Goal: Task Accomplishment & Management: Use online tool/utility

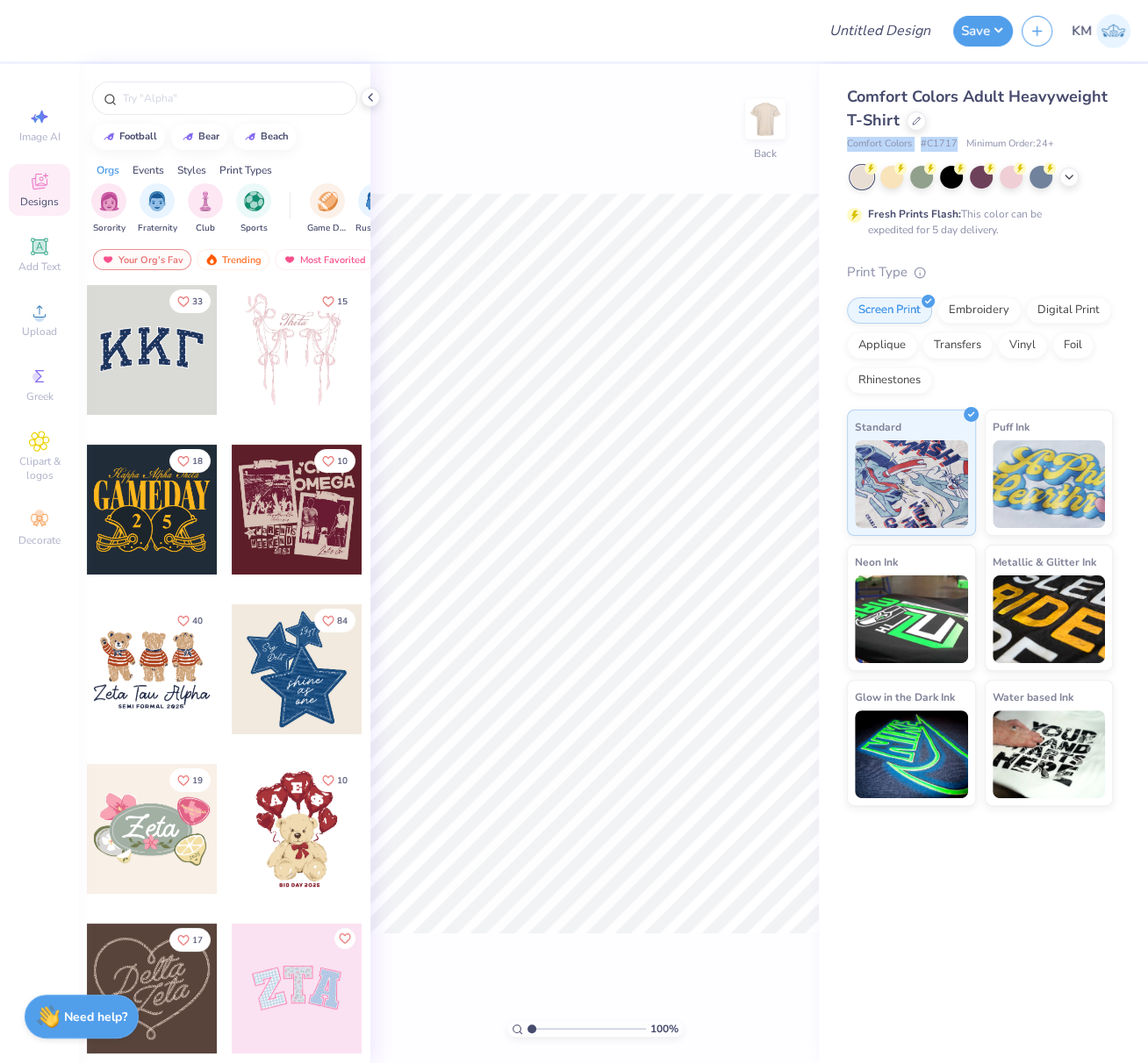
drag, startPoint x: 846, startPoint y: 144, endPoint x: 970, endPoint y: 148, distance: 124.1
click at [957, 142] on div "Comfort Colors # C1717 Minimum Order: 24 +" at bounding box center [980, 144] width 266 height 15
copy div "Comfort Colors # C1717"
click at [27, 325] on span "Upload" at bounding box center [39, 331] width 35 height 14
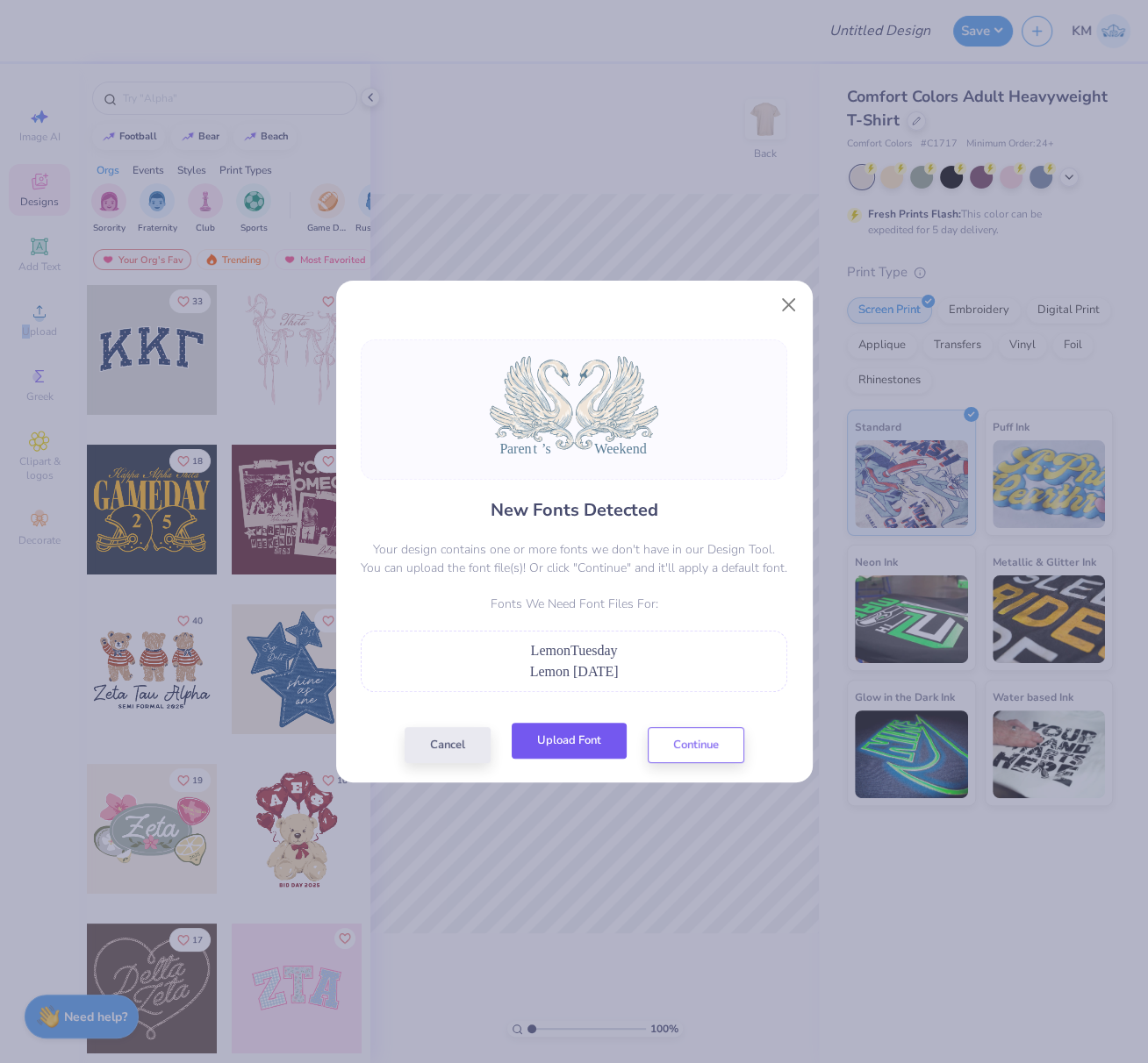
click at [580, 747] on button "Upload Font" at bounding box center [570, 741] width 115 height 36
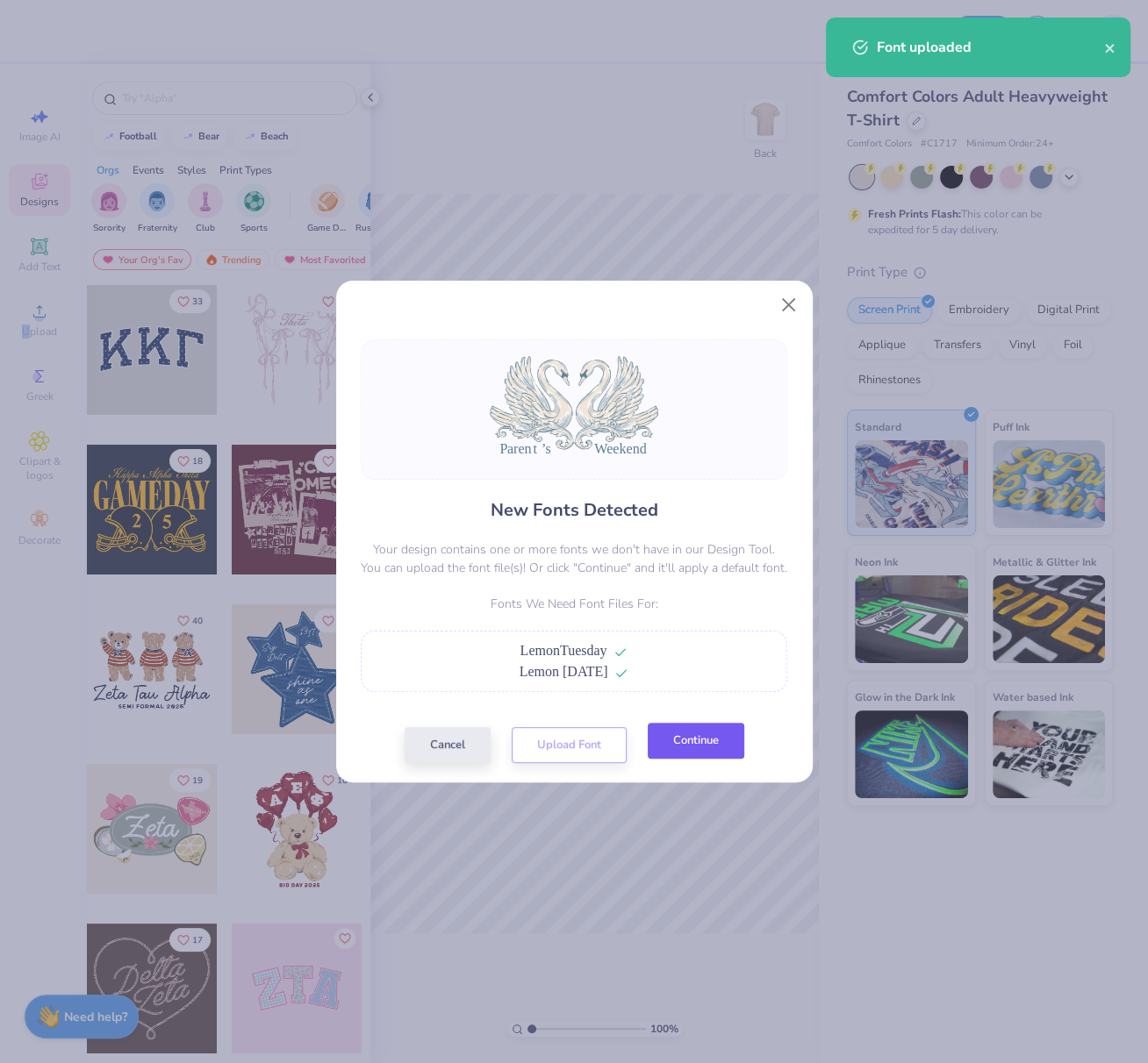
click at [691, 748] on button "Continue" at bounding box center [696, 741] width 97 height 36
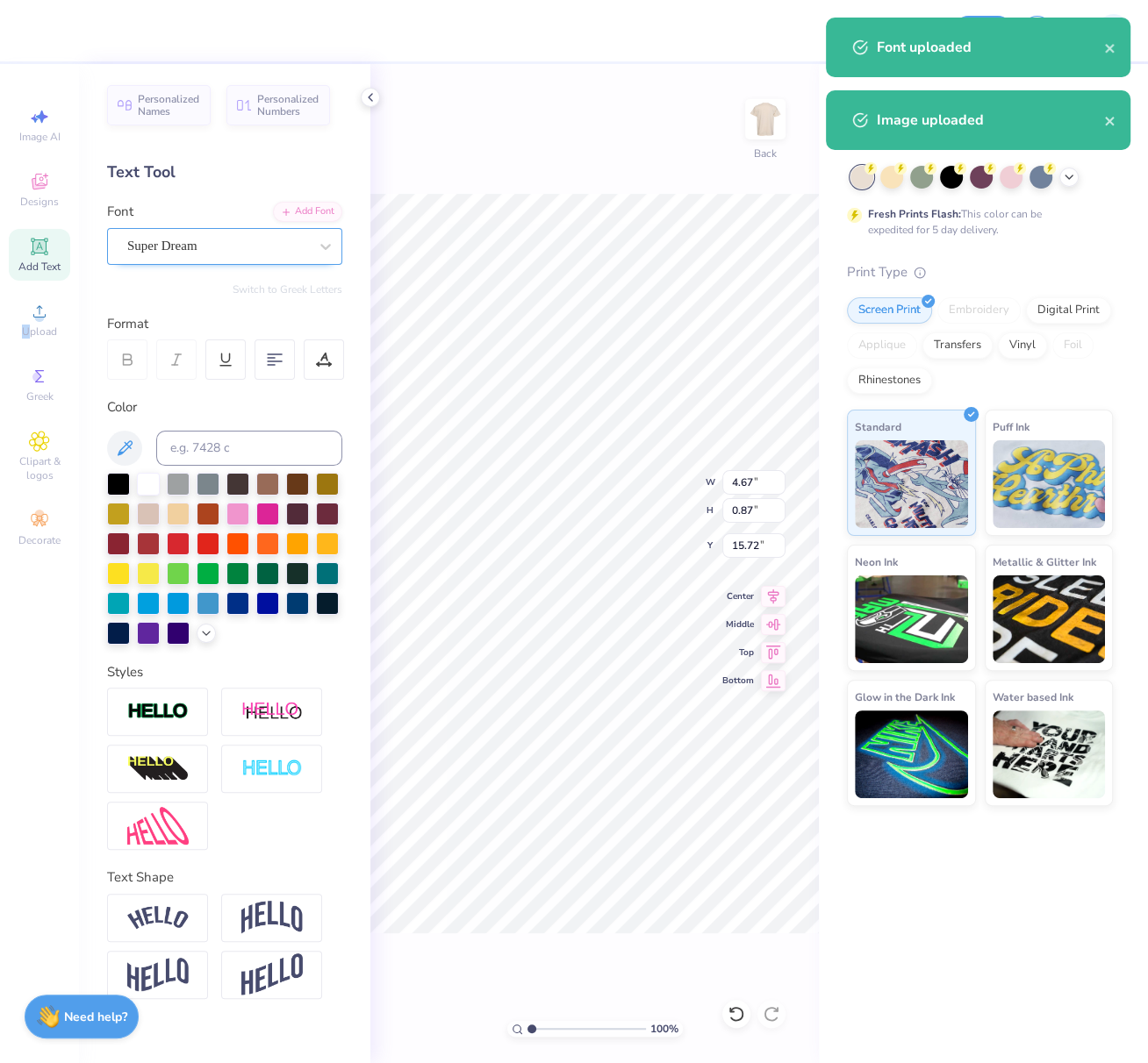
click at [236, 243] on div "Super Dream" at bounding box center [217, 246] width 185 height 27
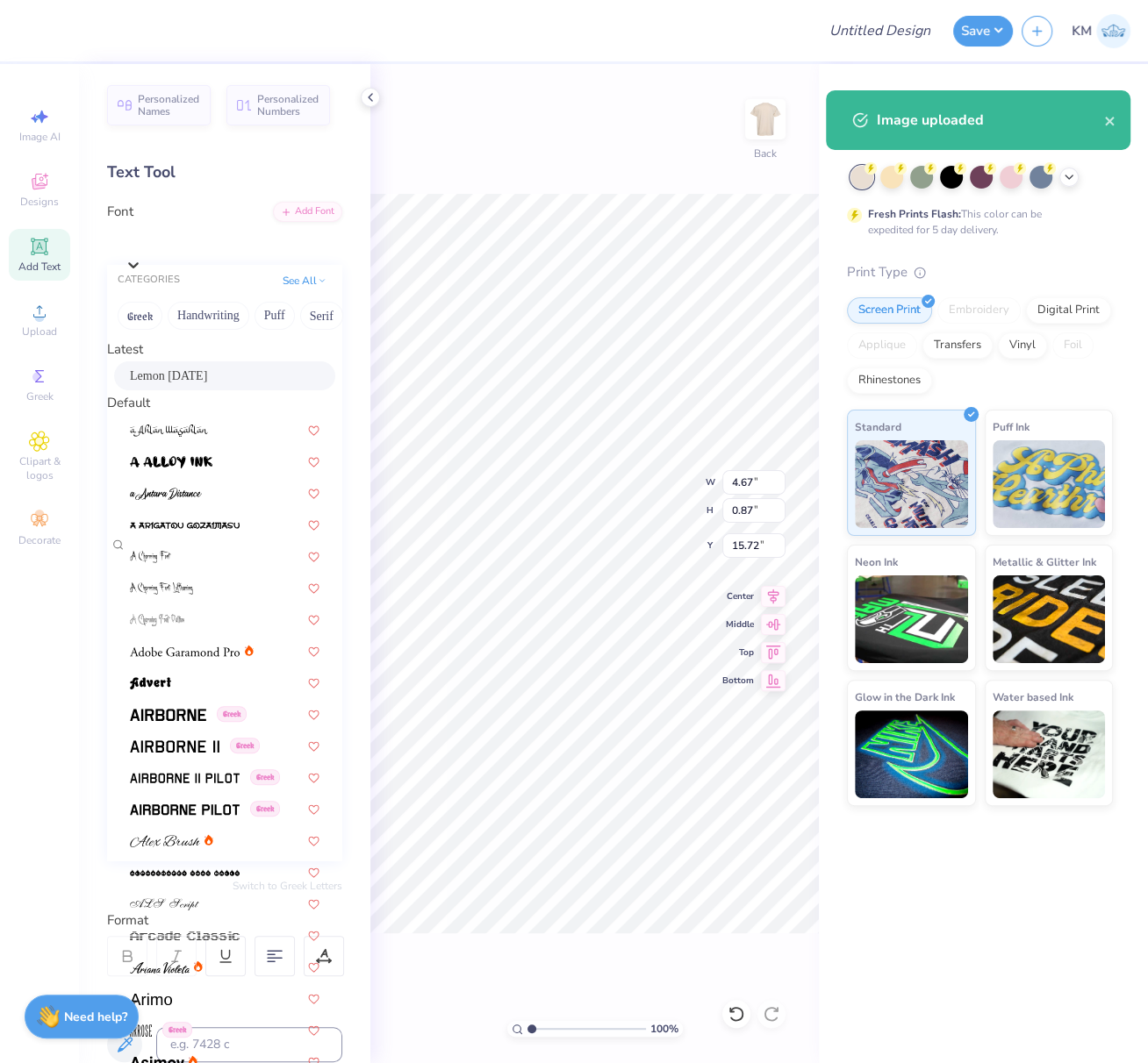
click at [189, 385] on span "Lemon [DATE]" at bounding box center [168, 375] width 77 height 19
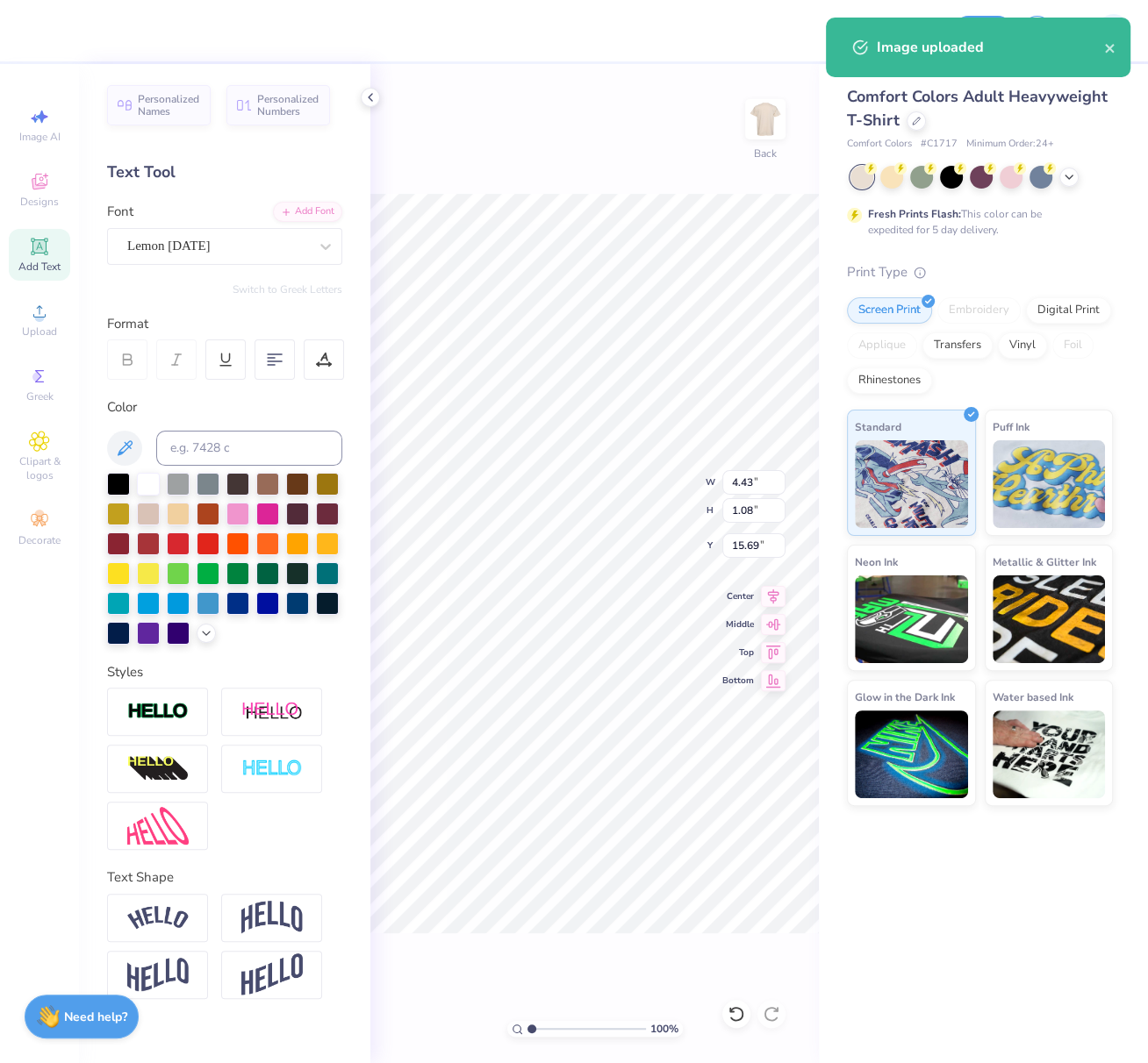
type input "4.43"
type input "1.08"
type input "15.69"
type input "4.84"
type input "0.87"
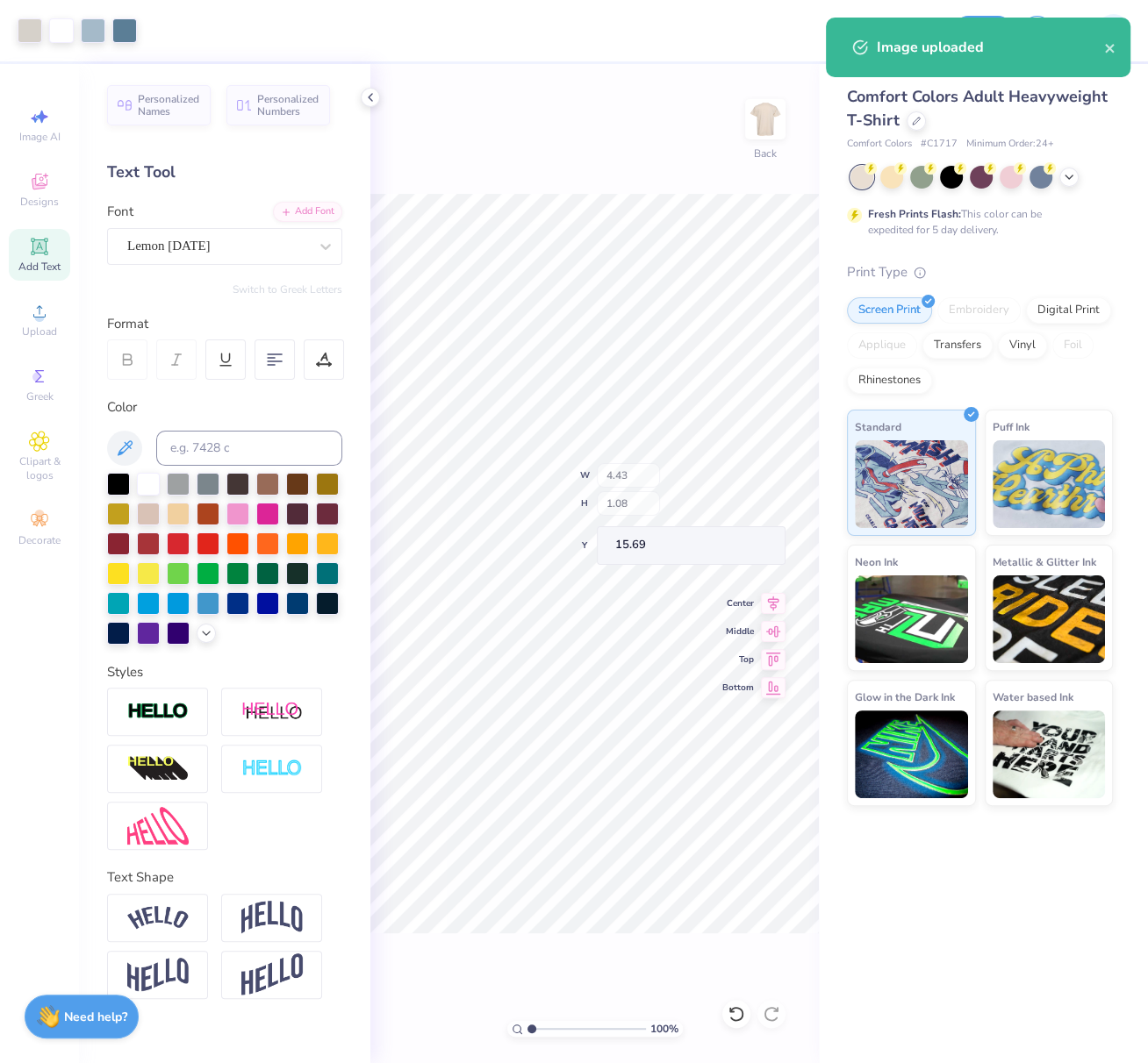
type input "15.72"
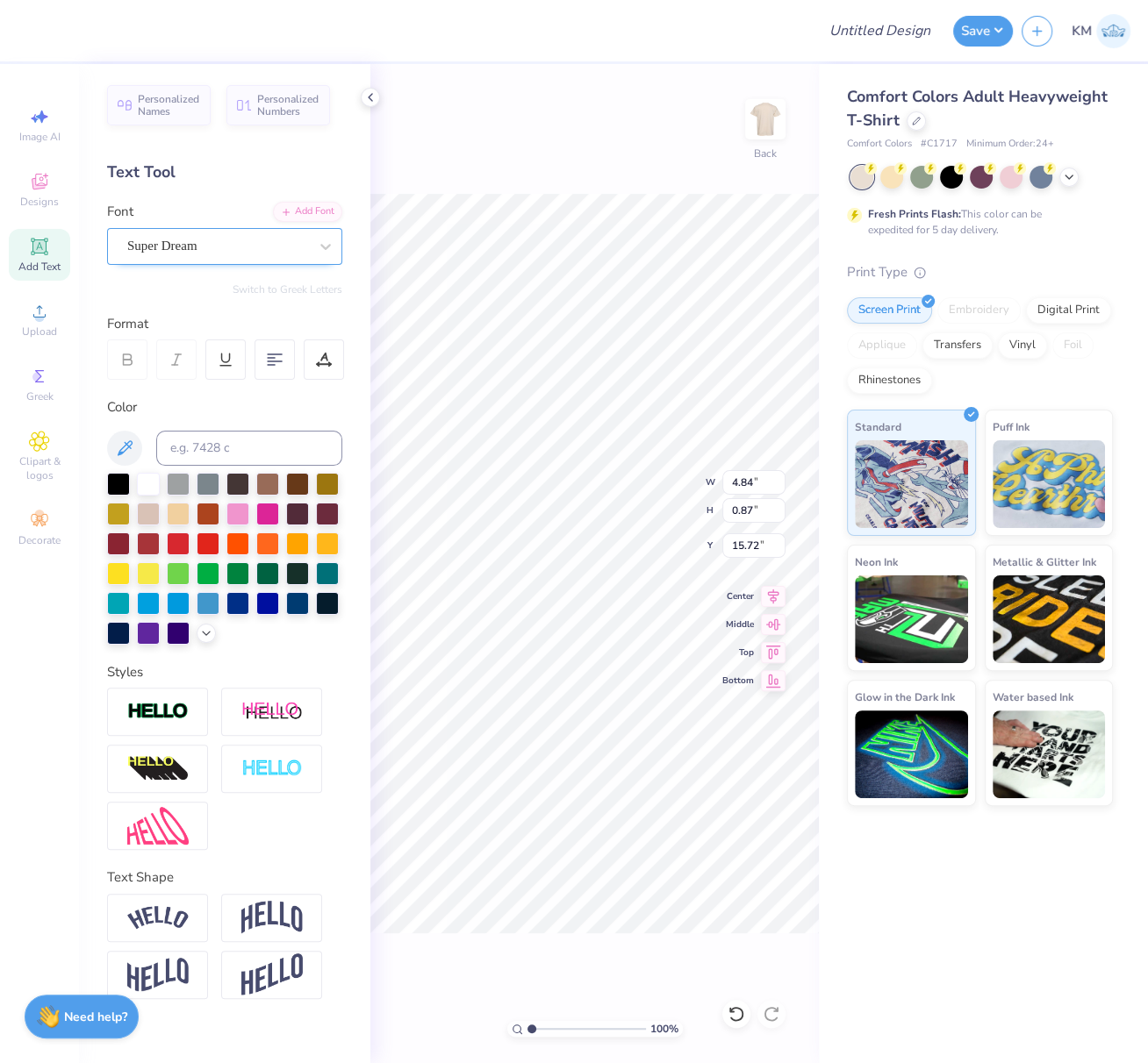
click at [203, 245] on div "Super Dream" at bounding box center [217, 246] width 185 height 27
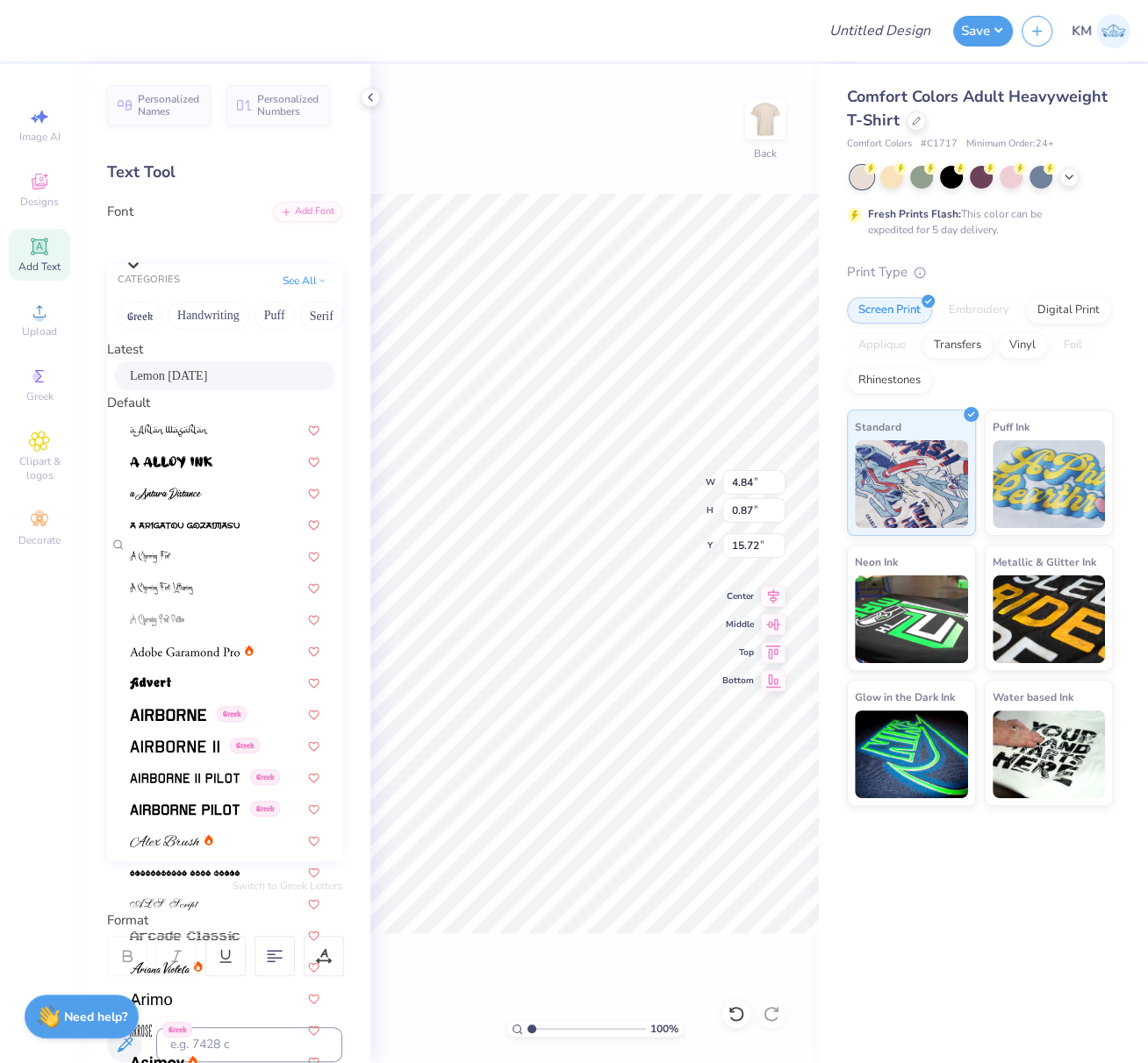
click at [198, 382] on span "Lemon [DATE]" at bounding box center [168, 375] width 77 height 19
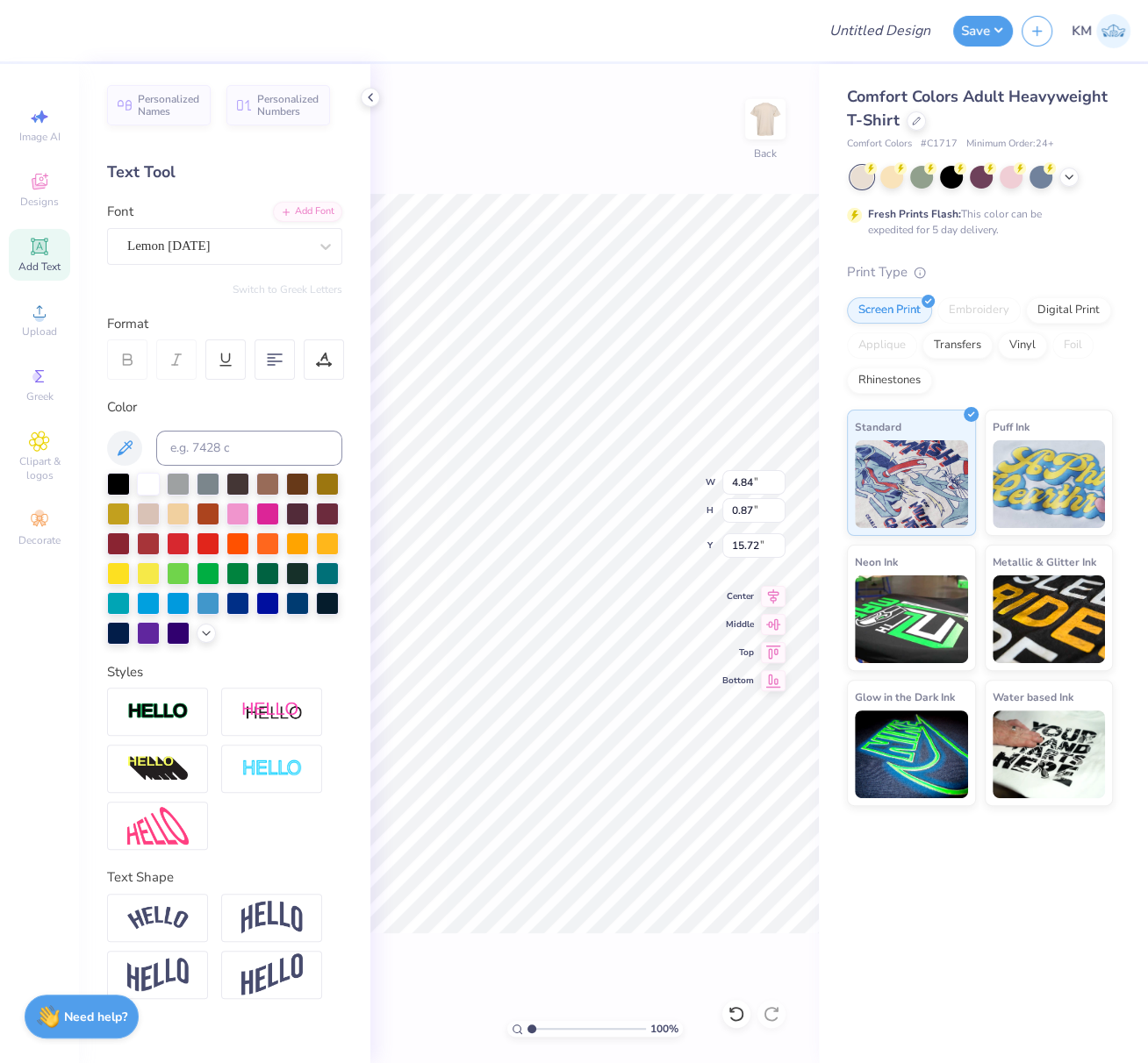
type input "3.96"
type input "1.20"
type input "15.65"
drag, startPoint x: 730, startPoint y: 483, endPoint x: 742, endPoint y: 488, distance: 13.0
click at [740, 486] on input "14.17" at bounding box center [753, 482] width 64 height 24
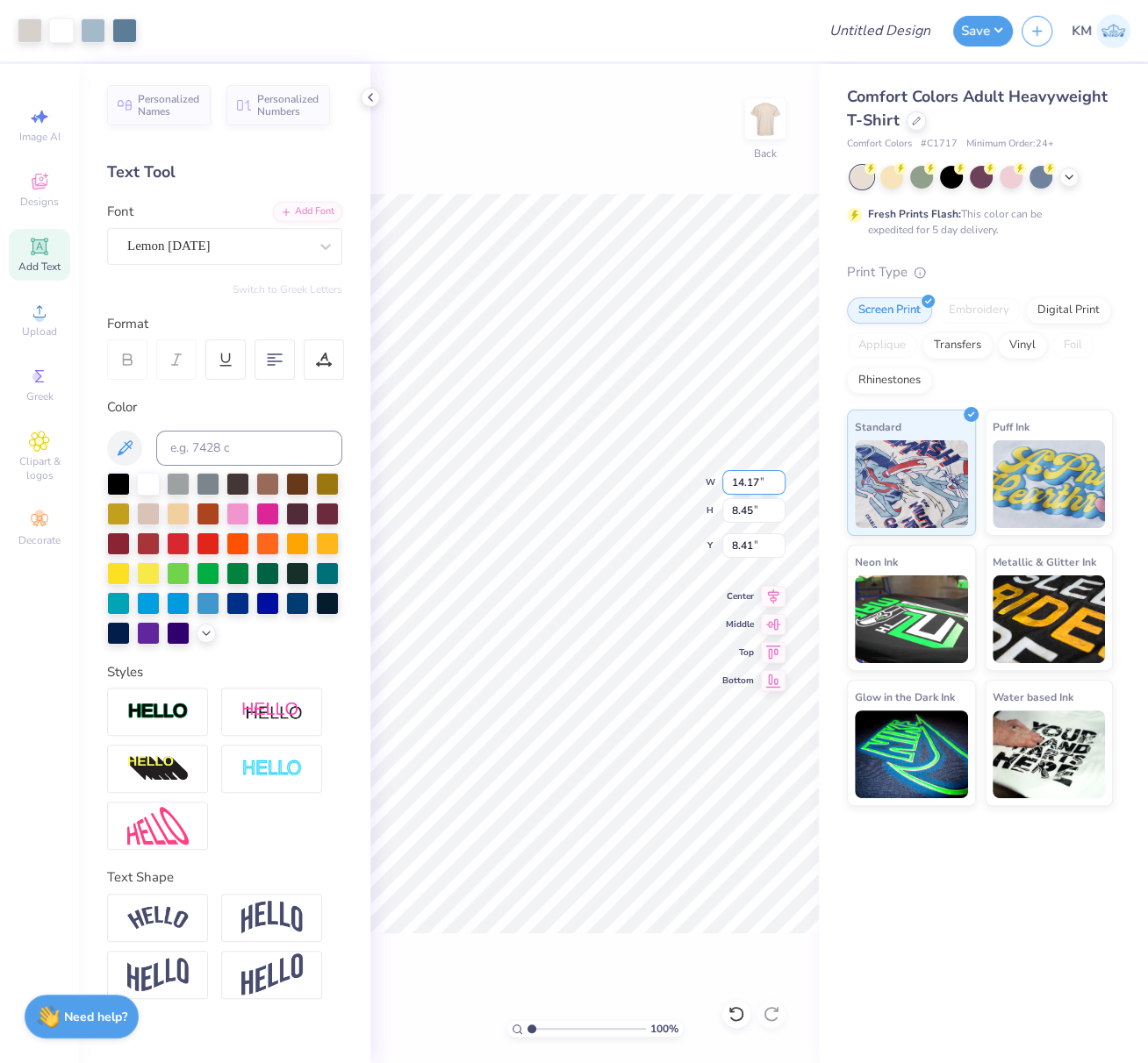
drag, startPoint x: 732, startPoint y: 480, endPoint x: 758, endPoint y: 485, distance: 26.5
click at [759, 479] on input "14.17" at bounding box center [753, 482] width 64 height 24
type input "9.00"
type input "5.37"
type input "9.95"
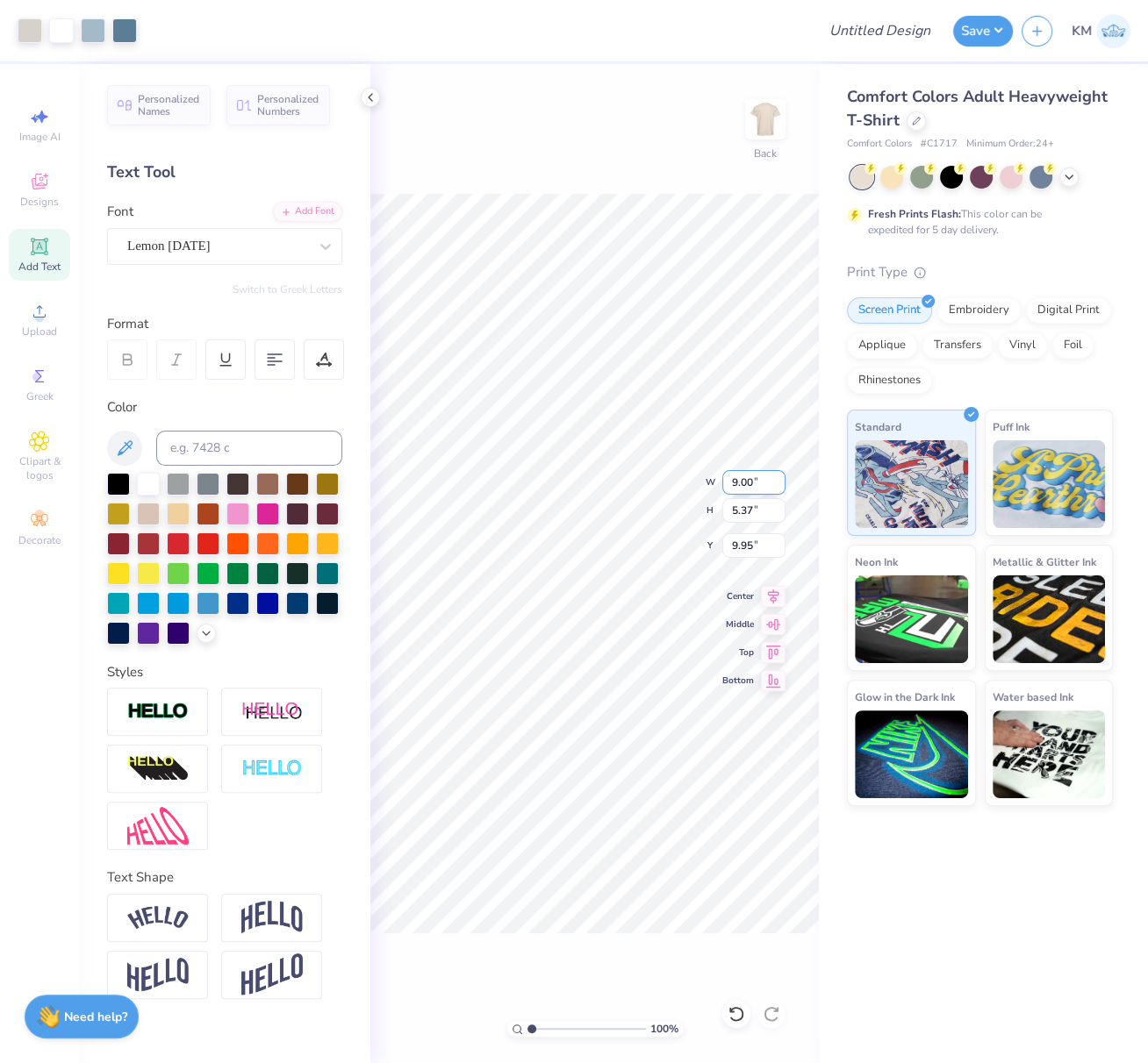
drag, startPoint x: 752, startPoint y: 484, endPoint x: 733, endPoint y: 483, distance: 19.0
click at [734, 482] on input "9.00" at bounding box center [753, 482] width 64 height 24
type input "8.00"
type input "4.77"
type input "4.25"
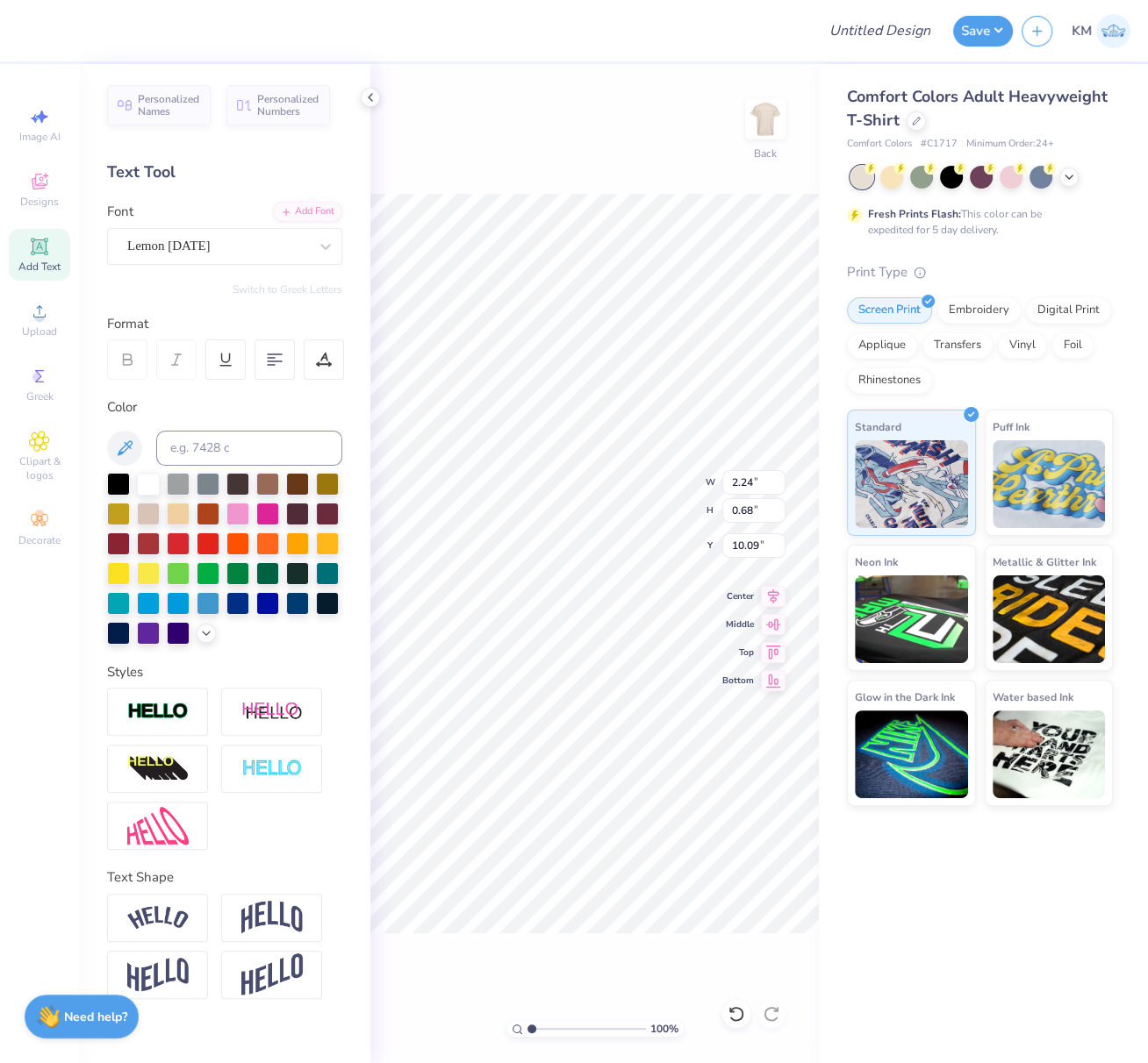
type input "10.10"
type textarea "Chi Omega"
type input "4.08"
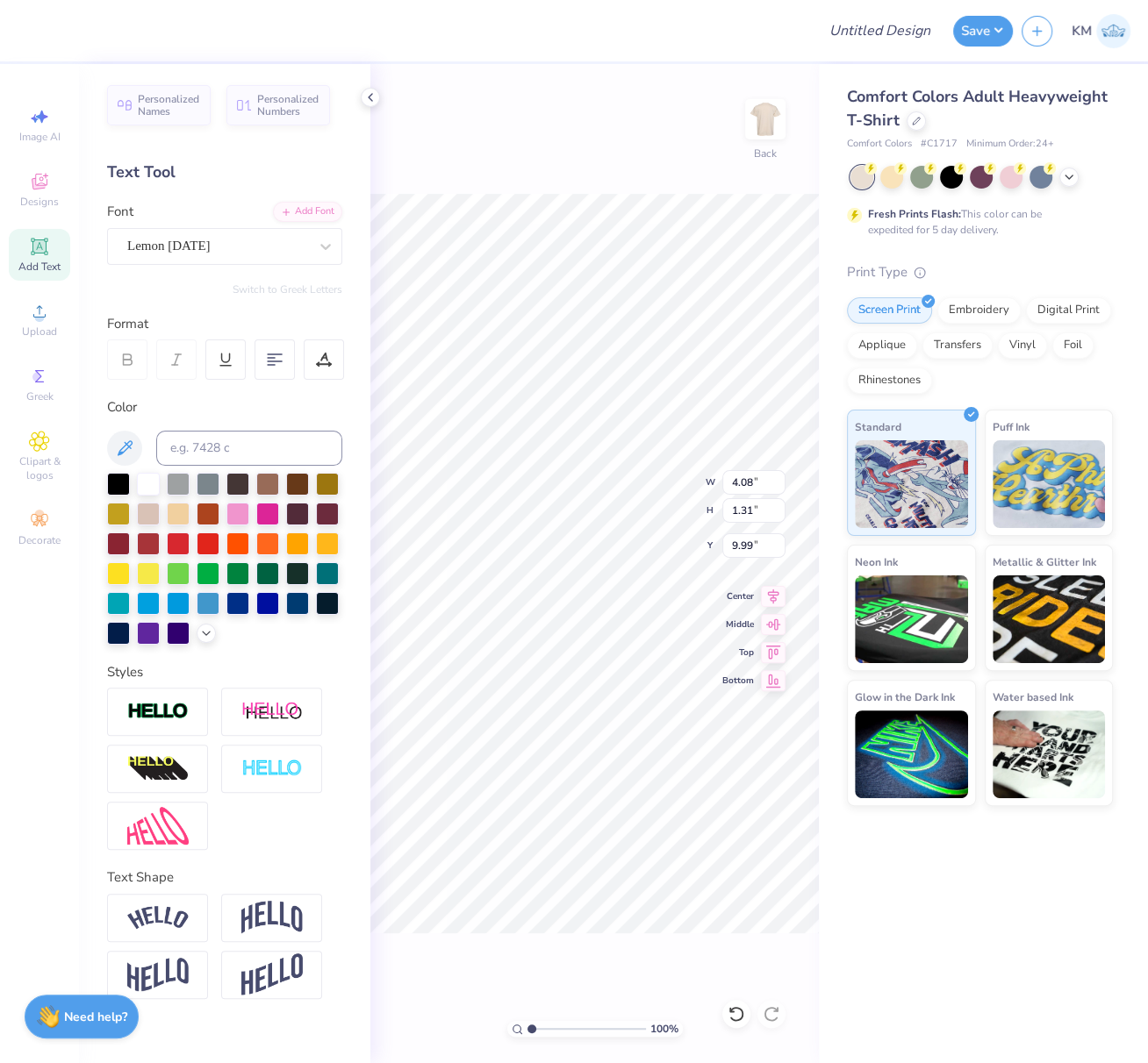
click at [272, 914] on img at bounding box center [272, 917] width 62 height 33
click at [272, 888] on div "Text Shape" at bounding box center [225, 877] width 235 height 21
type input "1.56"
type input "9.86"
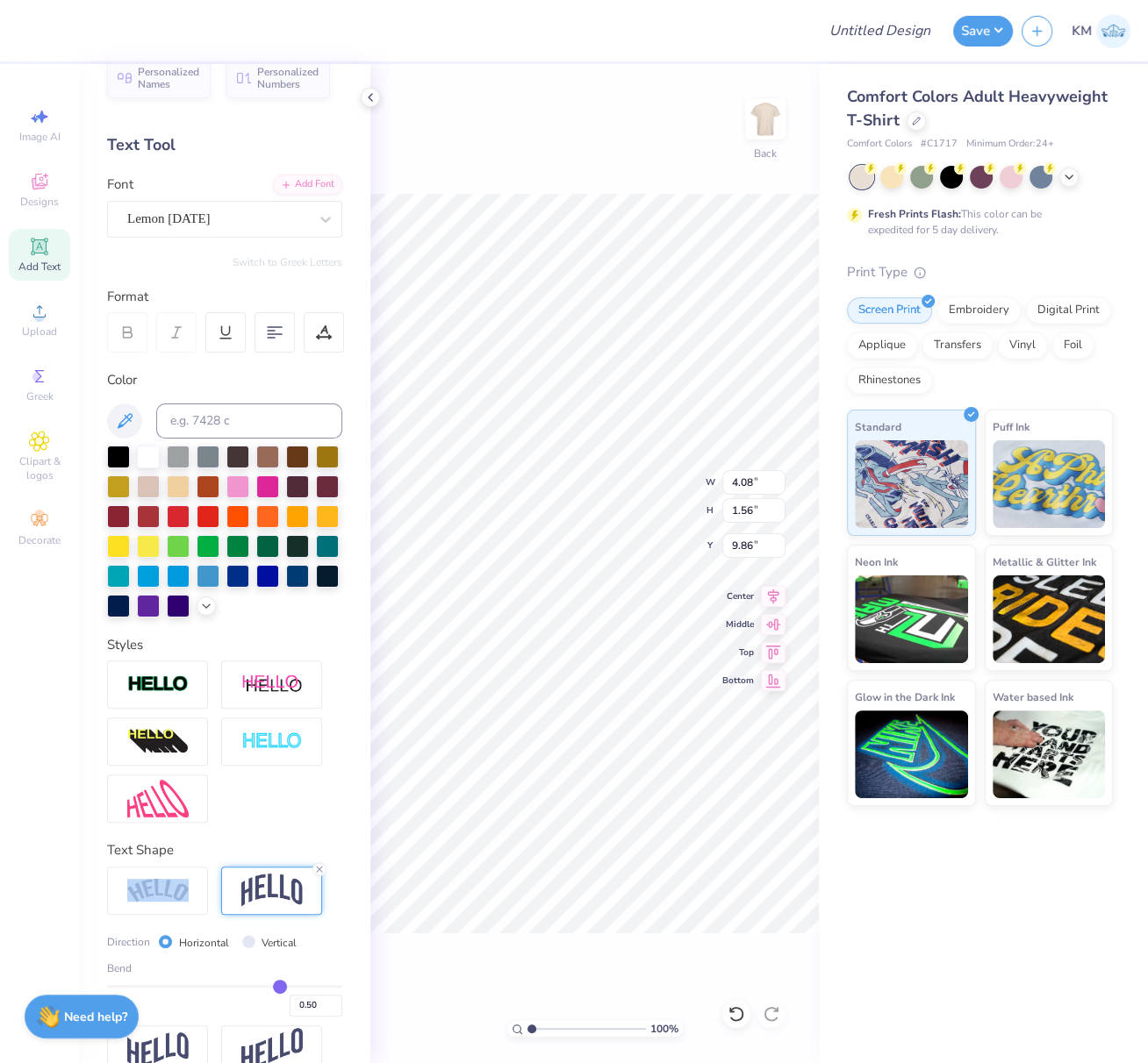
scroll to position [68, 0]
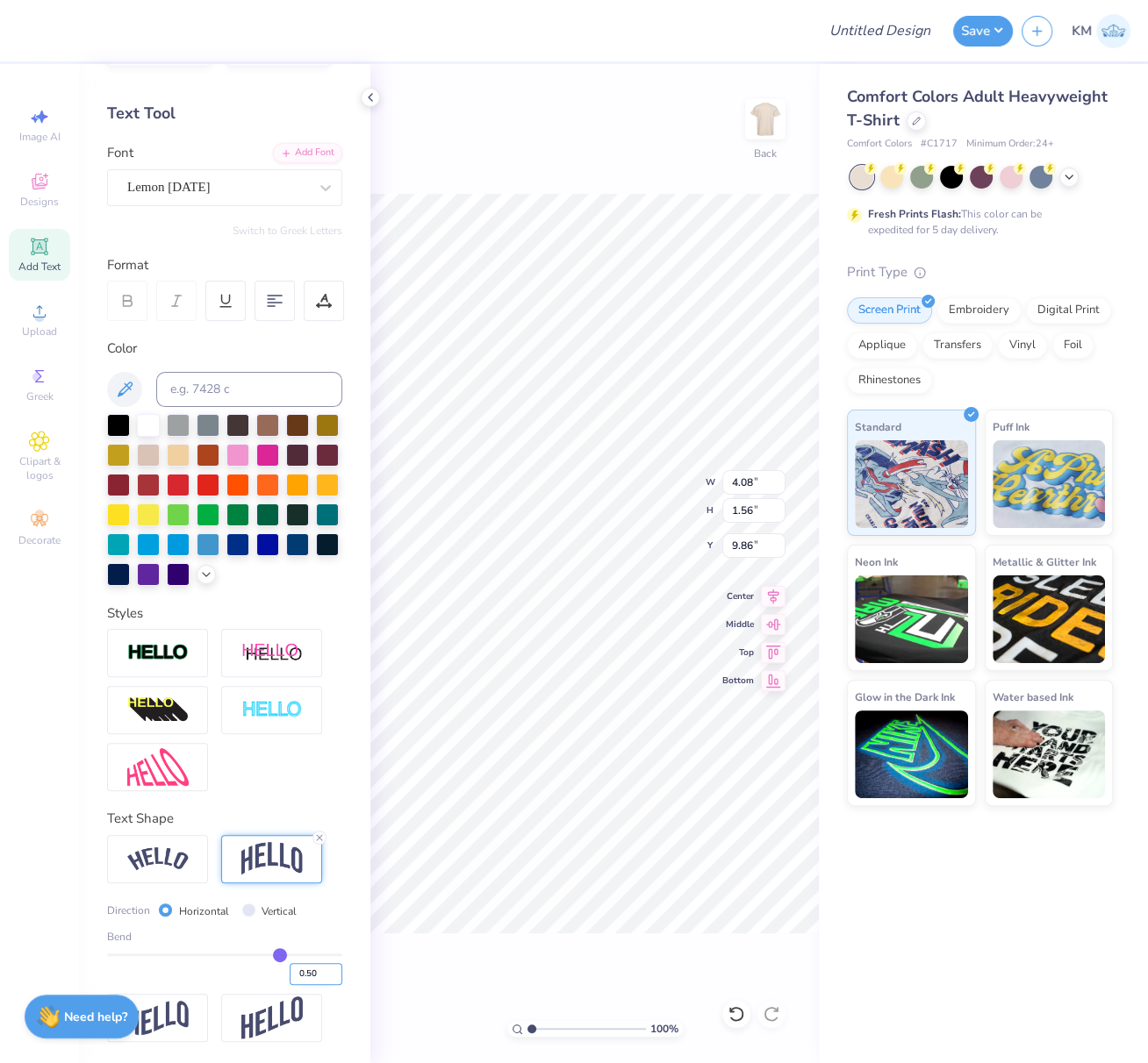
drag, startPoint x: 297, startPoint y: 994, endPoint x: 307, endPoint y: 999, distance: 11.2
click at [306, 985] on input "0.50" at bounding box center [316, 974] width 53 height 21
type input "0.20"
type input "0.2"
type input "1.32"
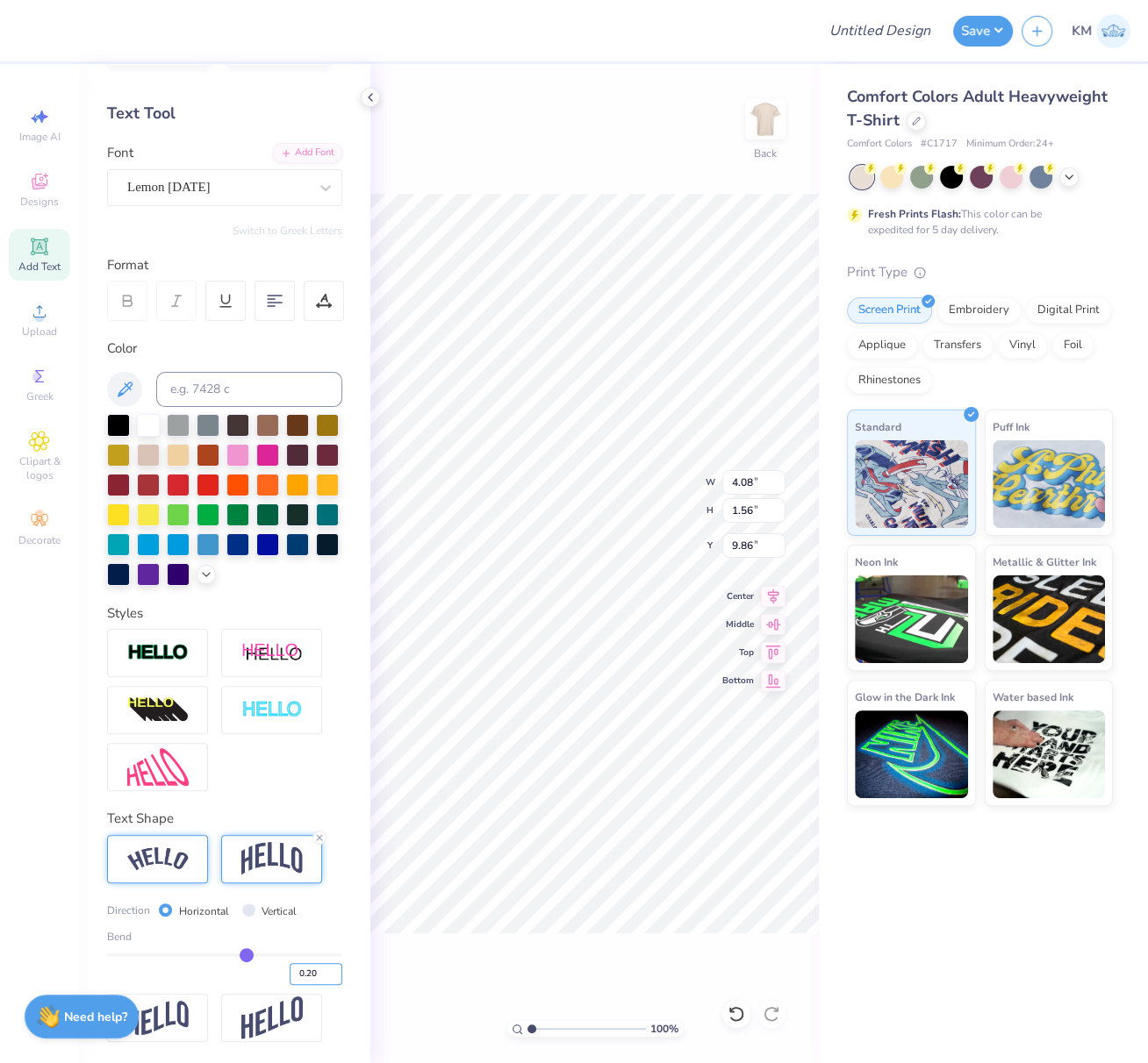
type input "9.99"
click at [614, 160] on div "100 % Back W 4.08 4.08 " H 1.32 1.32 " Y 9.99 9.99 " Center Middle Top Bottom" at bounding box center [594, 564] width 448 height 999
click at [196, 374] on input at bounding box center [249, 390] width 186 height 35
type input "5435"
drag, startPoint x: 158, startPoint y: 670, endPoint x: 185, endPoint y: 746, distance: 80.7
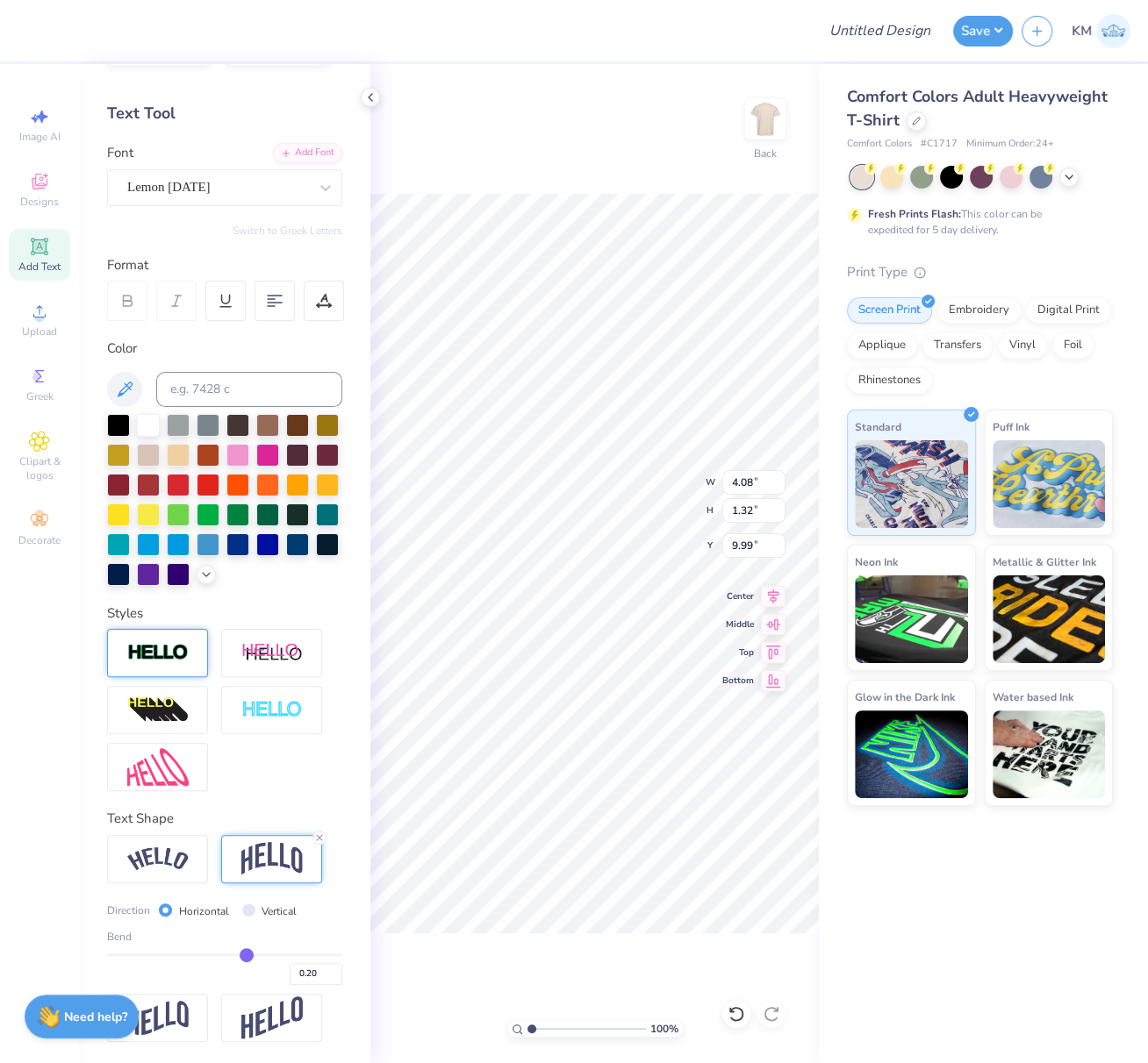
click at [158, 663] on img at bounding box center [157, 653] width 62 height 21
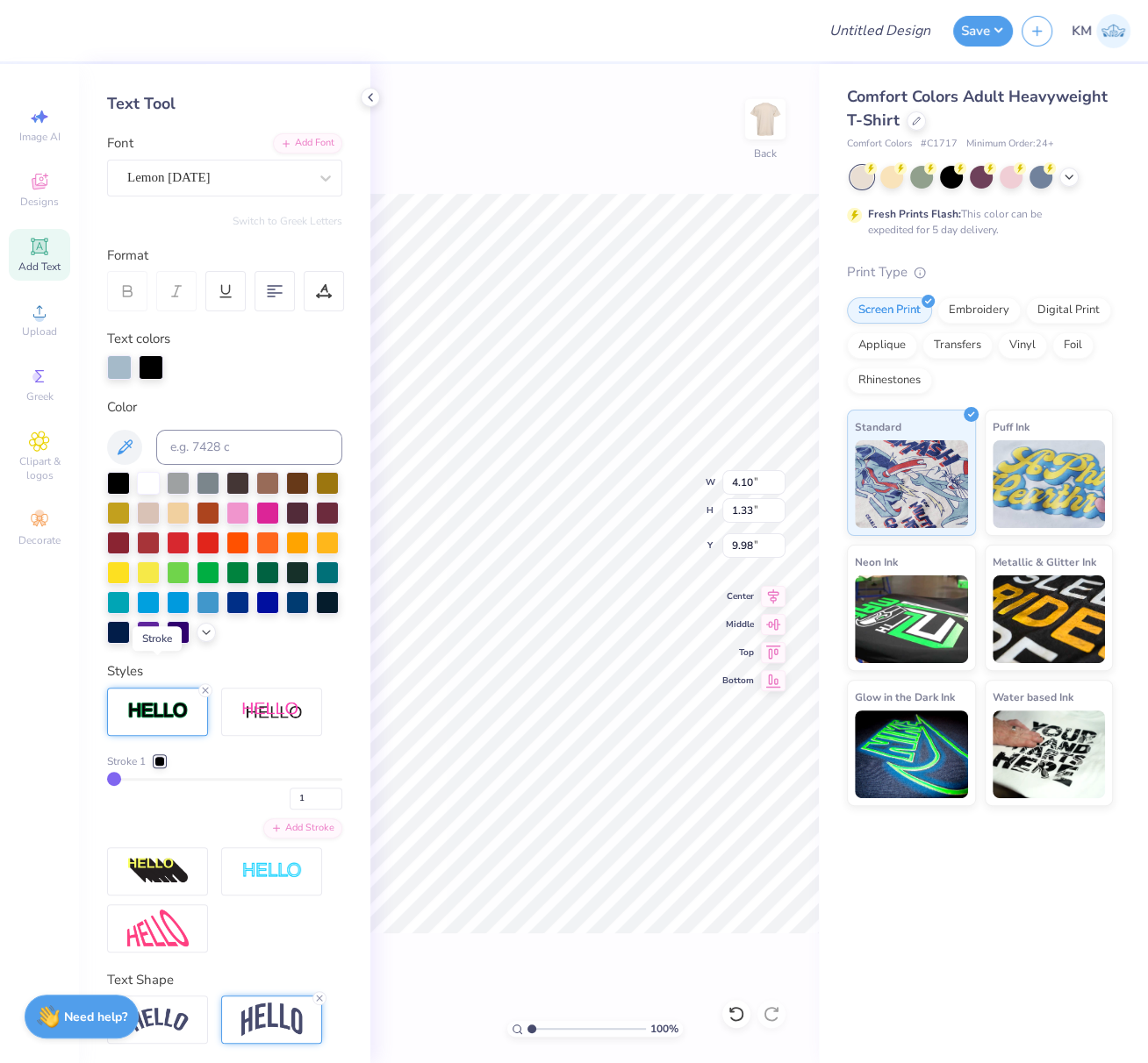
type input "4.10"
type input "1.33"
type input "9.98"
click at [159, 767] on div at bounding box center [159, 761] width 11 height 11
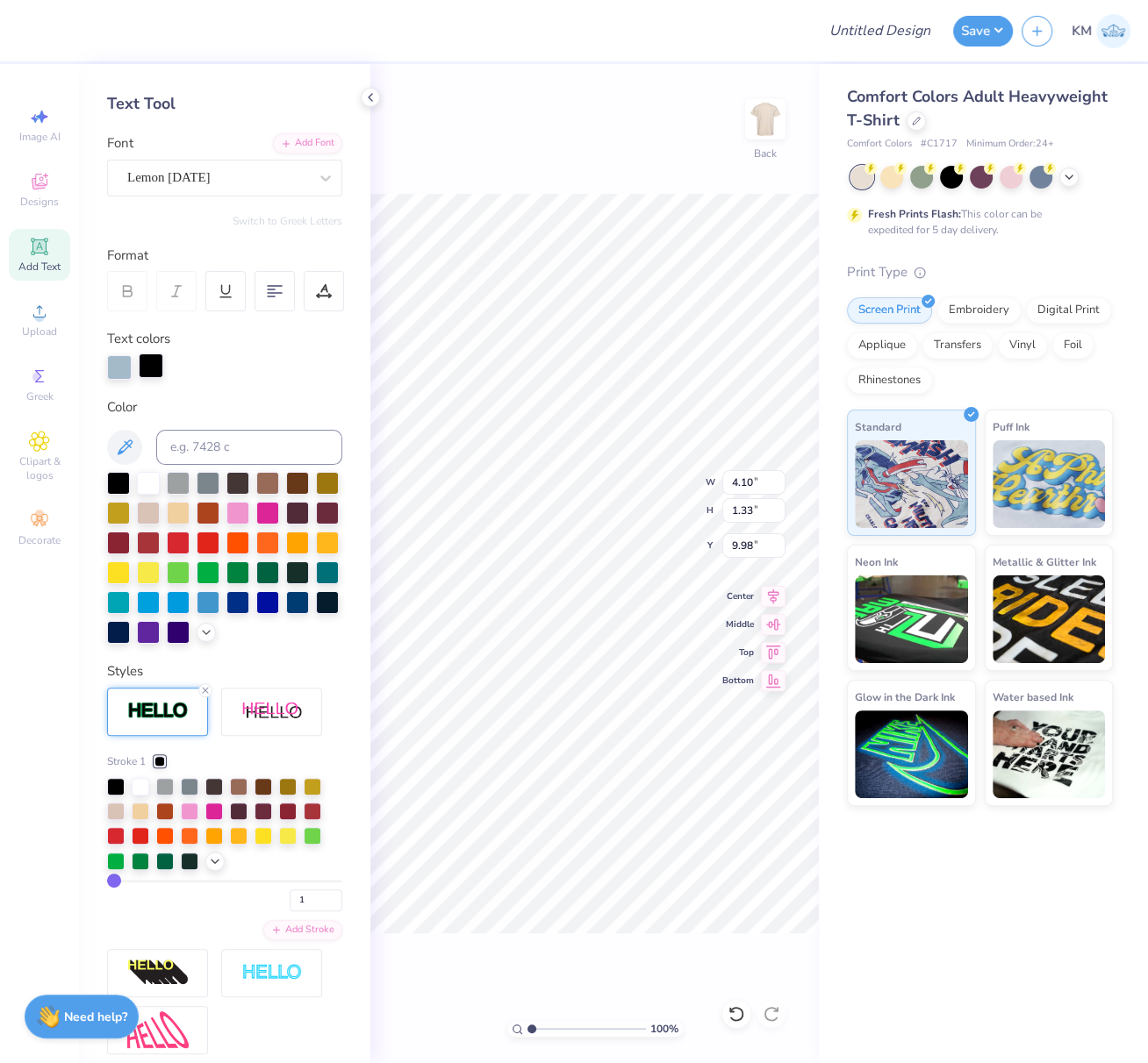
click at [149, 360] on div at bounding box center [150, 365] width 24 height 24
click at [200, 449] on input at bounding box center [249, 447] width 186 height 35
type input "5415"
drag, startPoint x: 752, startPoint y: 482, endPoint x: 723, endPoint y: 484, distance: 29.1
click at [723, 483] on input "4.10" at bounding box center [753, 482] width 64 height 24
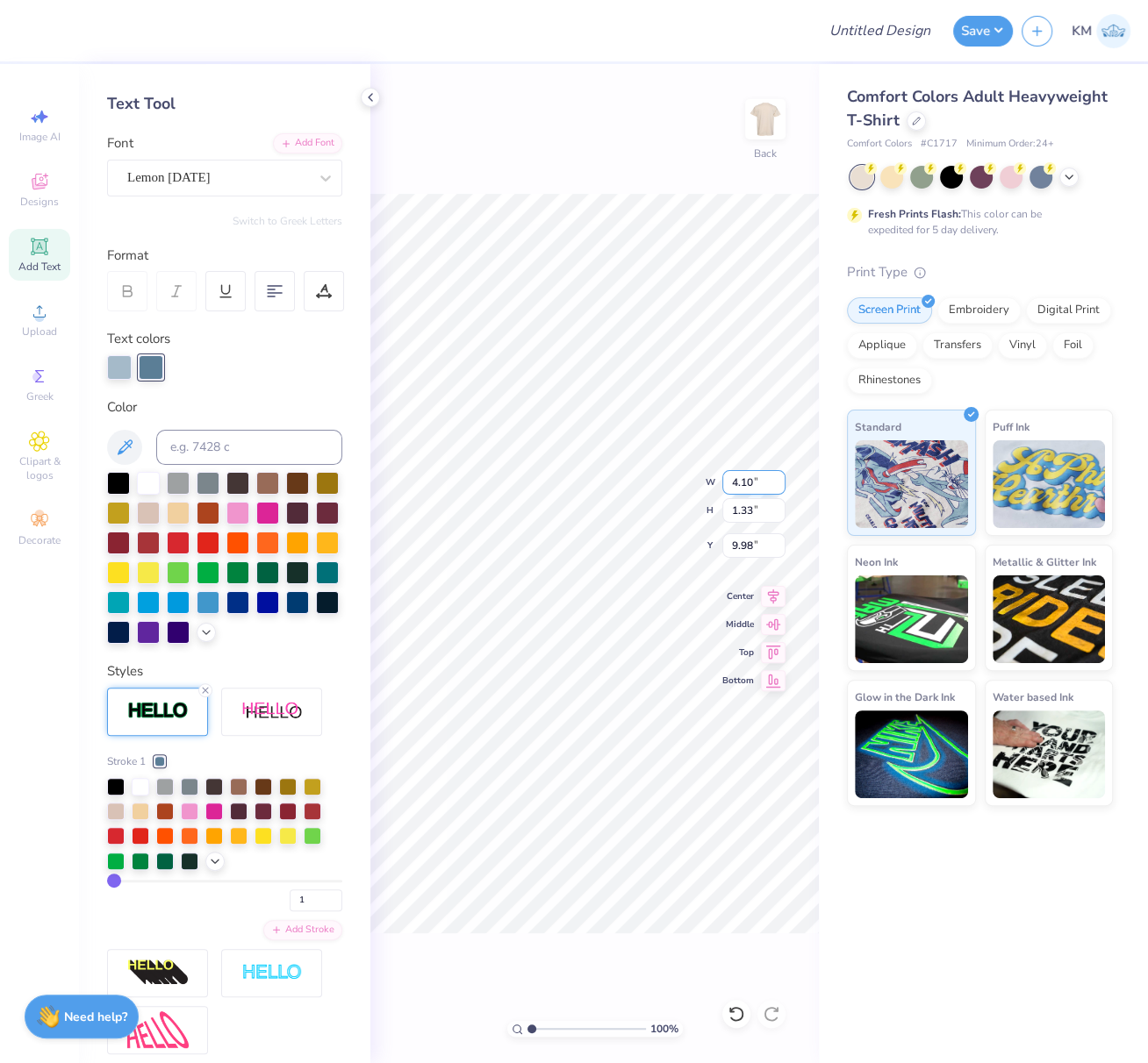
paste input "4853"
type input "4.49"
type input "1.46"
click at [770, 592] on icon at bounding box center [773, 594] width 24 height 21
type input "3.26"
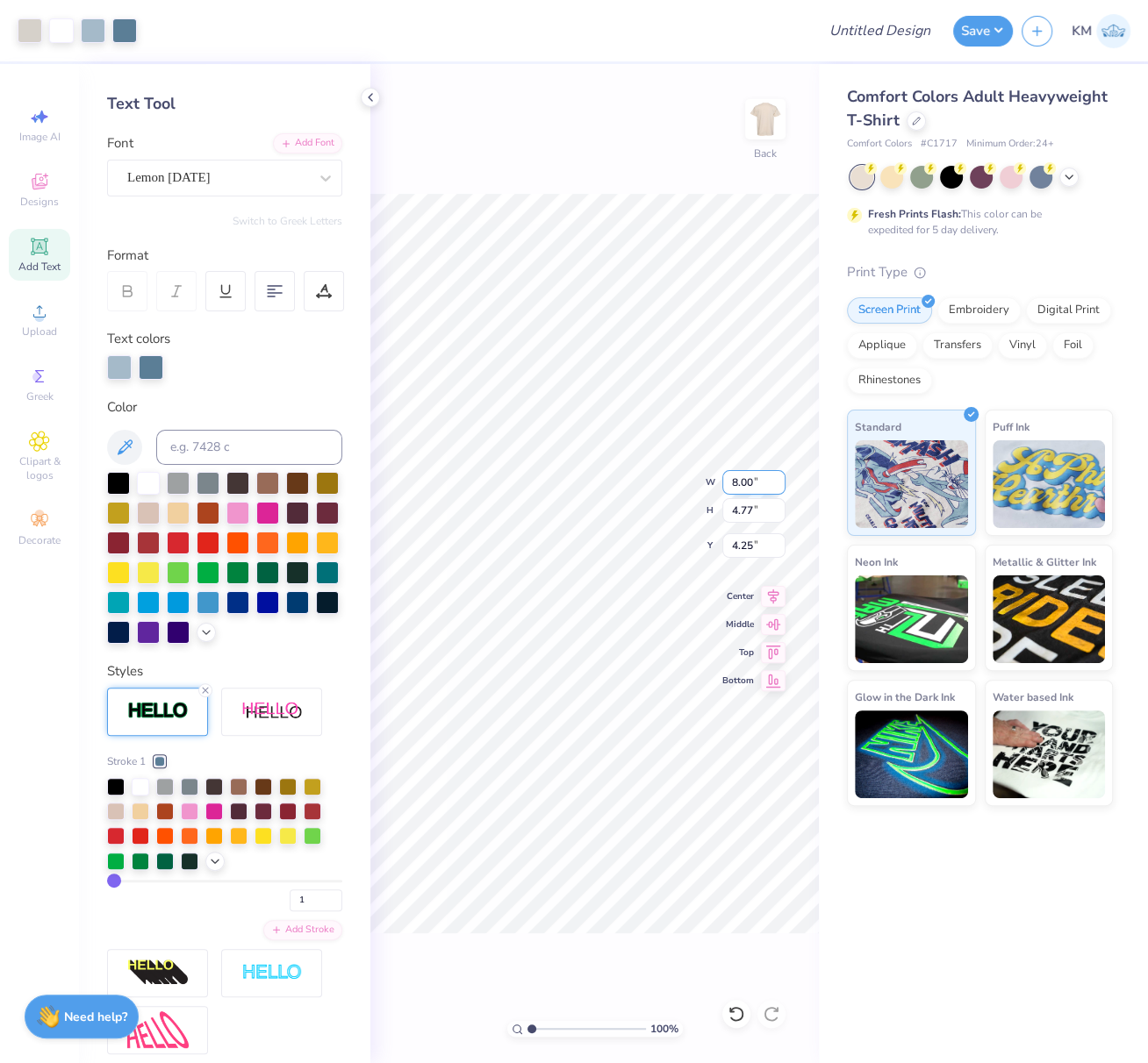
click at [704, 481] on div "100 % Back W 8.00 8.00 " H 4.77 4.77 " Y 4.25 4.25 " Center Middle Top Bottom" at bounding box center [594, 564] width 448 height 999
drag, startPoint x: 746, startPoint y: 479, endPoint x: 725, endPoint y: 478, distance: 21.0
click at [727, 477] on input "8.00" at bounding box center [753, 482] width 64 height 24
type input "9.00"
type input "5.37"
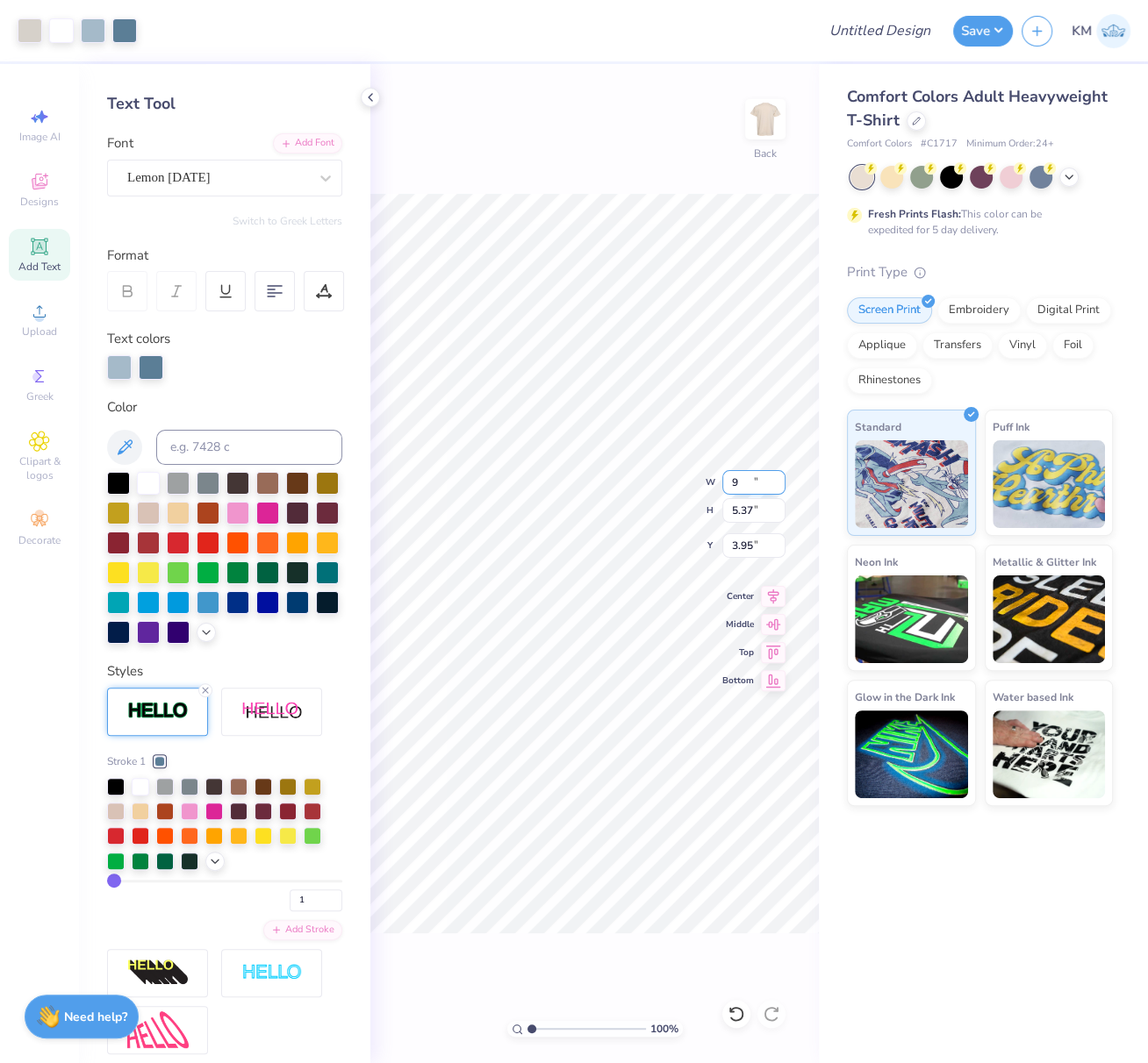
type input "3.95"
type input "9"
type input "2.50"
type input "0.61"
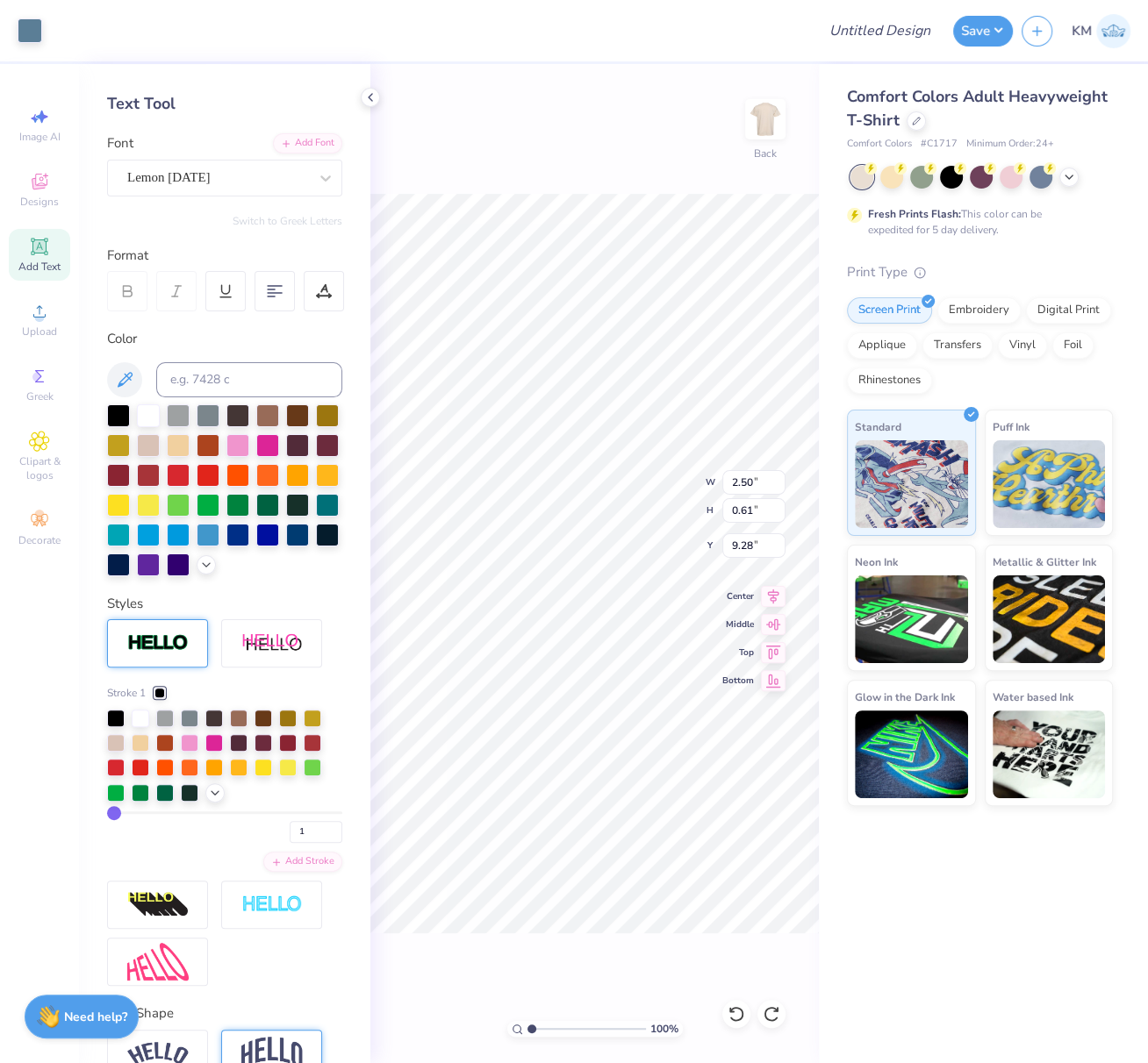
type input "9.28"
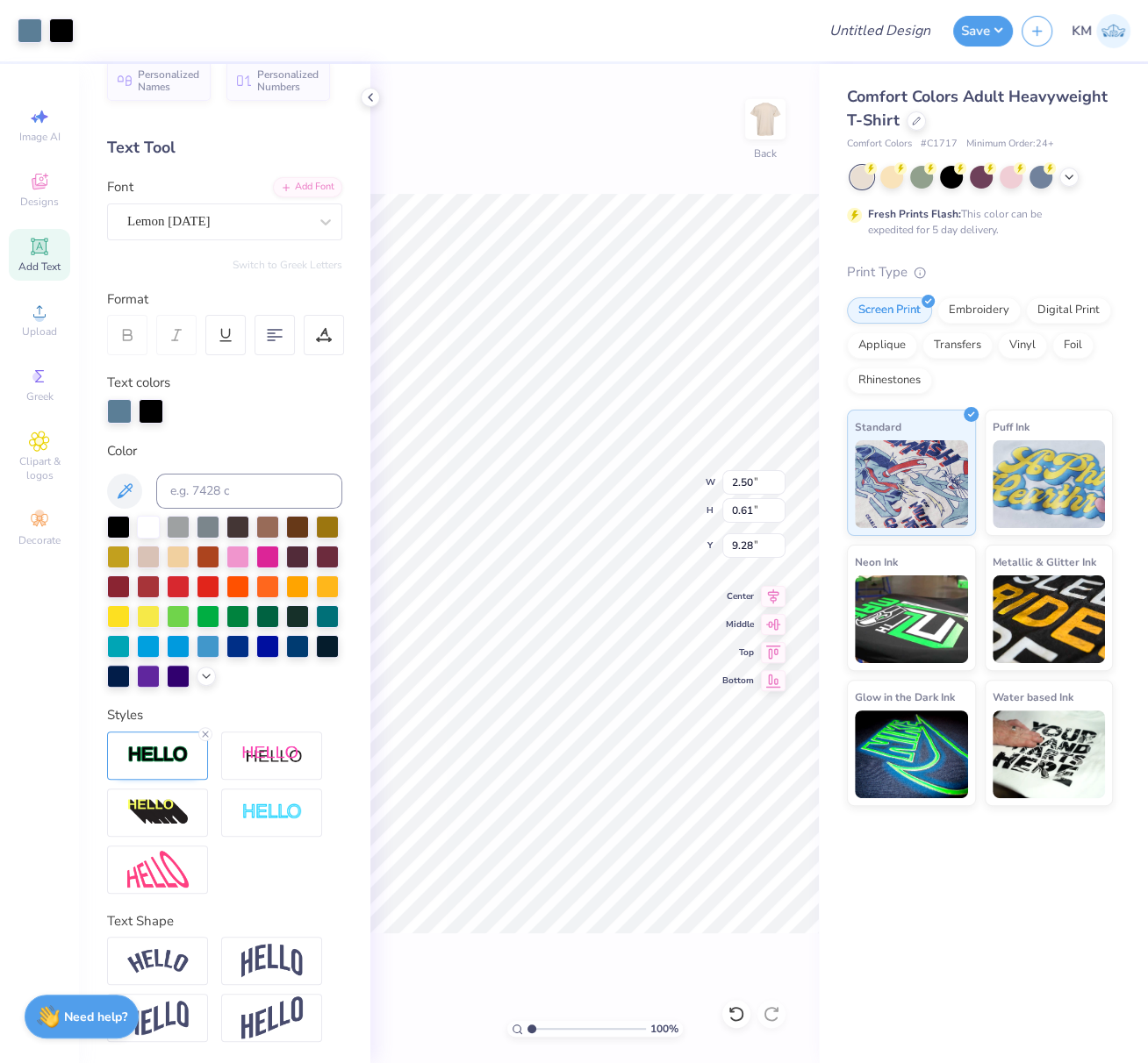
type input "2.51"
type input "0.62"
type input "8.75"
type input "8.46"
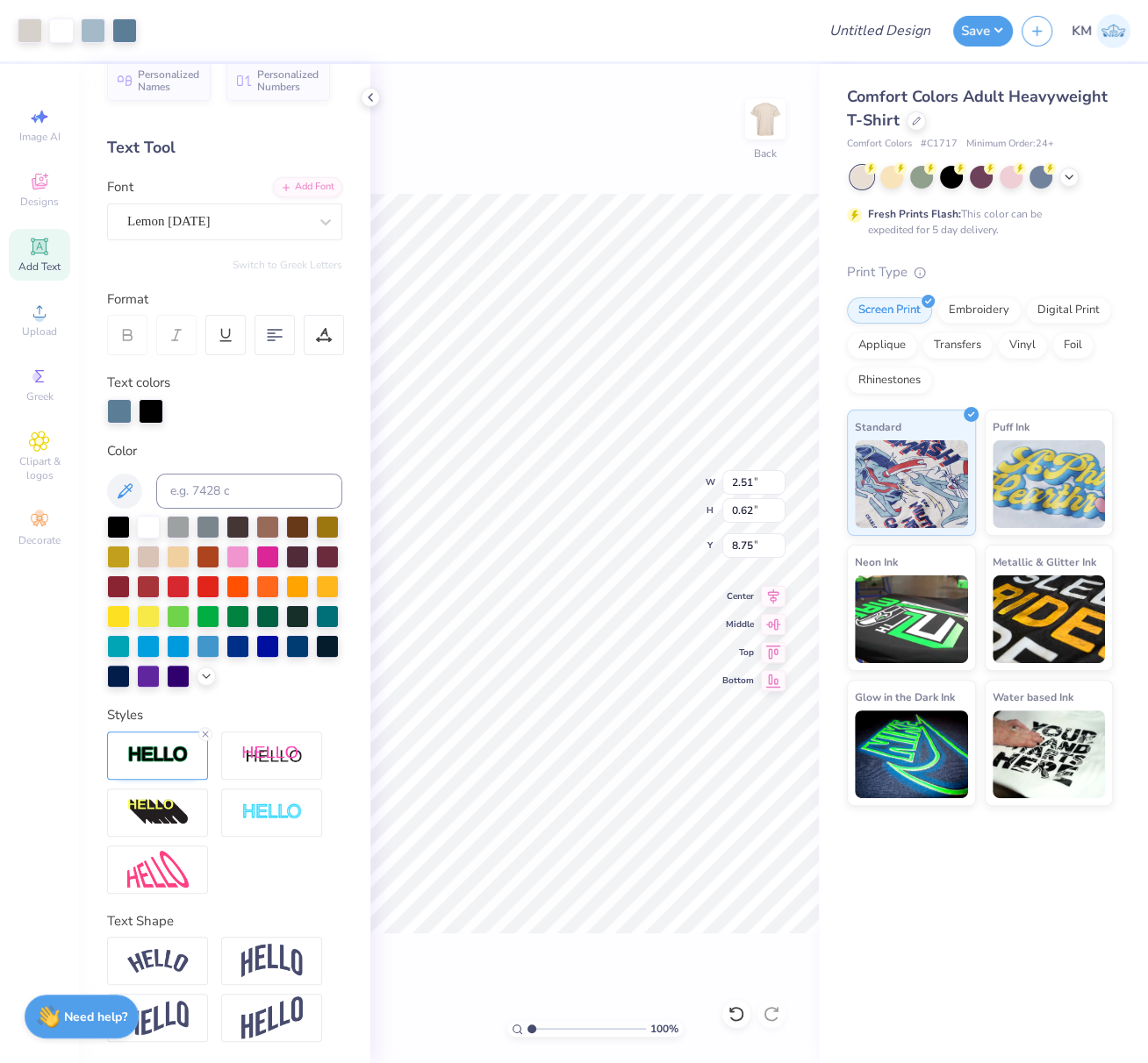
type input "1.62"
type input "7.71"
drag, startPoint x: 533, startPoint y: 1030, endPoint x: 555, endPoint y: 1034, distance: 22.4
click at [555, 1034] on input "range" at bounding box center [586, 1029] width 118 height 16
type input "3"
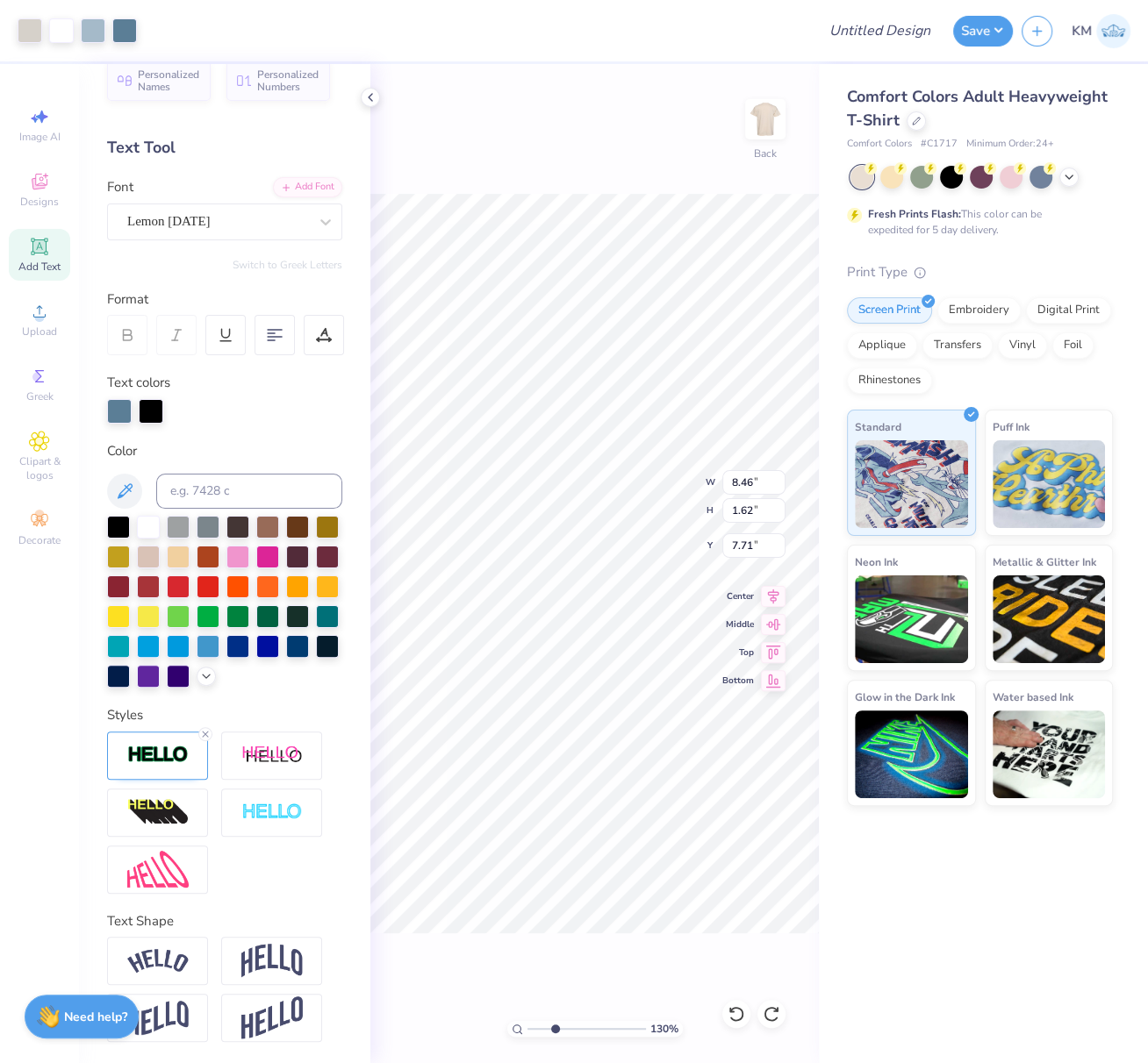
click at [555, 1030] on input "range" at bounding box center [586, 1029] width 118 height 16
type input "2.51"
type input "0.62"
type input "9.27"
click at [203, 732] on line at bounding box center [204, 734] width 5 height 5
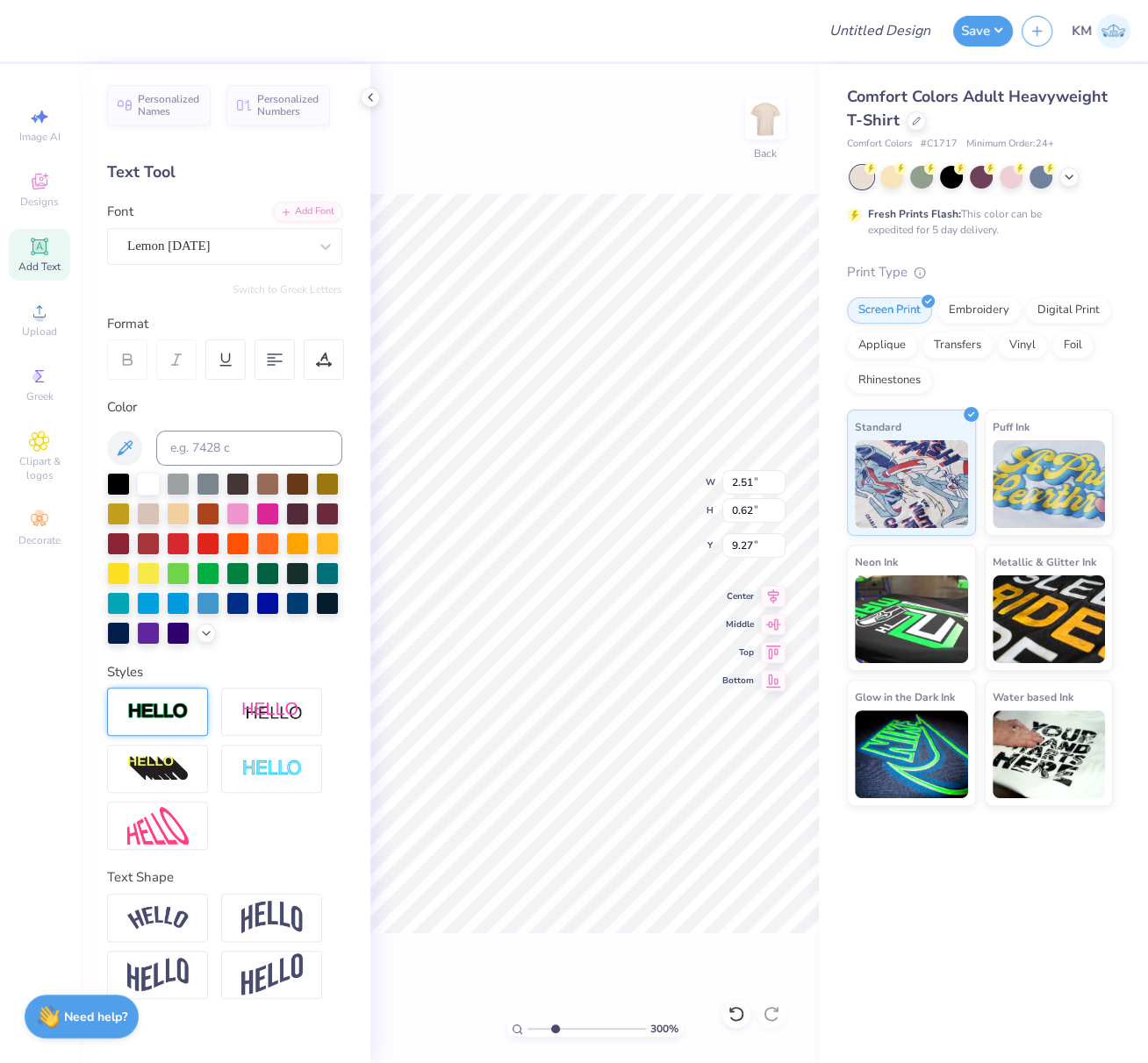
type input "2.50"
type input "0.61"
type input "8.76"
type input "8.46"
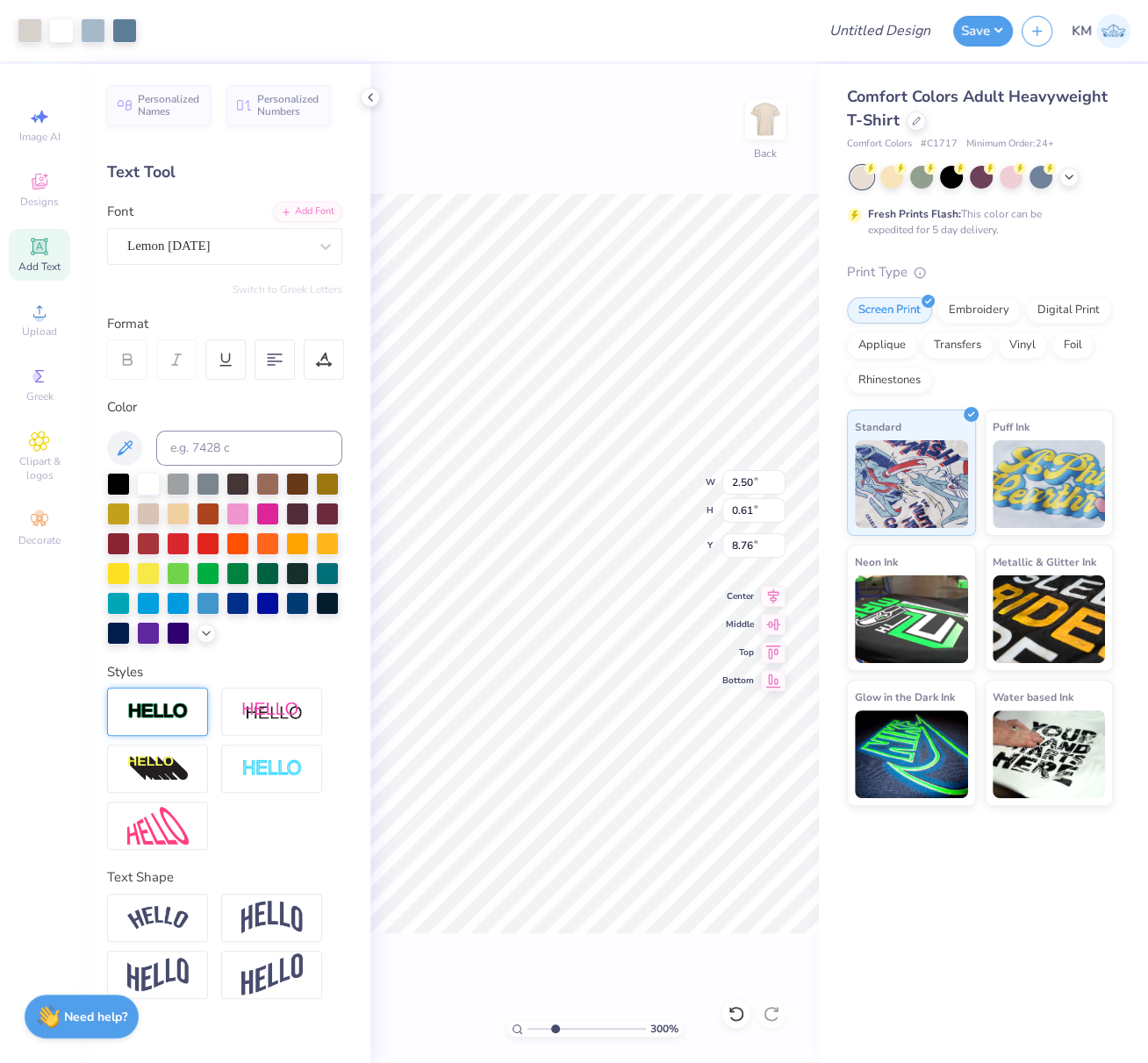
type input "1.62"
type input "7.71"
type input "2.50"
type input "0.61"
type input "9.28"
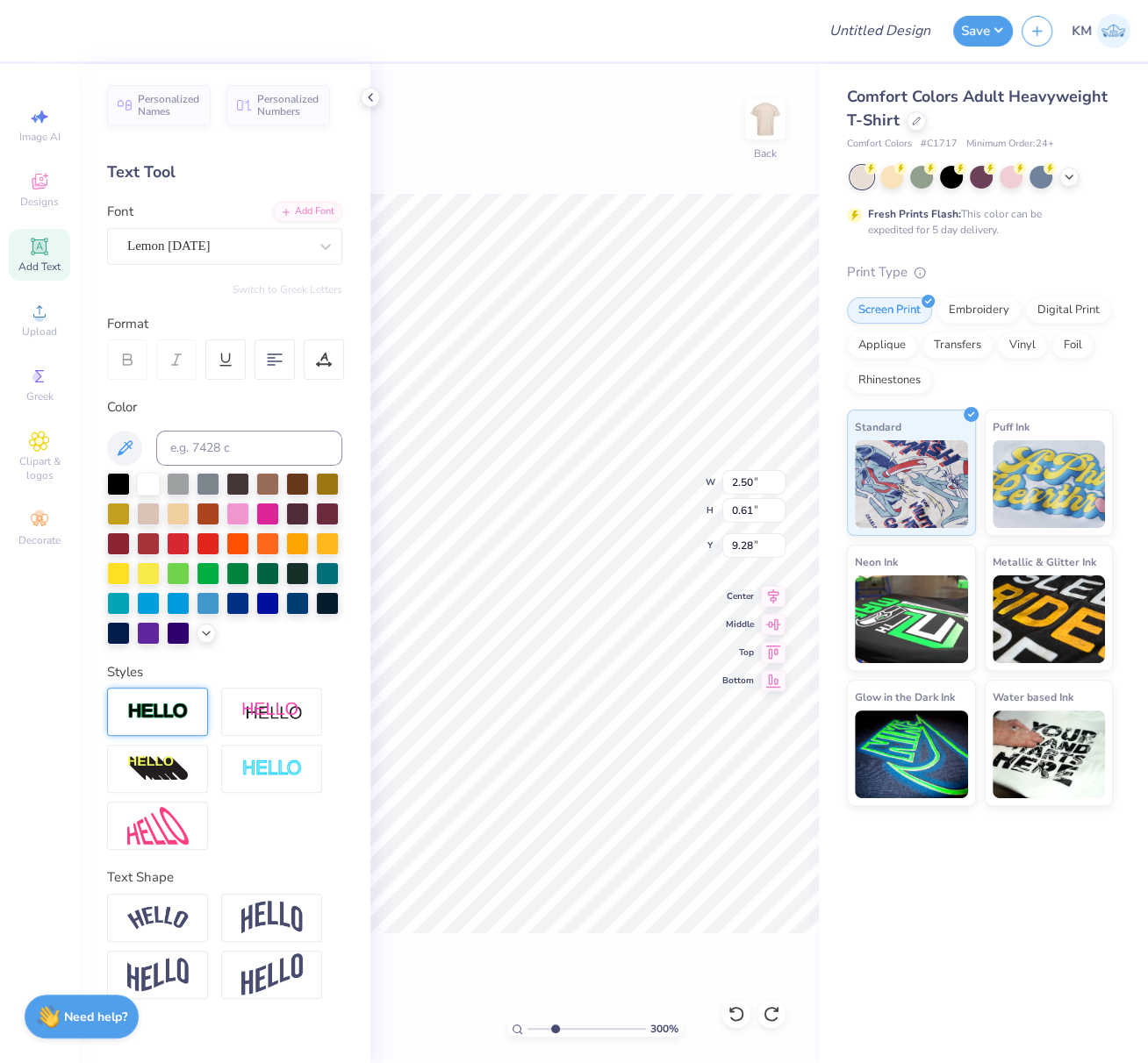
type input "8.46"
type input "1.62"
type input "7.71"
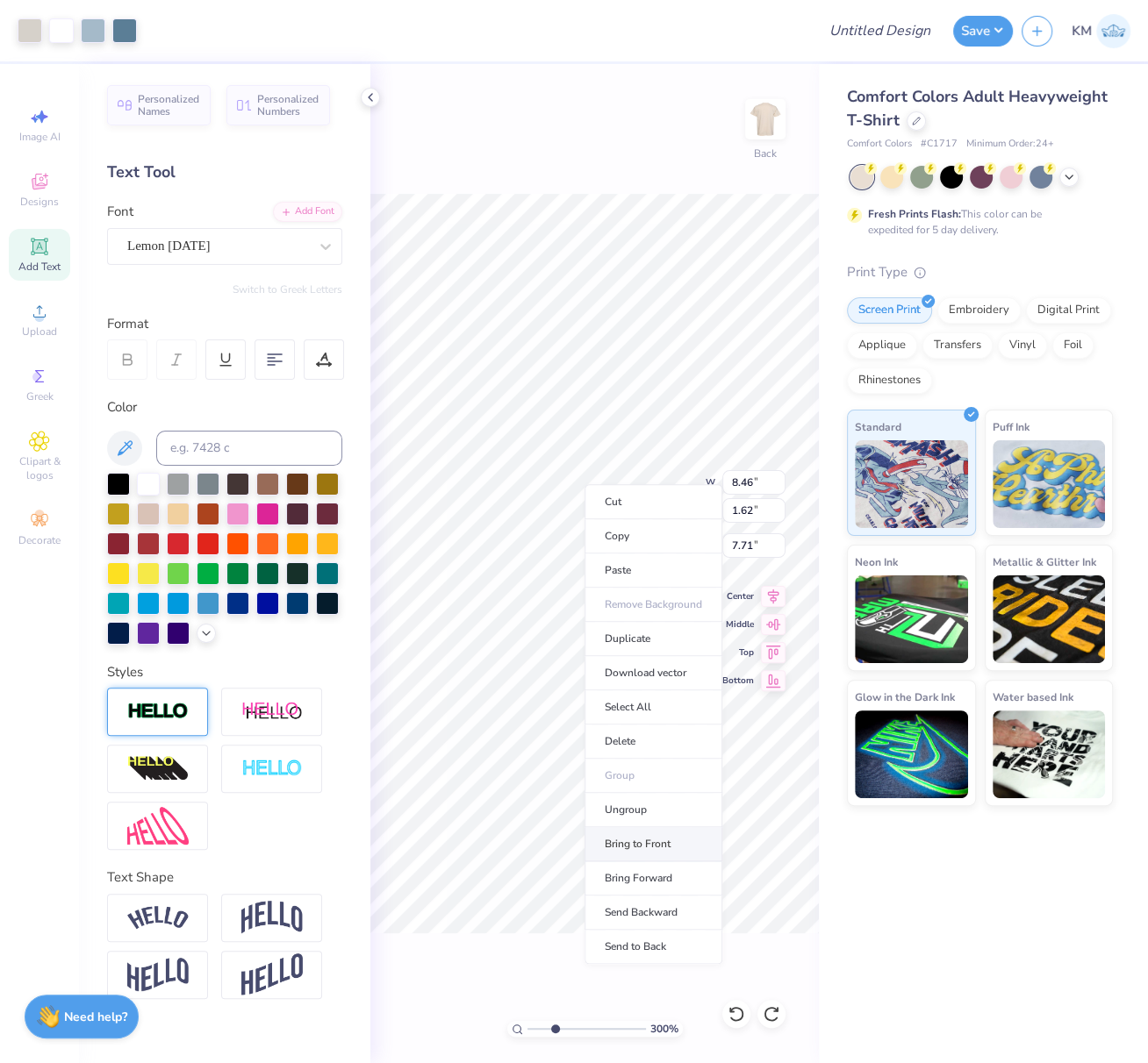
click at [669, 838] on li "Bring to Front" at bounding box center [653, 844] width 138 height 34
type input "8.46"
type input "1.62"
type input "7.71"
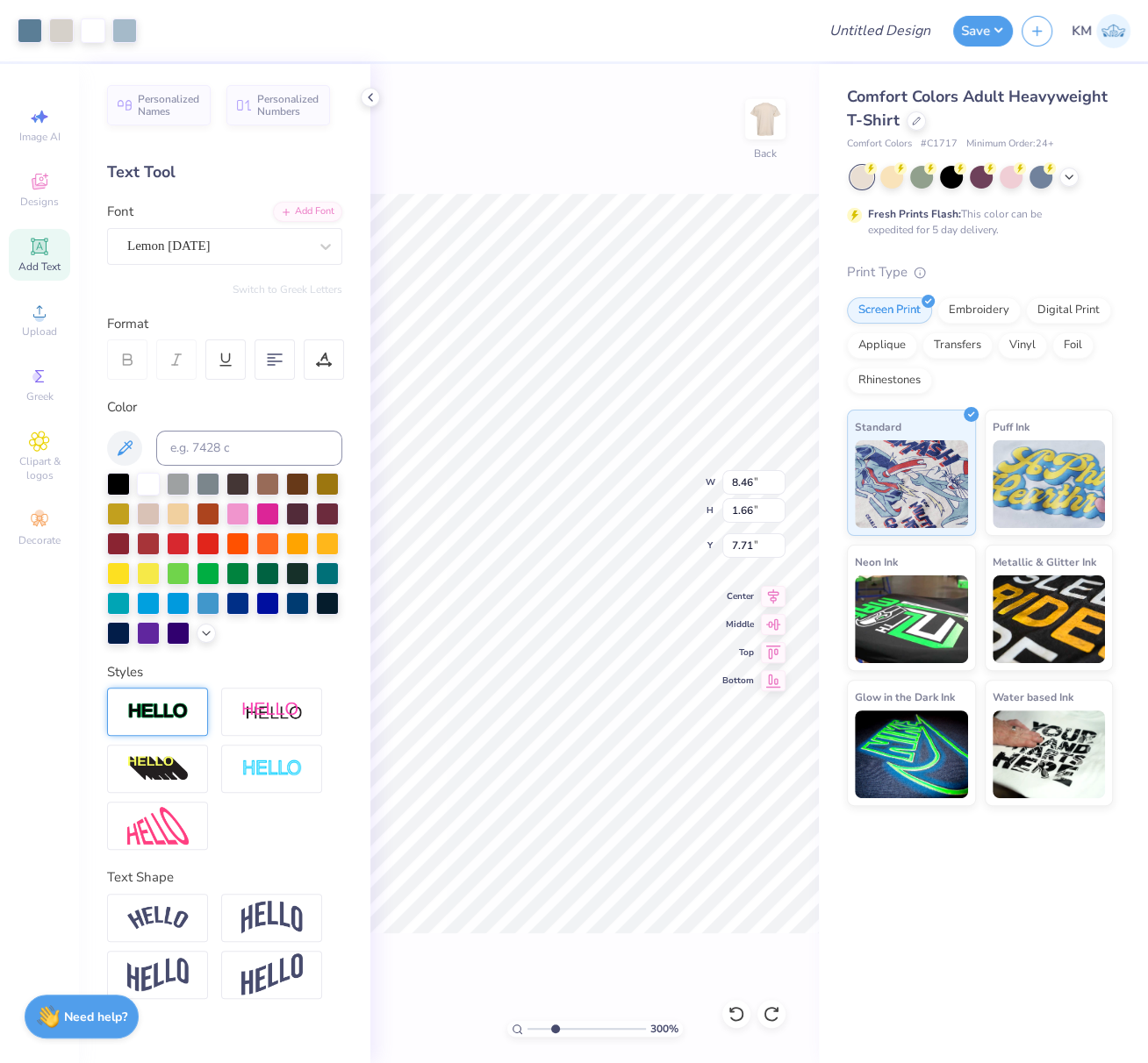
type input "2.50"
type input "0.61"
type input "9.28"
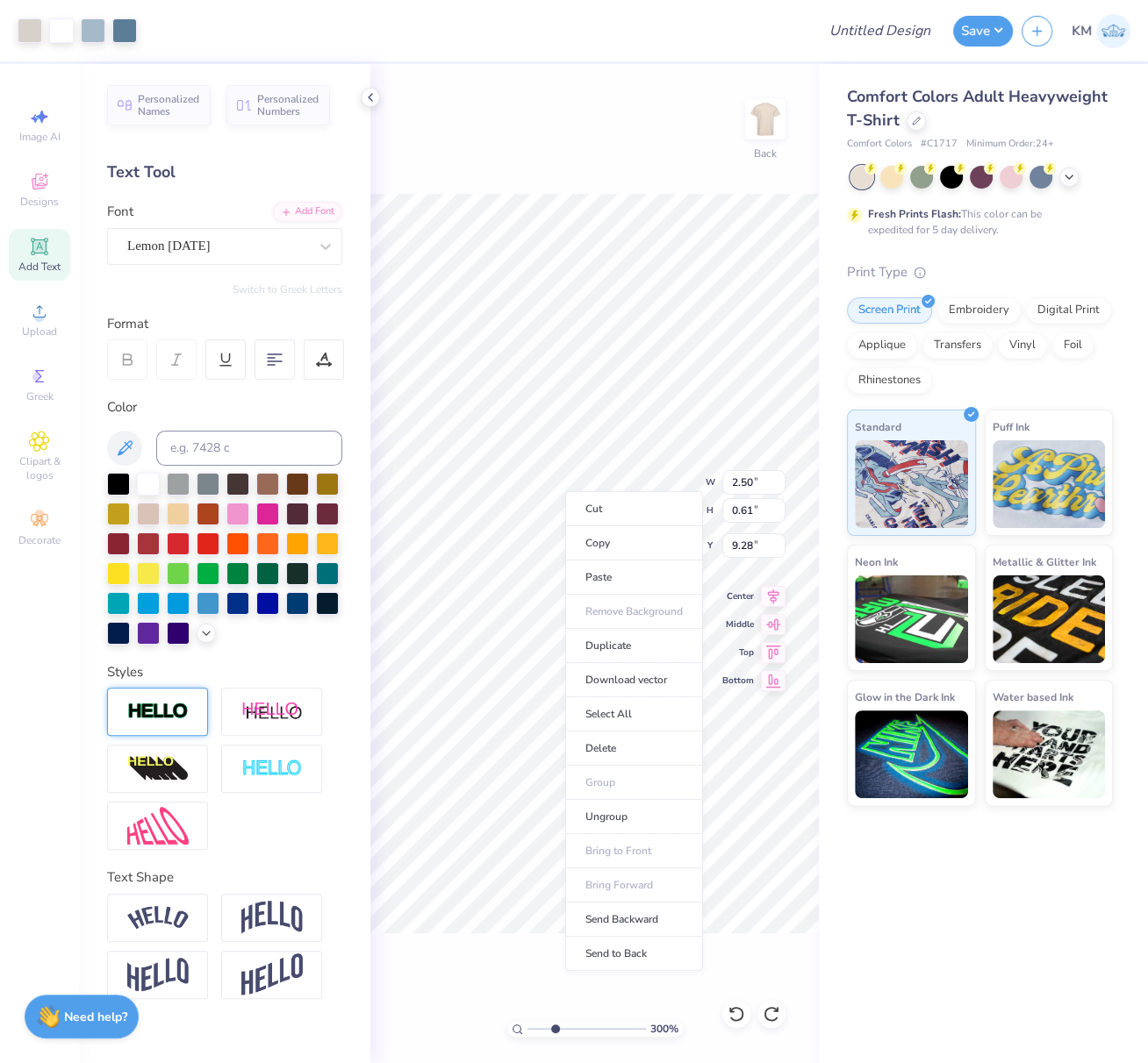
type input "8.46"
type input "1.62"
type input "7.71"
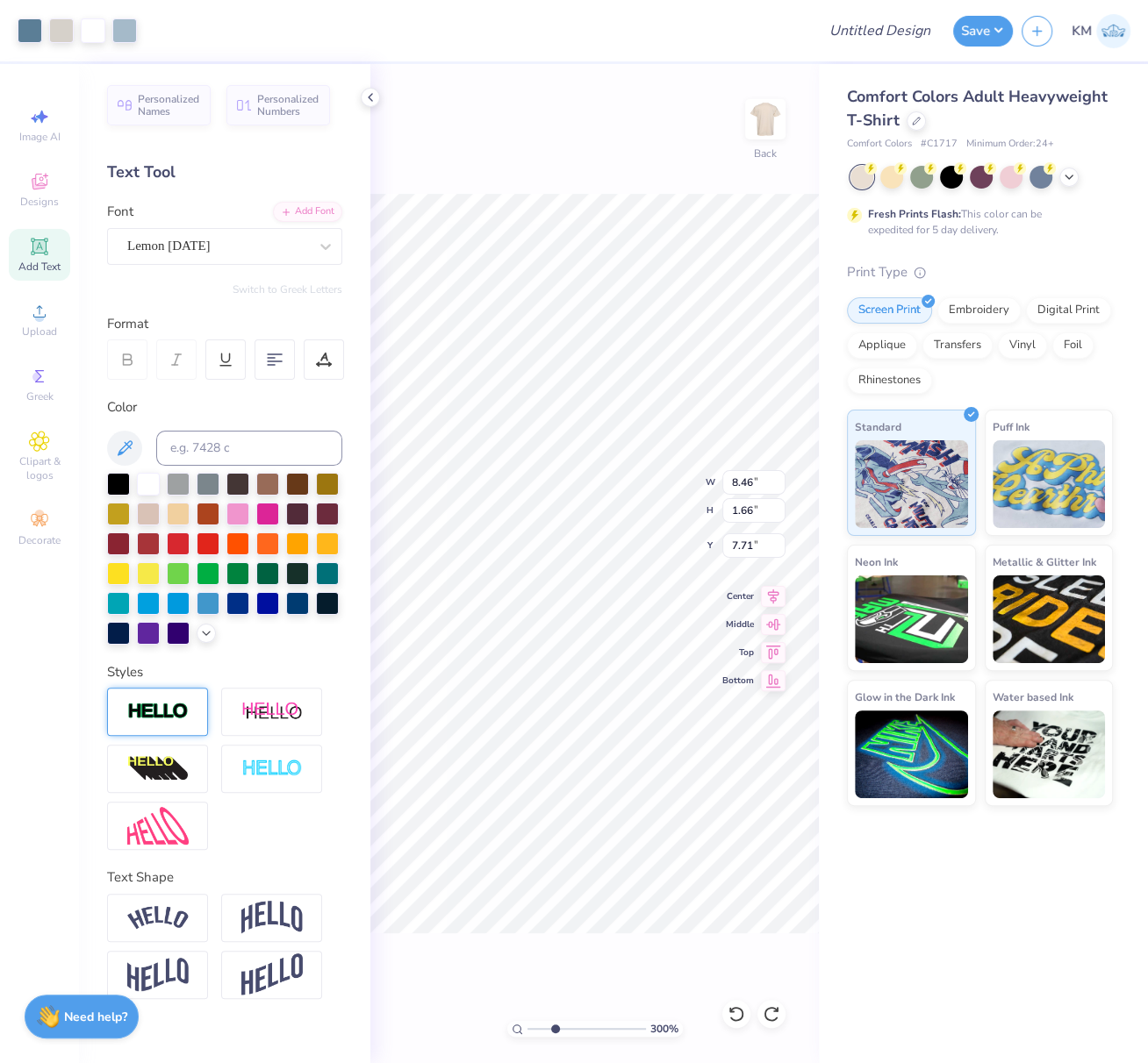
type input "2.50"
type input "0.61"
type input "9.28"
type input "8.46"
type input "1.62"
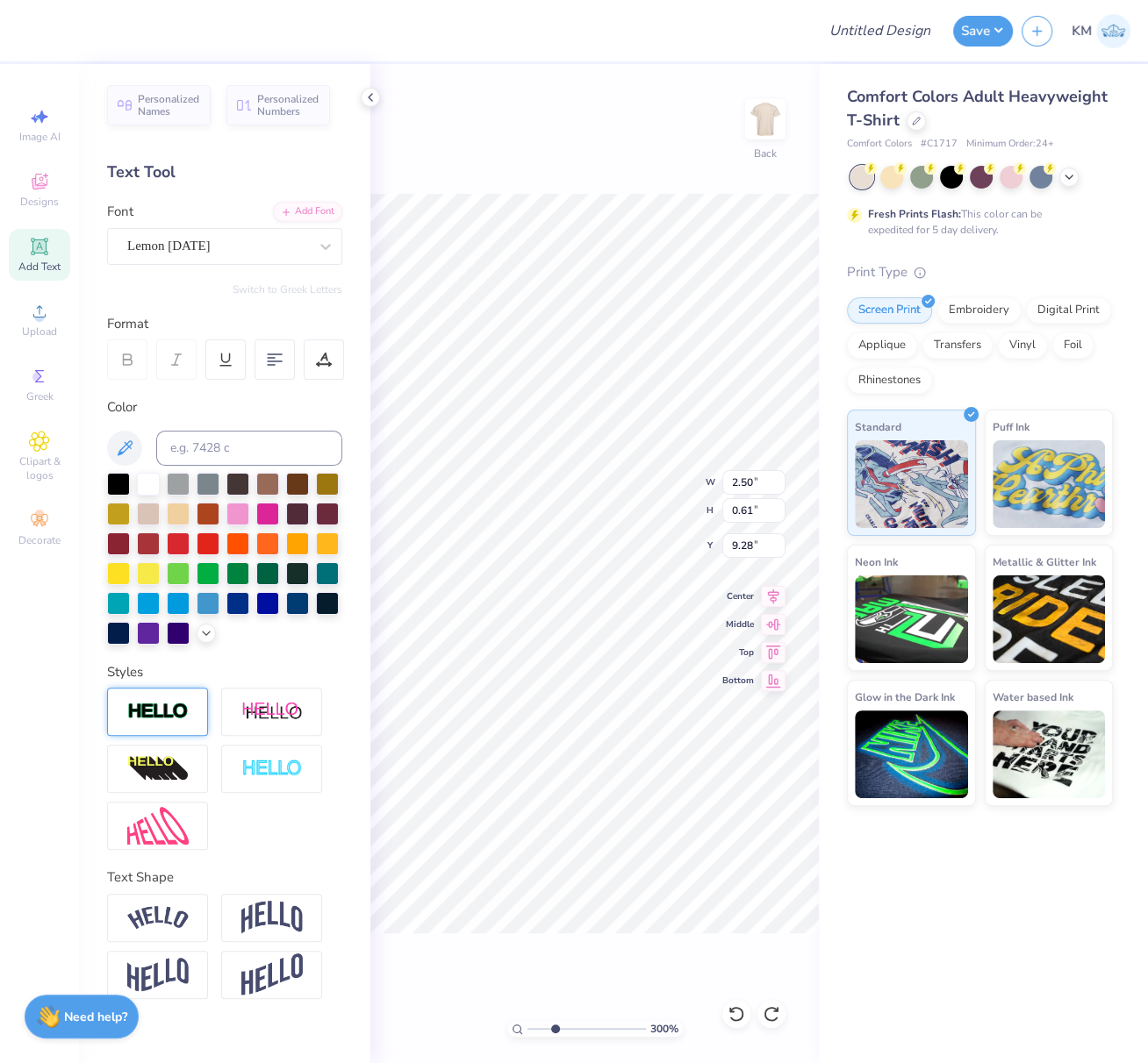
type input "7.71"
drag, startPoint x: 532, startPoint y: 1025, endPoint x: 534, endPoint y: 972, distance: 53.0
type input "1.14"
click at [532, 1025] on input "range" at bounding box center [586, 1029] width 118 height 16
type input "2.50"
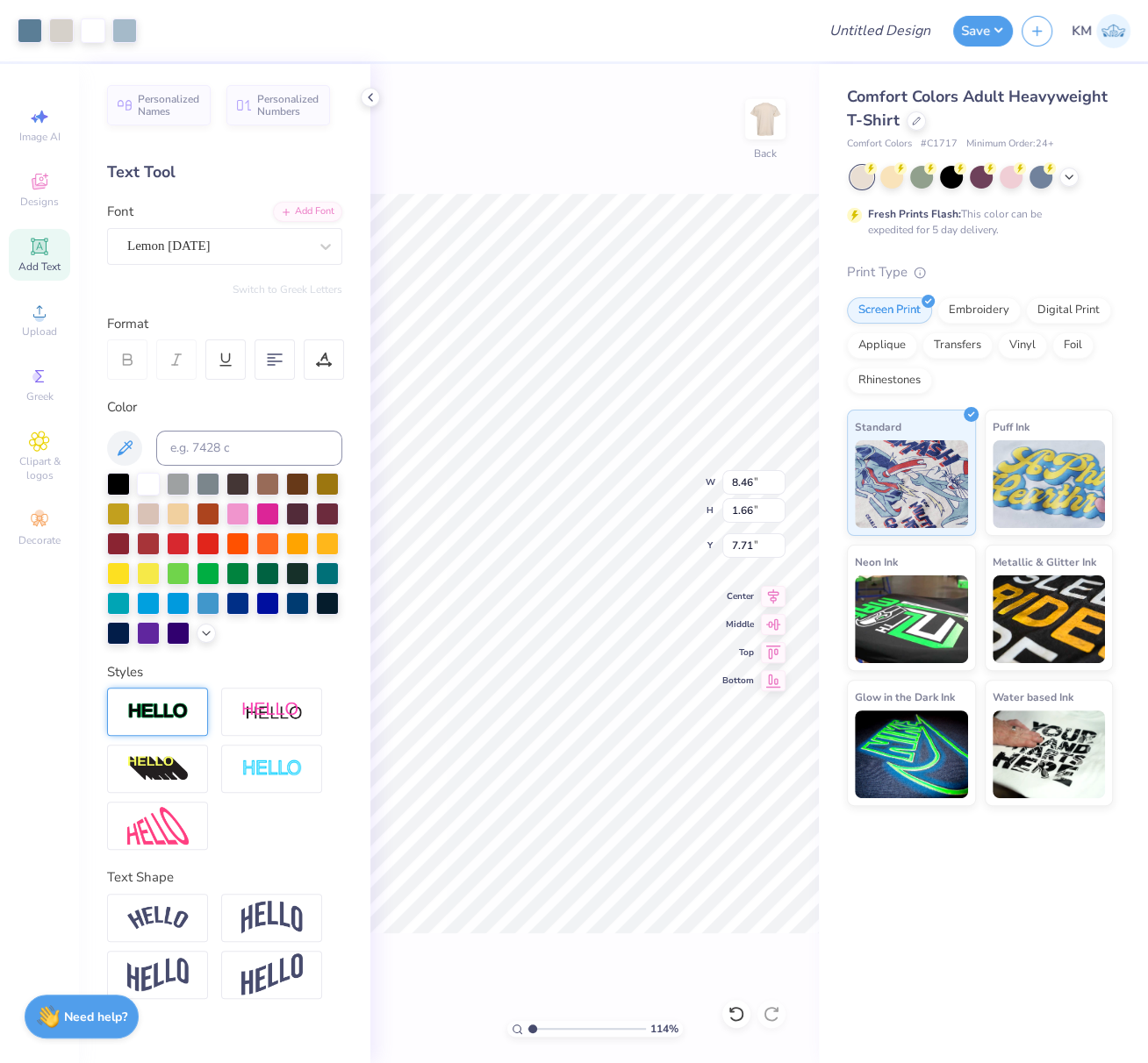
type input "0.61"
type input "9.28"
type input "8.46"
type input "1.62"
type input "7.71"
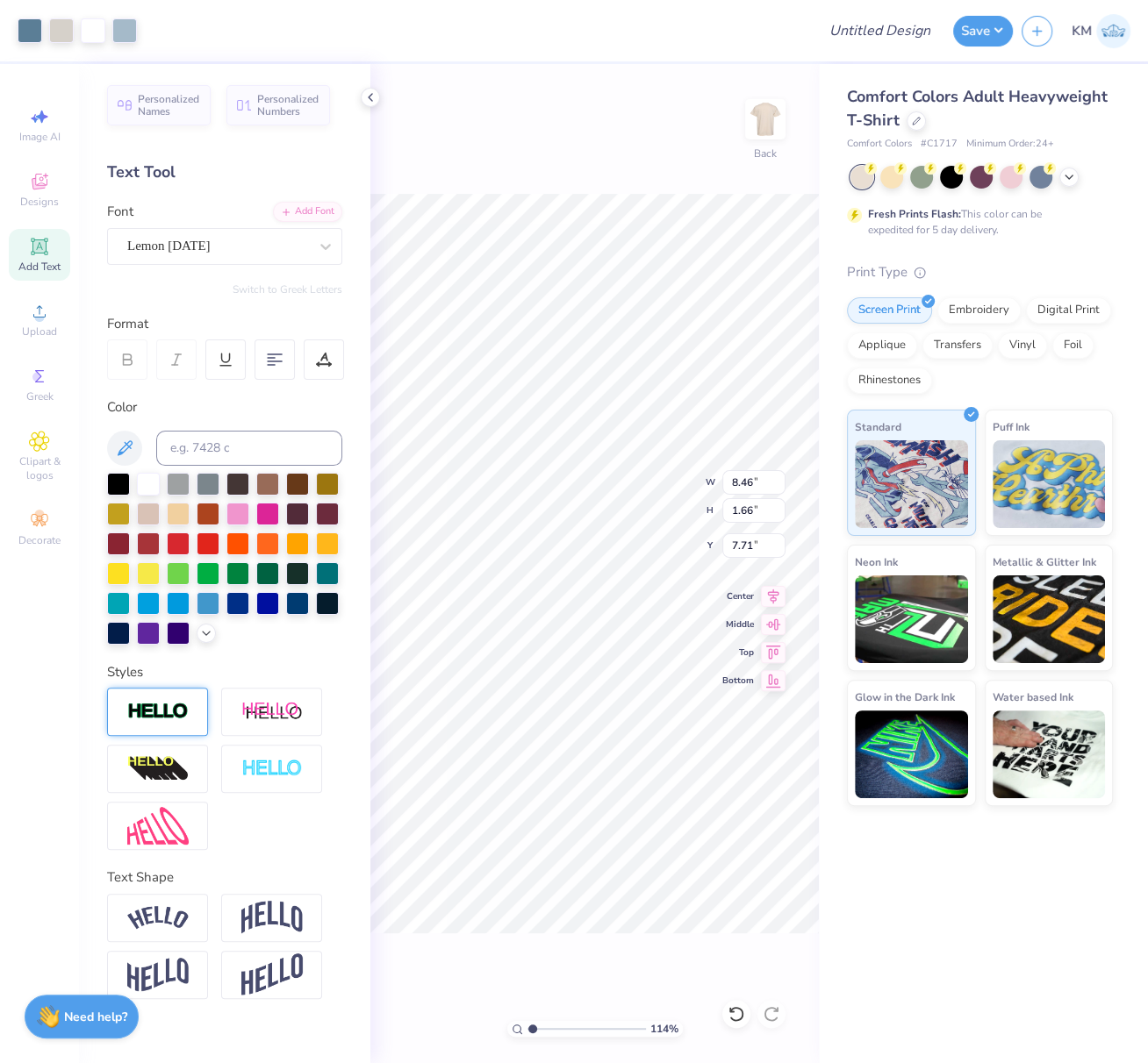
type input "2.50"
type input "0.61"
type input "9.28"
type input "8.46"
type input "1.62"
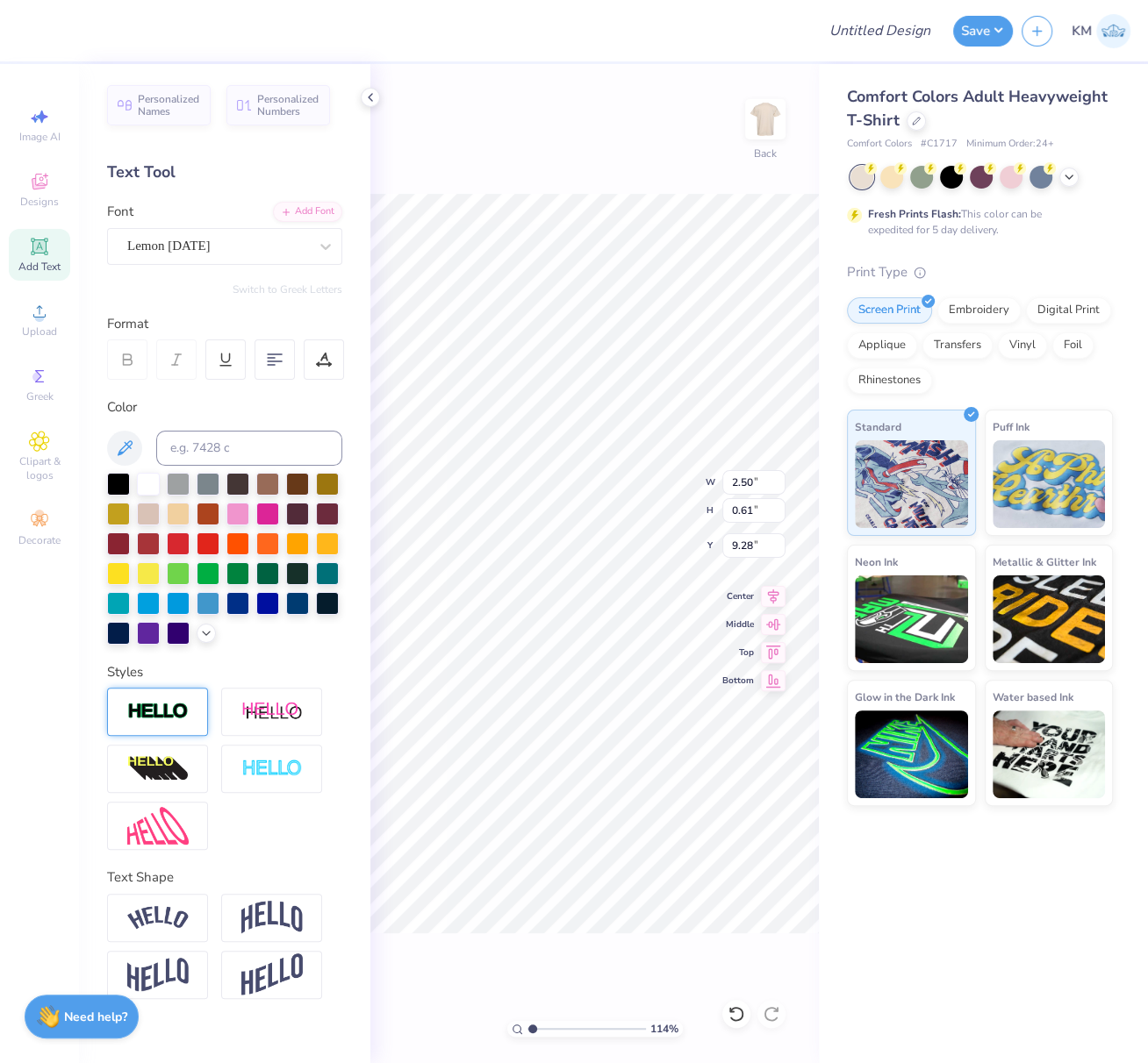
type input "7.71"
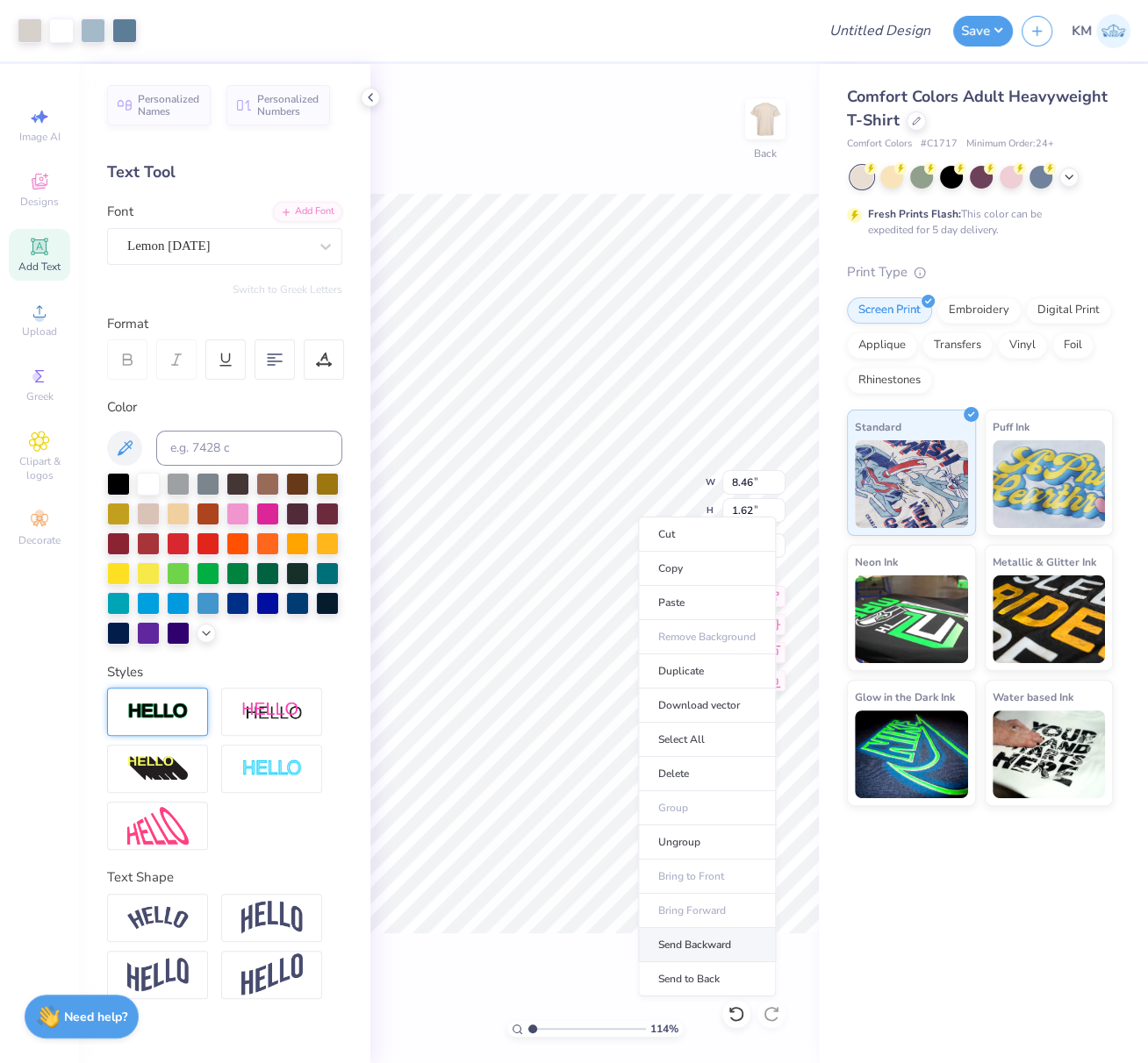
click at [697, 937] on li "Send Backward" at bounding box center [706, 945] width 138 height 34
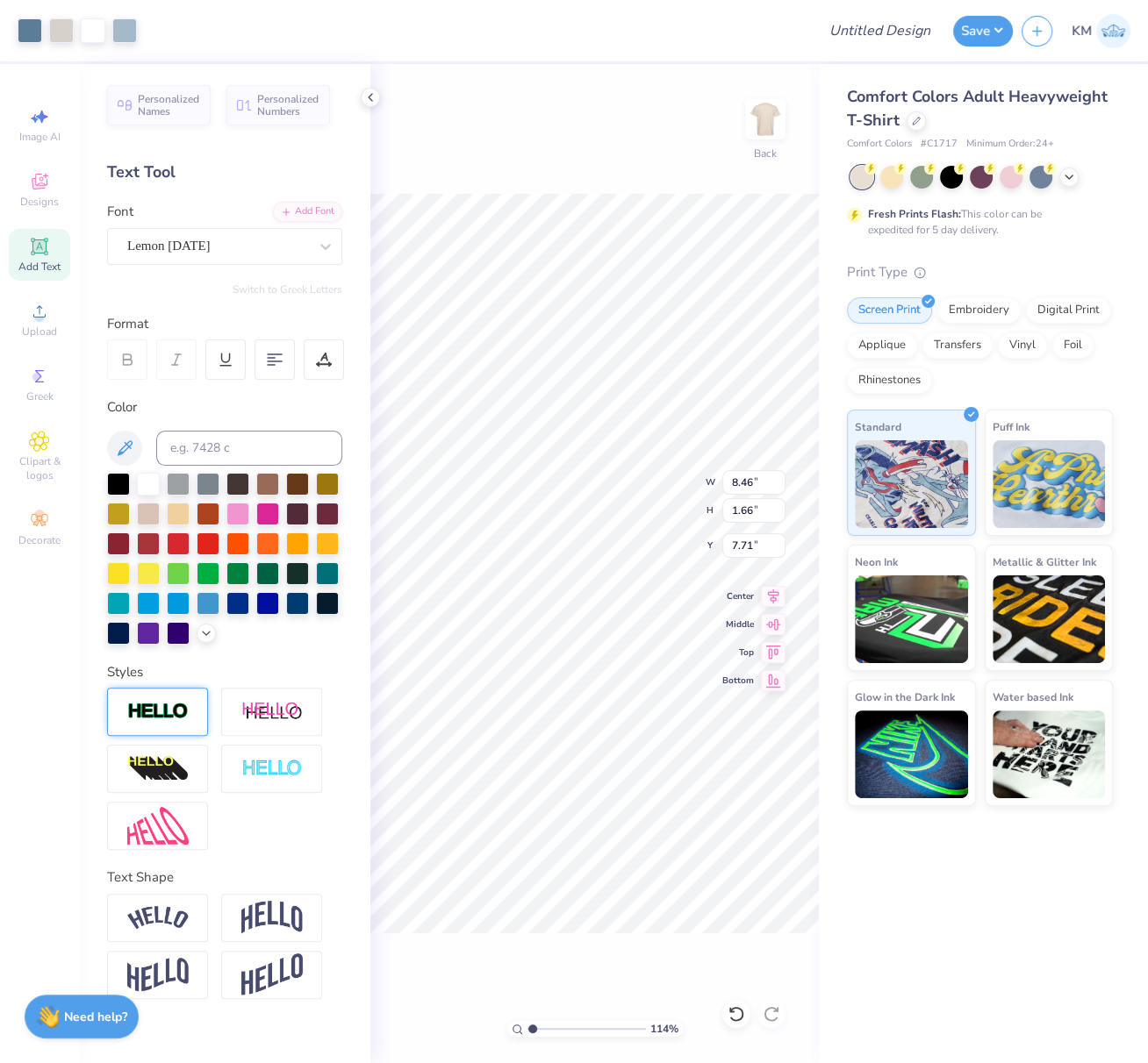
type input "2.50"
type input "0.61"
type input "9.28"
type input "8.46"
type input "1.62"
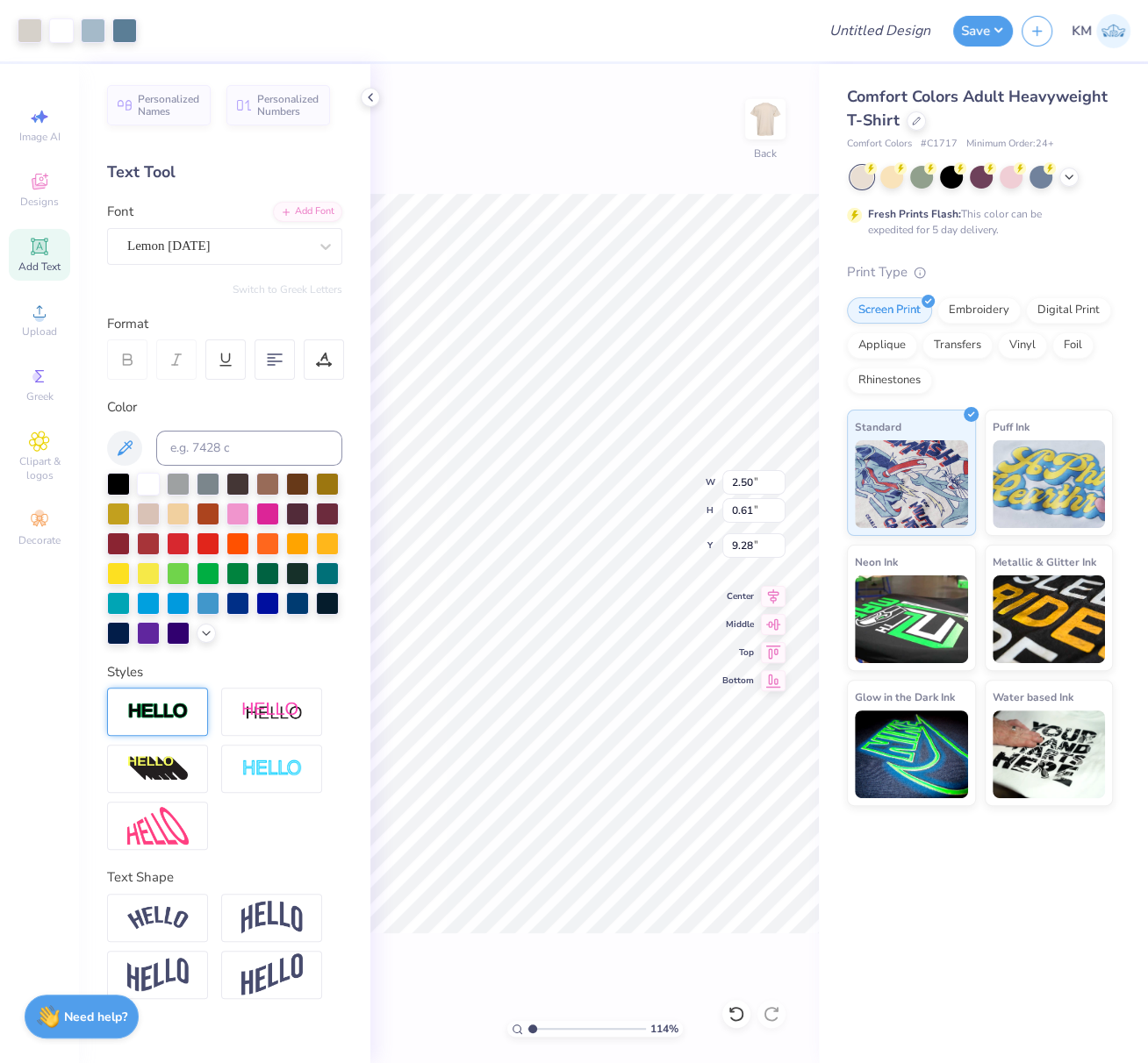
type input "7.71"
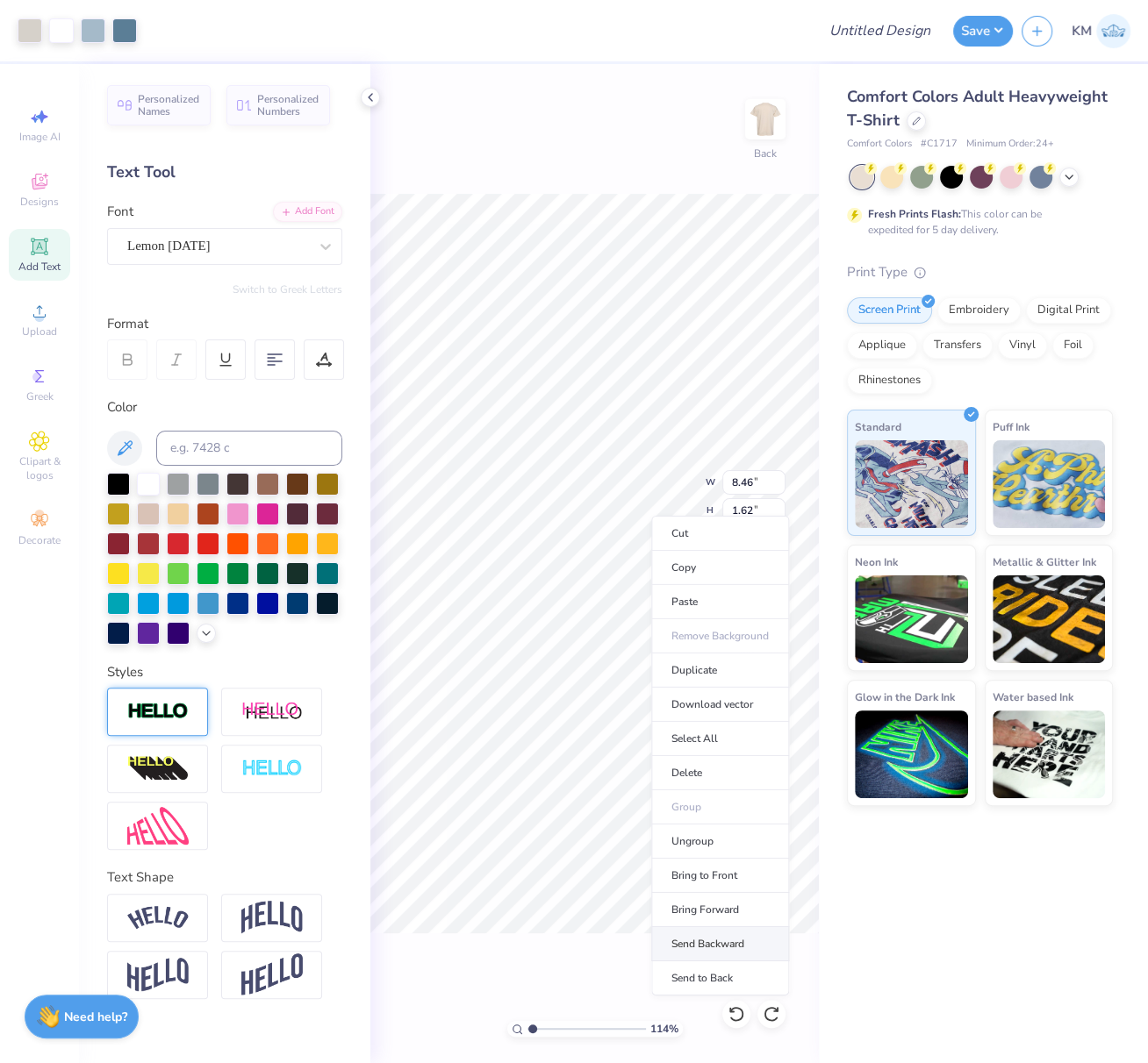
click at [712, 934] on li "Send Backward" at bounding box center [719, 944] width 138 height 34
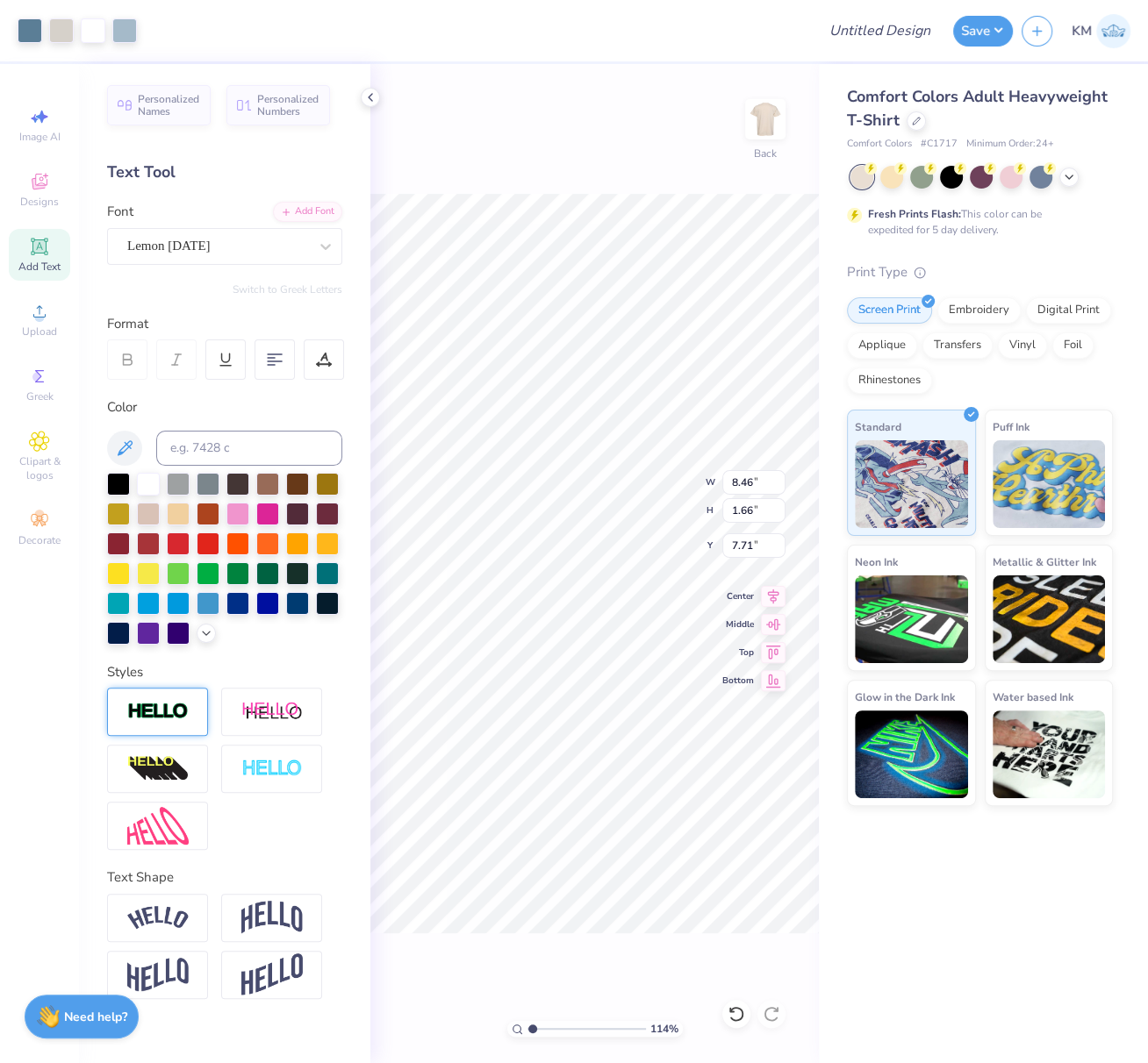
type input "2.50"
type input "0.61"
type input "9.28"
type input "8.46"
type input "1.62"
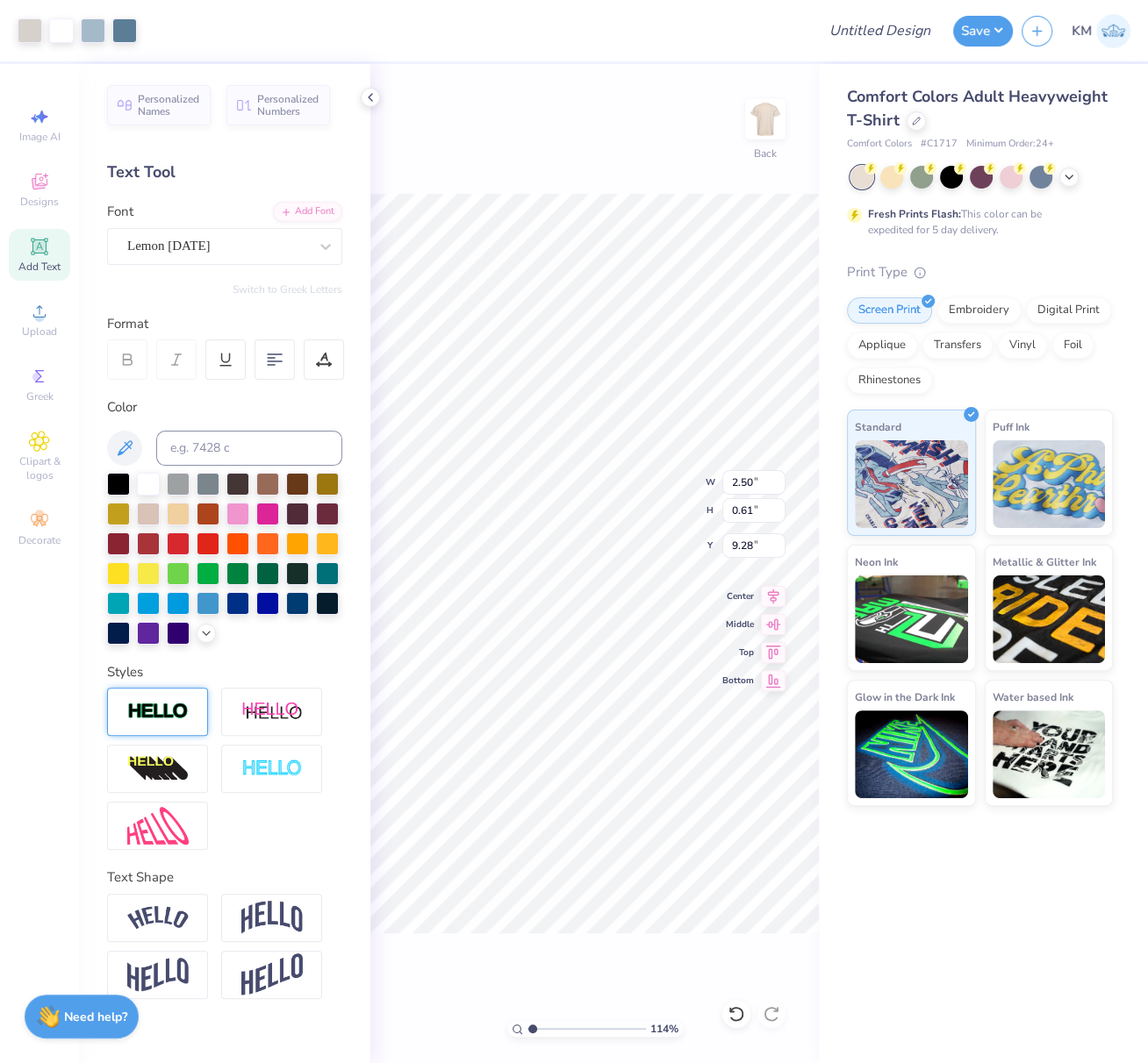
type input "7.71"
type input "7.27"
type input "0.96"
type input "10.96"
type input "10.89"
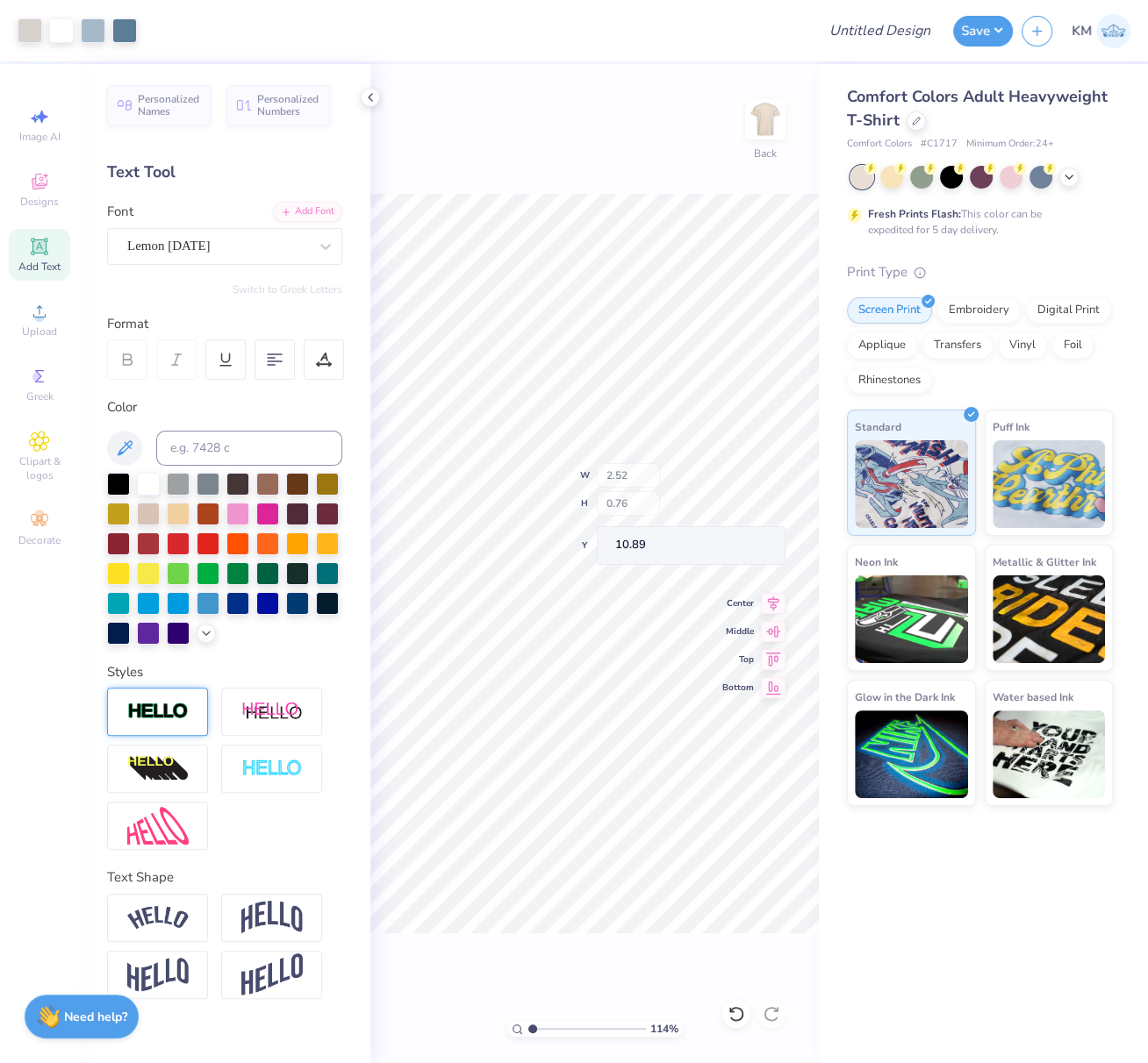
type input "7.32"
type input "8.95"
drag, startPoint x: 752, startPoint y: 547, endPoint x: 729, endPoint y: 547, distance: 23.0
click at [728, 543] on input "3.26" at bounding box center [753, 545] width 64 height 24
type input "3.00"
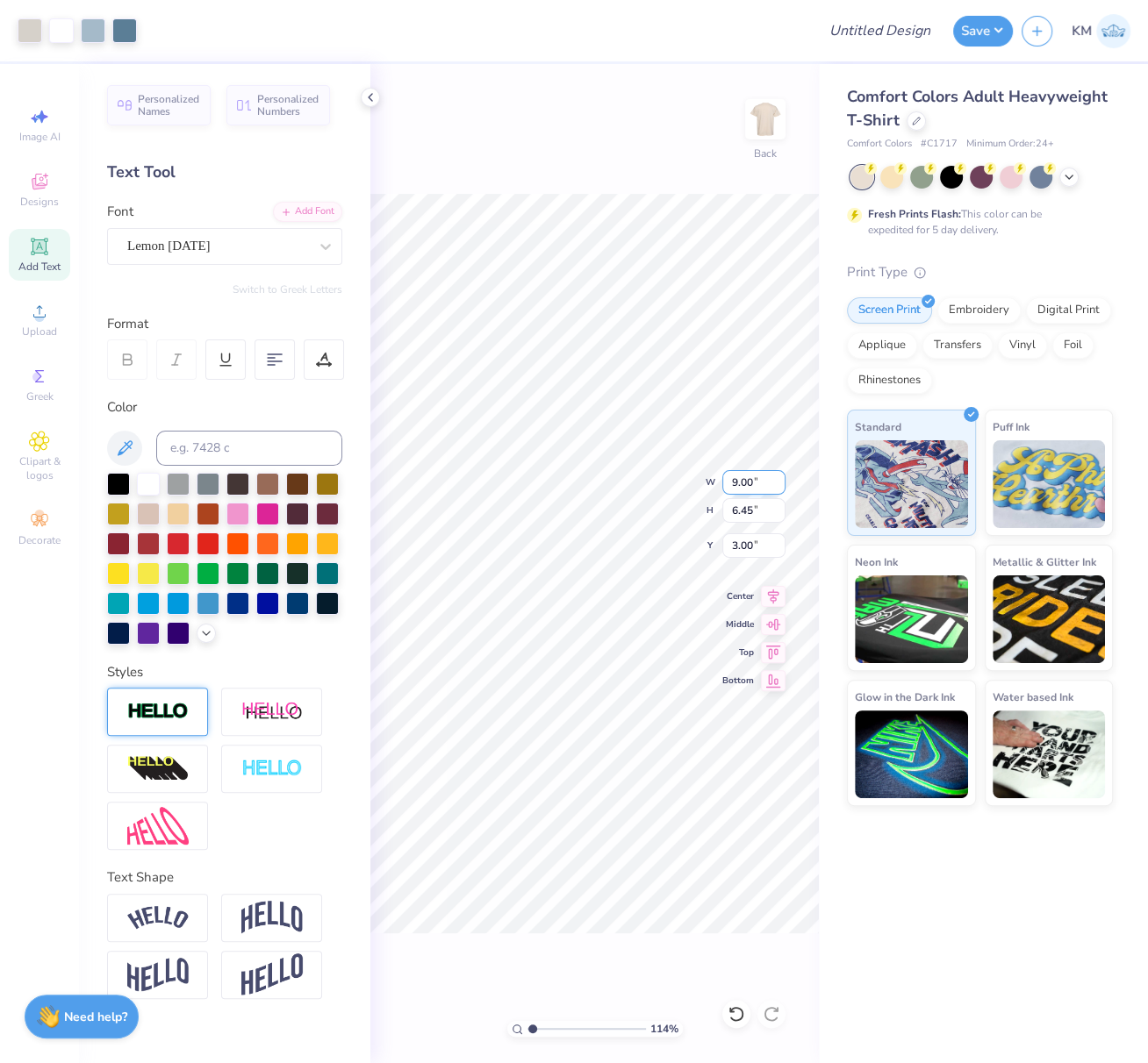
drag, startPoint x: 752, startPoint y: 485, endPoint x: 722, endPoint y: 483, distance: 30.1
click at [727, 478] on input "9.00" at bounding box center [753, 482] width 64 height 24
type input "8.00"
type input "5.74"
drag, startPoint x: 750, startPoint y: 541, endPoint x: 728, endPoint y: 541, distance: 22.0
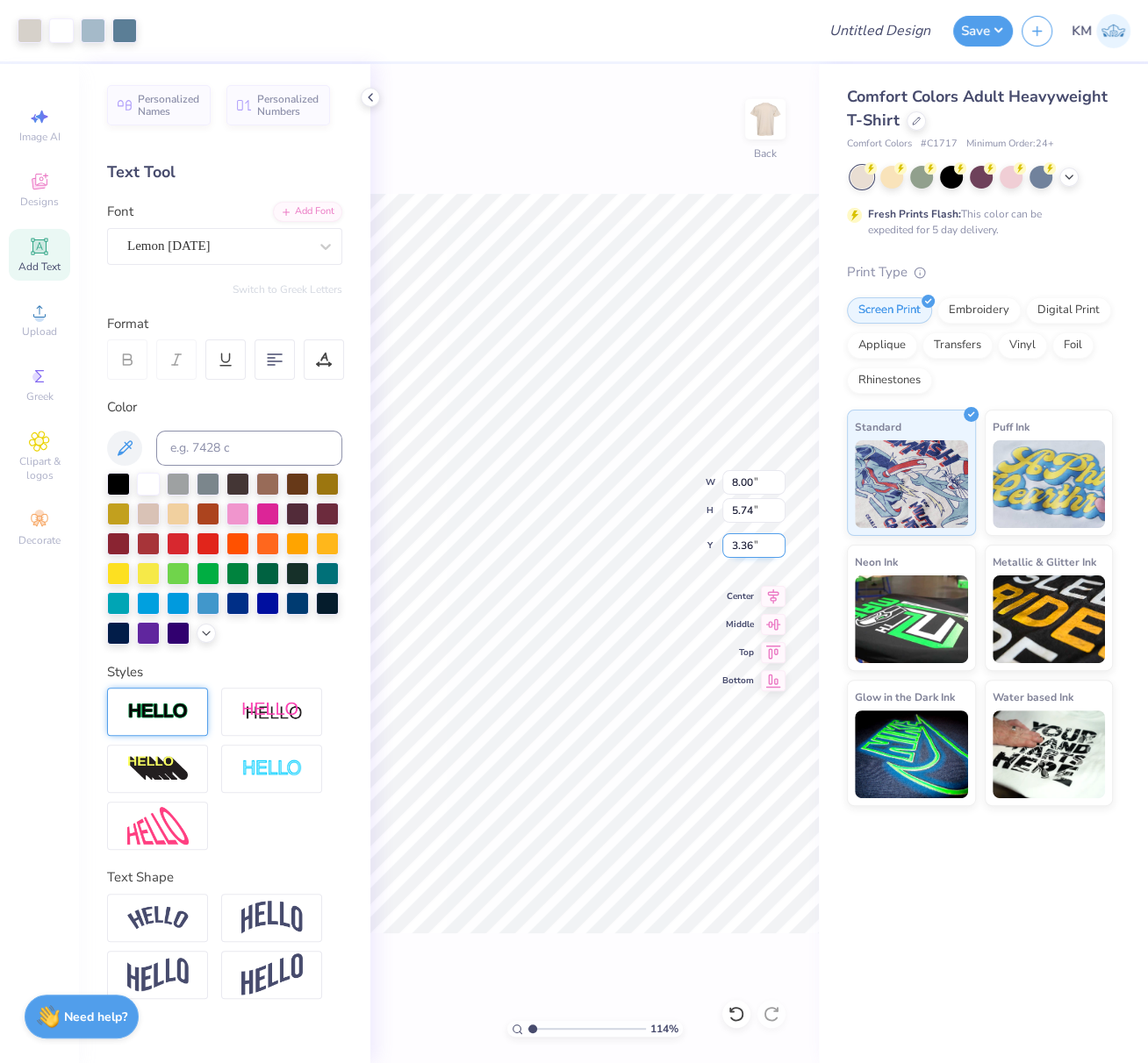
click at [727, 540] on input "3.36" at bounding box center [753, 545] width 64 height 24
type input "3.00"
drag, startPoint x: 773, startPoint y: 589, endPoint x: 744, endPoint y: 598, distance: 30.4
click at [773, 589] on icon at bounding box center [773, 594] width 24 height 21
drag, startPoint x: 538, startPoint y: 1030, endPoint x: 548, endPoint y: 1031, distance: 10.0
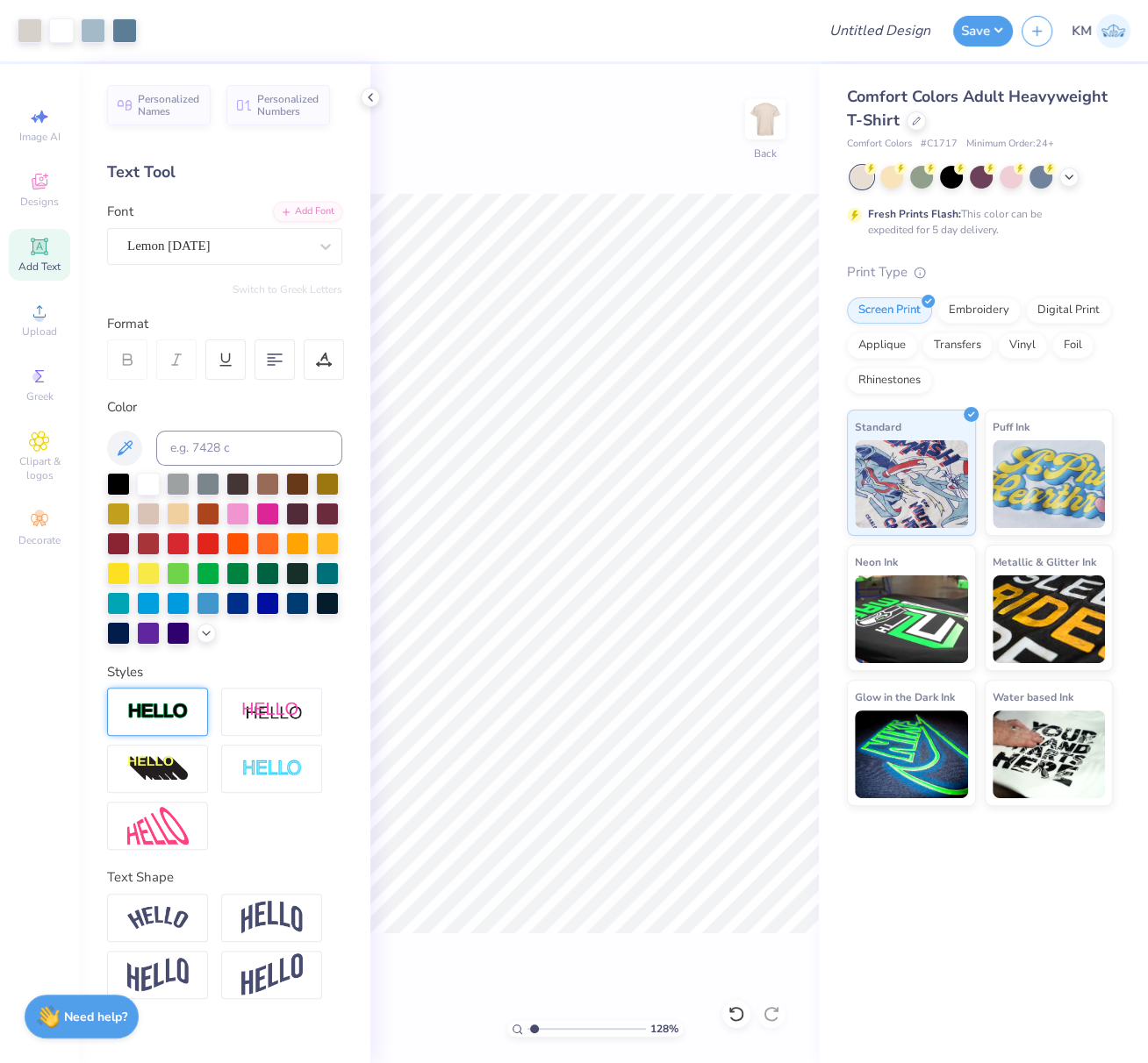
click at [546, 1032] on input "range" at bounding box center [586, 1029] width 118 height 16
type input "2.91"
click at [554, 1028] on input "range" at bounding box center [586, 1029] width 118 height 16
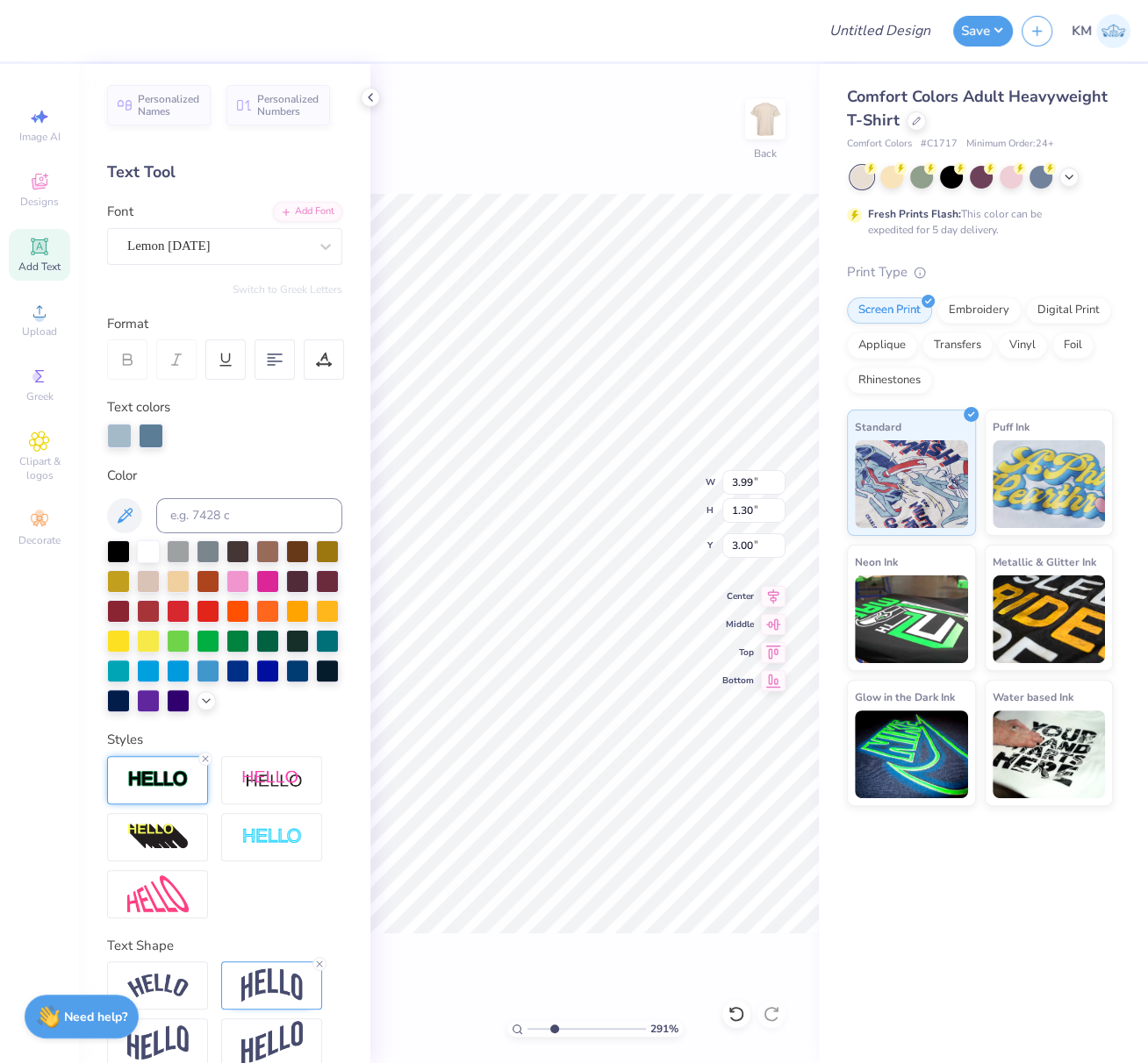
scroll to position [53, 0]
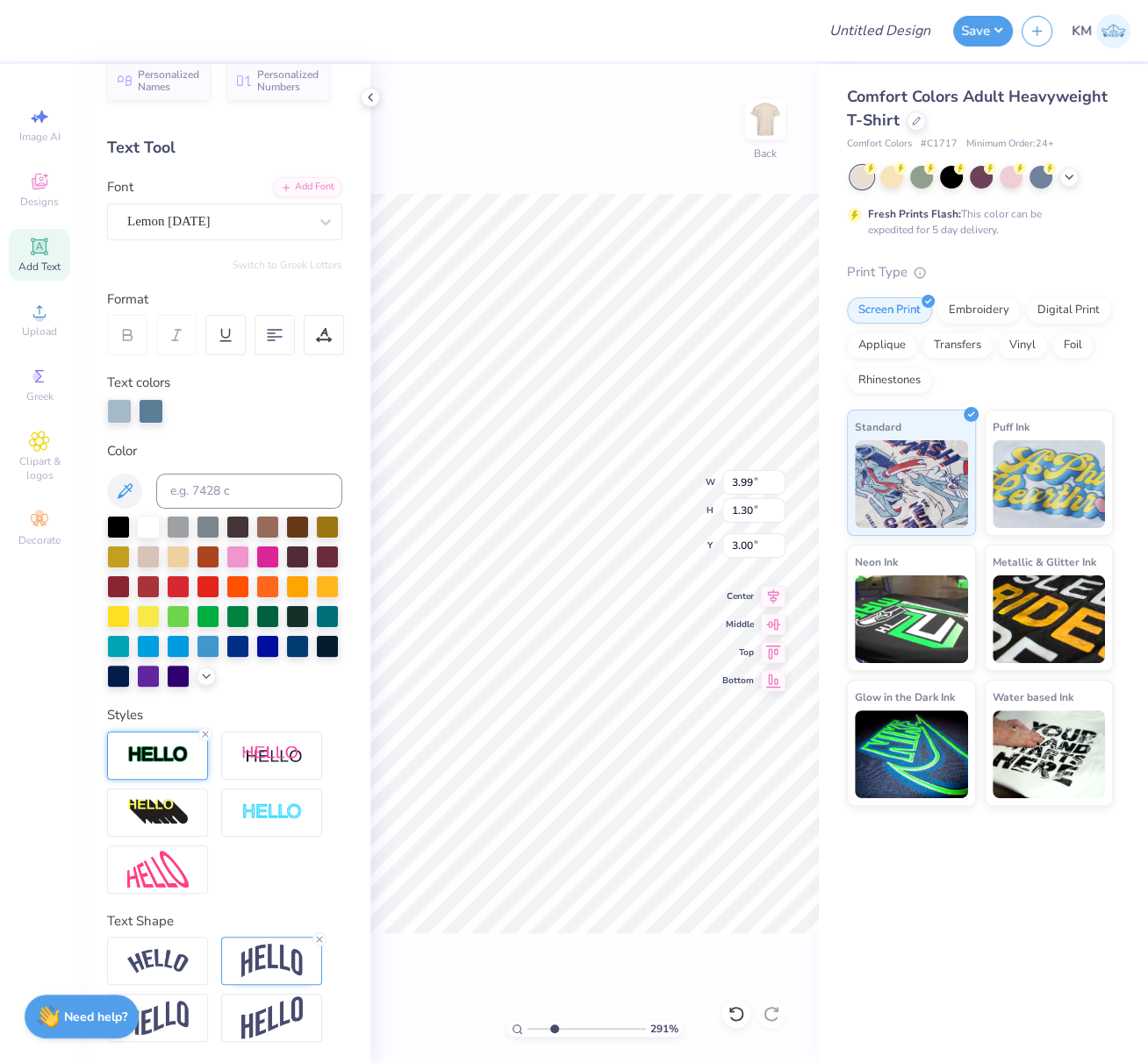
click at [170, 743] on div at bounding box center [157, 755] width 101 height 48
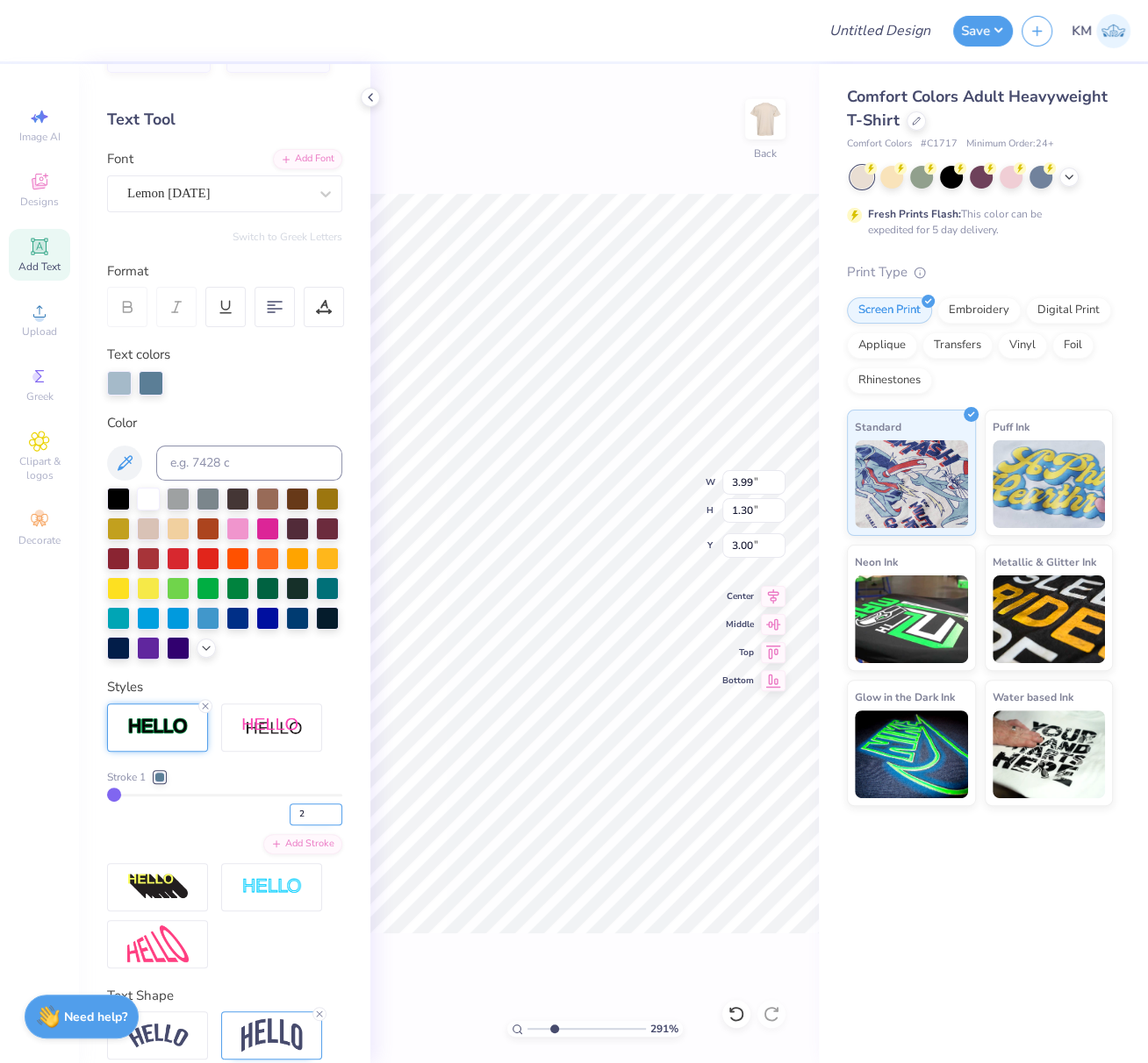
type input "2"
click at [322, 826] on input "2" at bounding box center [316, 815] width 53 height 21
type input "2"
click at [193, 826] on div "2" at bounding box center [225, 810] width 235 height 31
type input "4.00"
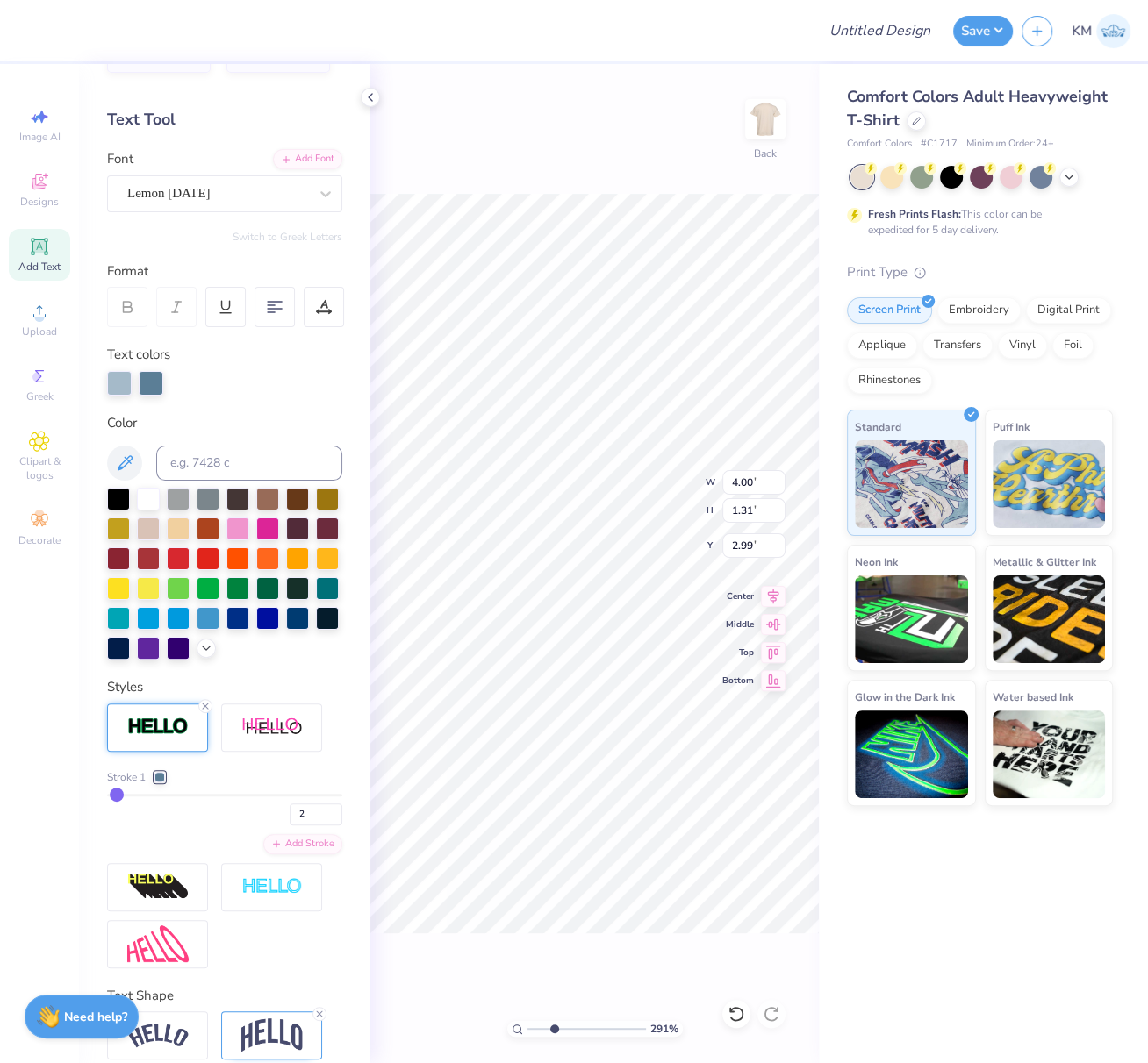
type input "1.31"
type input "2.99"
drag, startPoint x: 540, startPoint y: 1025, endPoint x: 529, endPoint y: 1028, distance: 11.4
click at [524, 1025] on div "157 %" at bounding box center [595, 1029] width 176 height 16
drag, startPoint x: 526, startPoint y: 1023, endPoint x: 443, endPoint y: 944, distance: 114.6
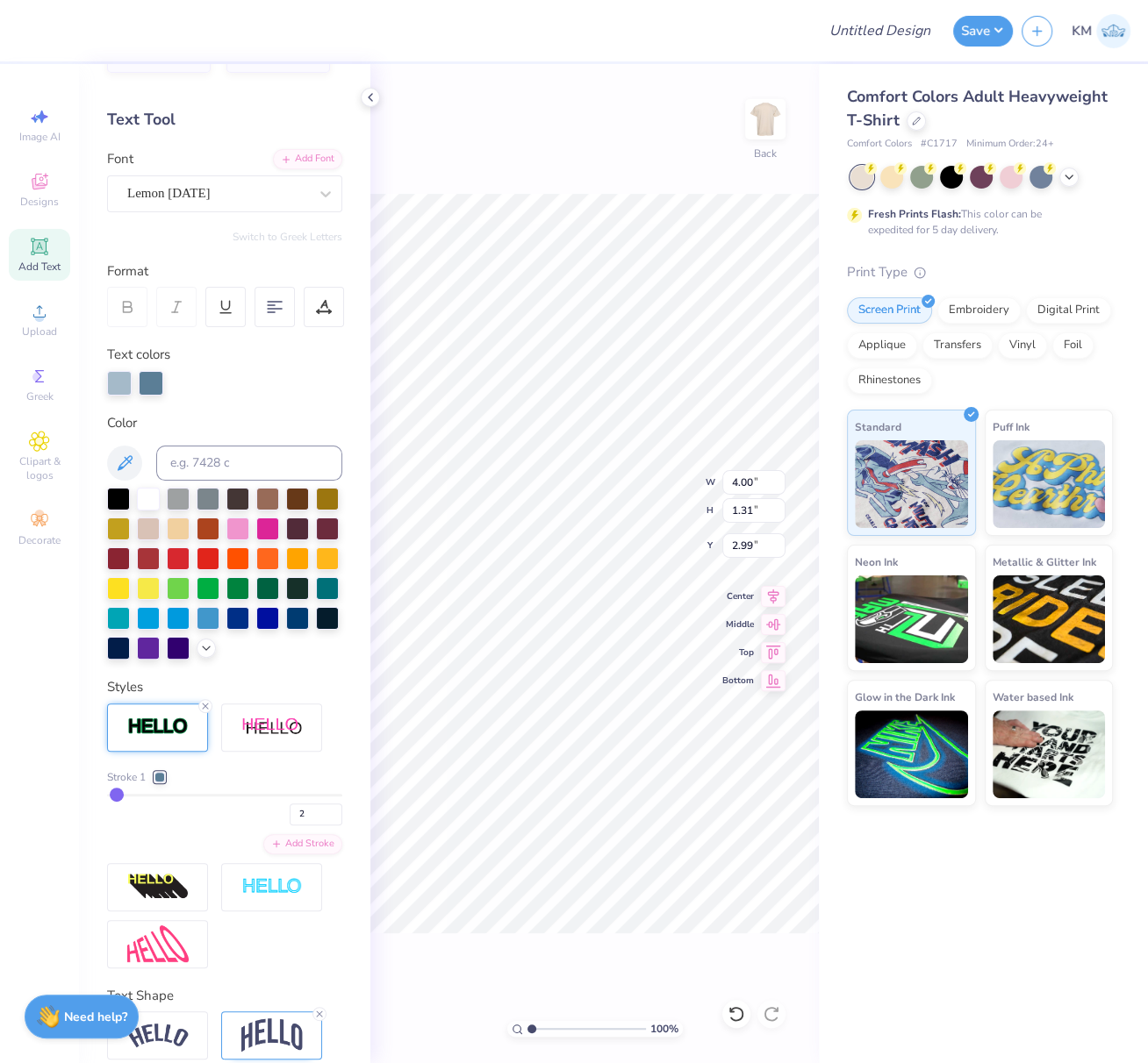
type input "1"
click at [528, 1021] on input "range" at bounding box center [586, 1029] width 118 height 16
click at [892, 25] on input "Design Title" at bounding box center [901, 30] width 86 height 35
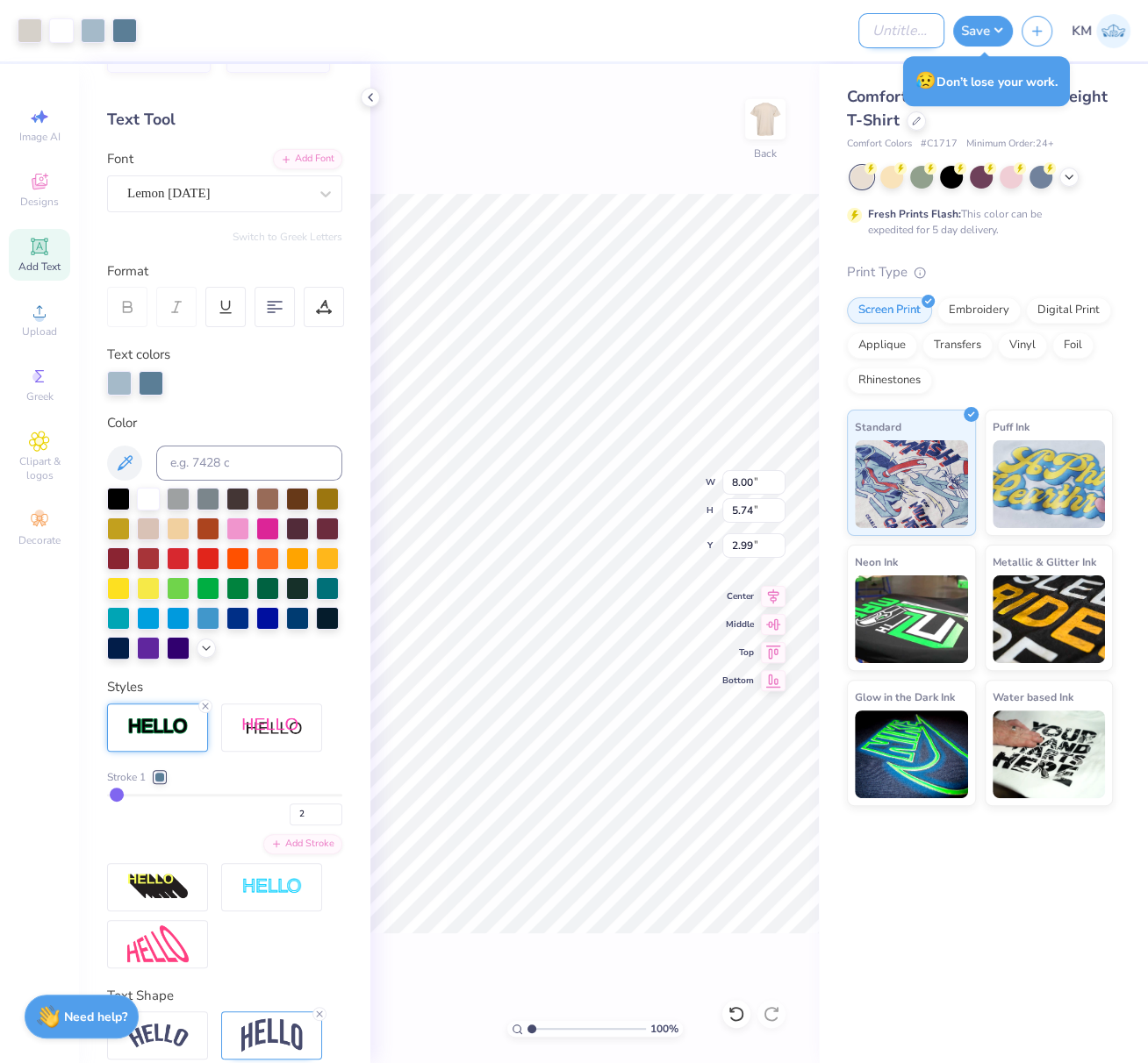
paste input "4.4853"
type input "4.4853"
paste input "FPS239850"
type input "FPS239850"
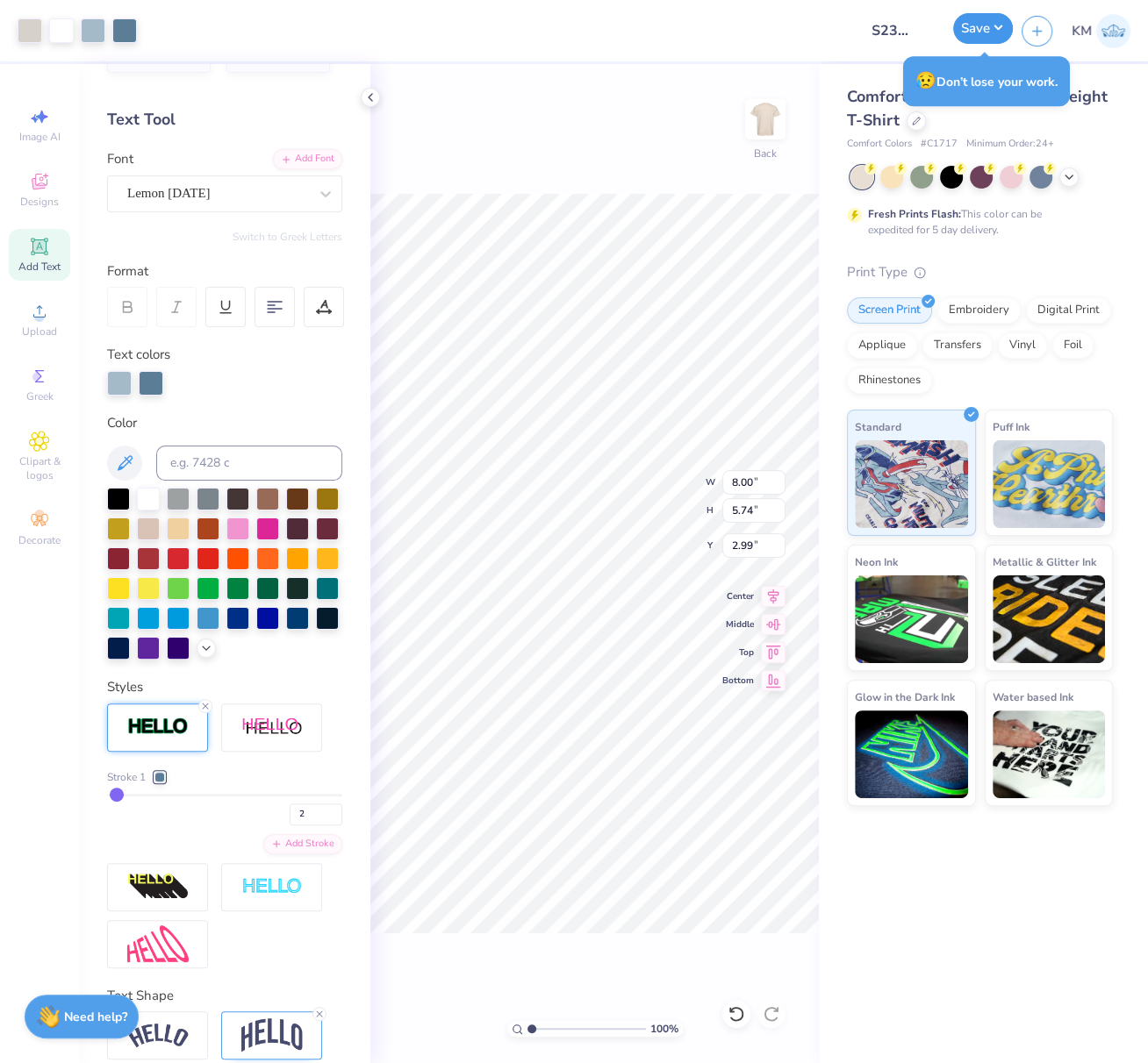
click at [994, 31] on button "Save" at bounding box center [982, 27] width 60 height 30
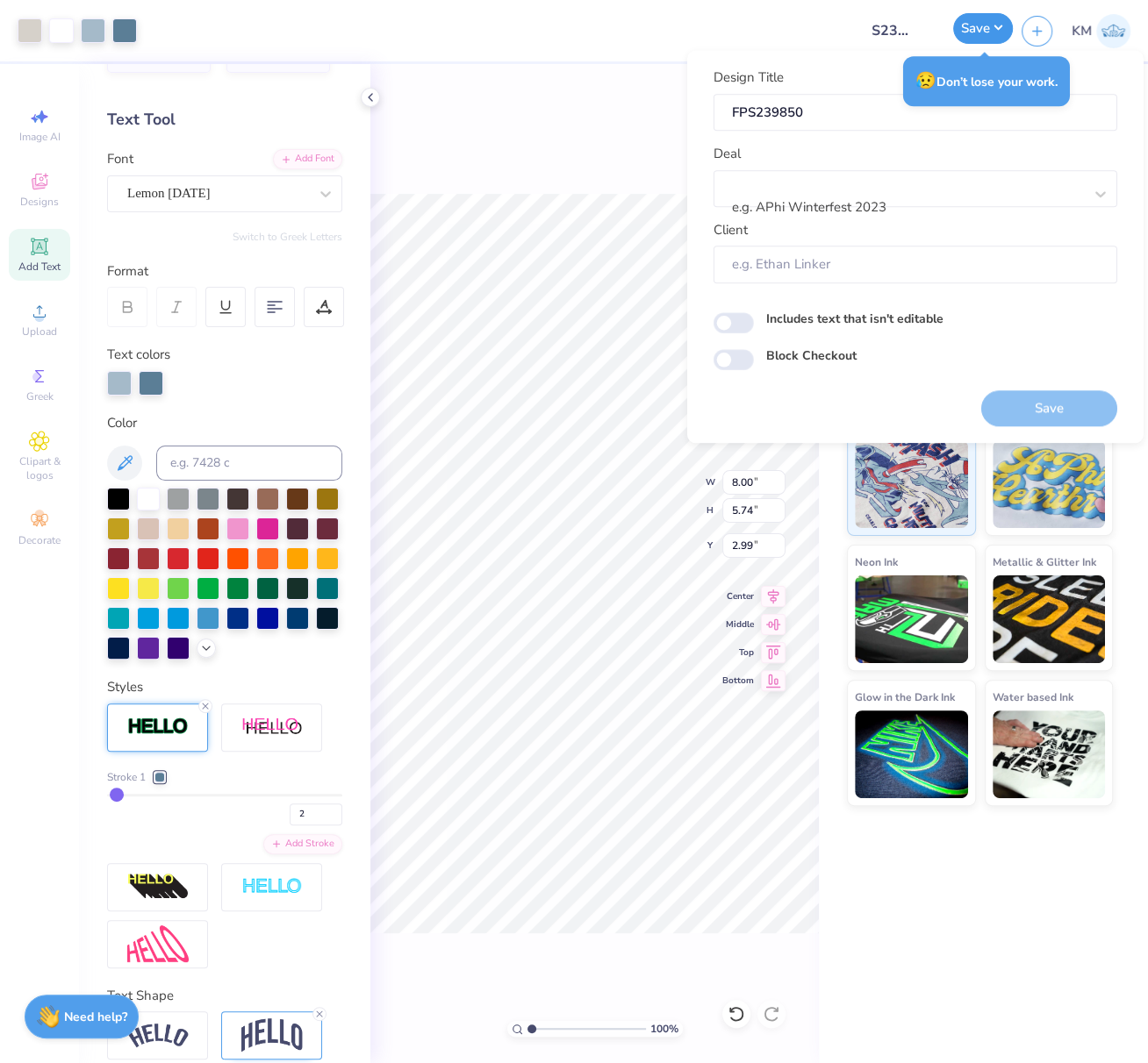
scroll to position [0, 0]
click at [880, 183] on div at bounding box center [908, 185] width 349 height 23
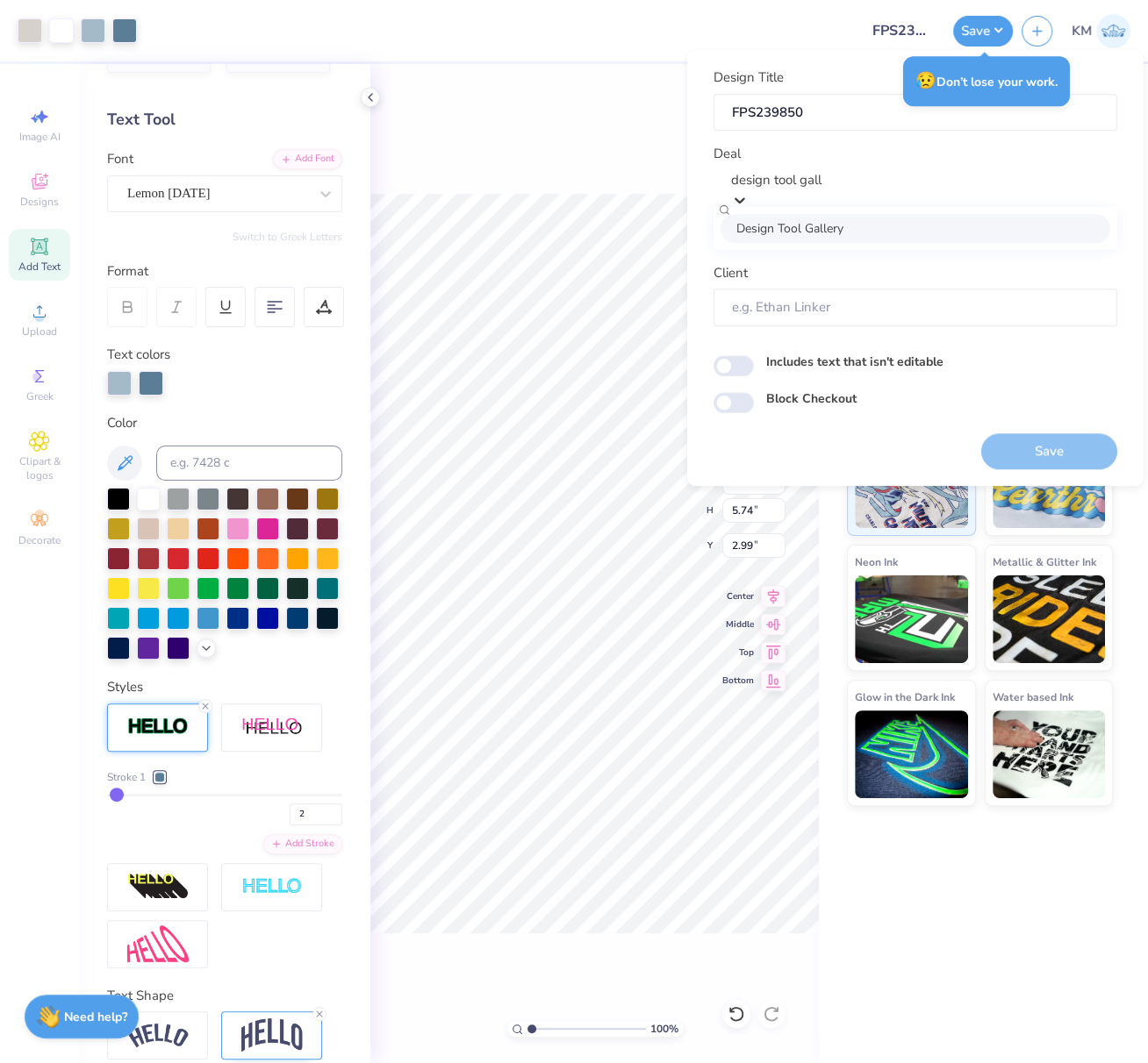
click at [868, 232] on div "Design Tool Gallery" at bounding box center [914, 229] width 390 height 29
type input "design tool gall"
type input "Design Tool Gallery User"
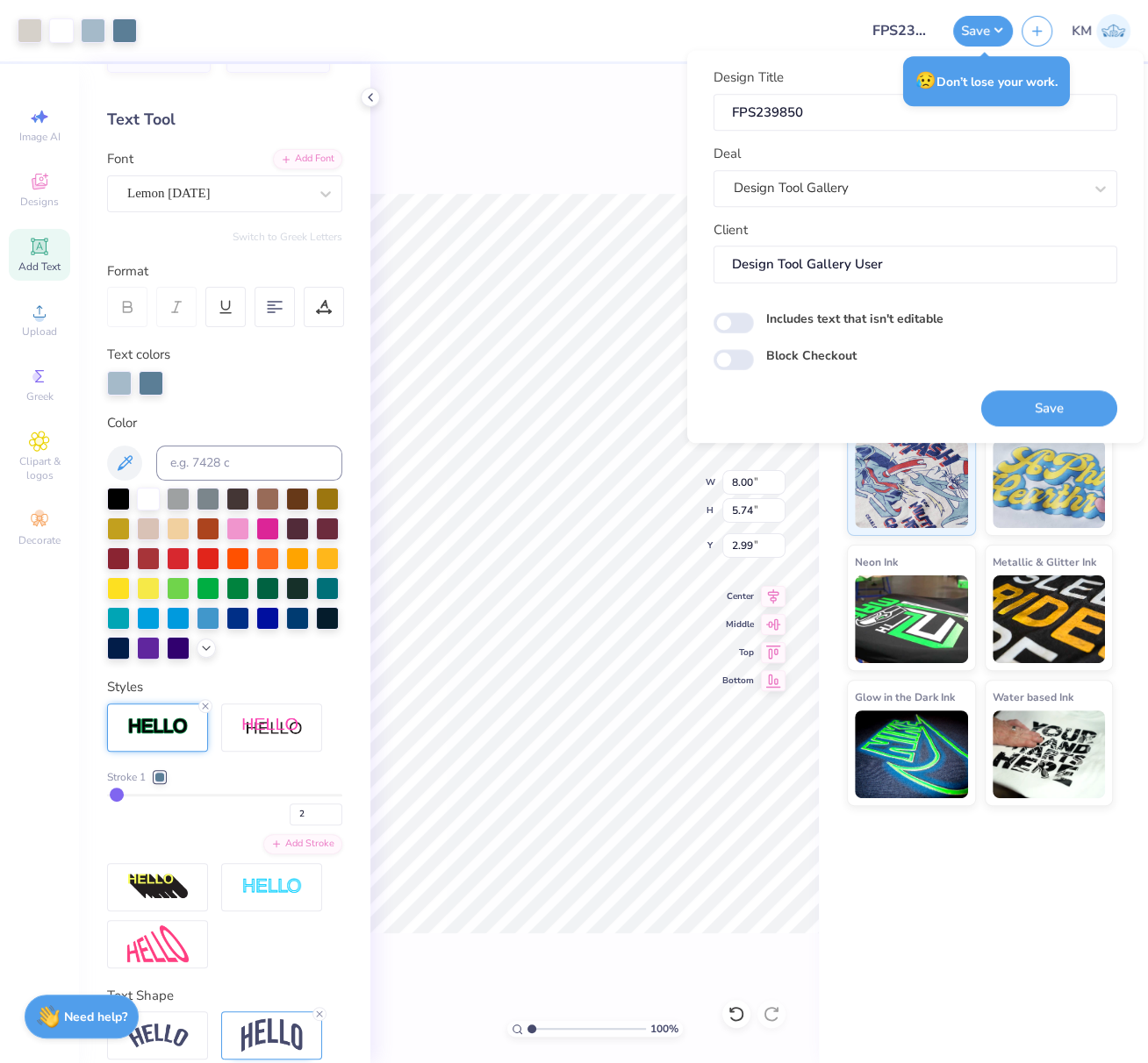
click at [1046, 404] on button "Save" at bounding box center [1048, 408] width 136 height 36
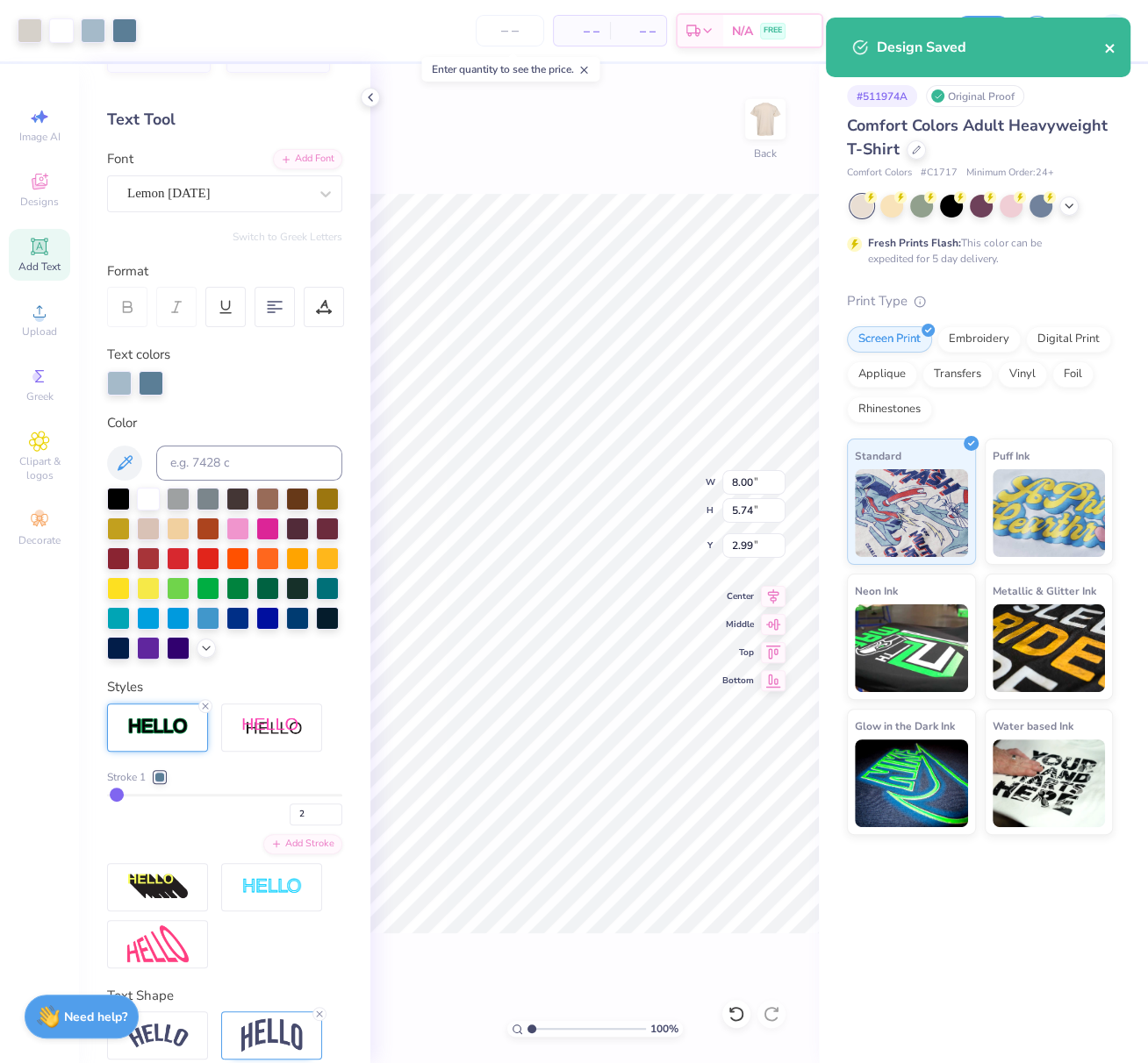
drag, startPoint x: 1109, startPoint y: 46, endPoint x: 1098, endPoint y: 46, distance: 11.0
click at [1110, 45] on icon "close" at bounding box center [1110, 48] width 13 height 14
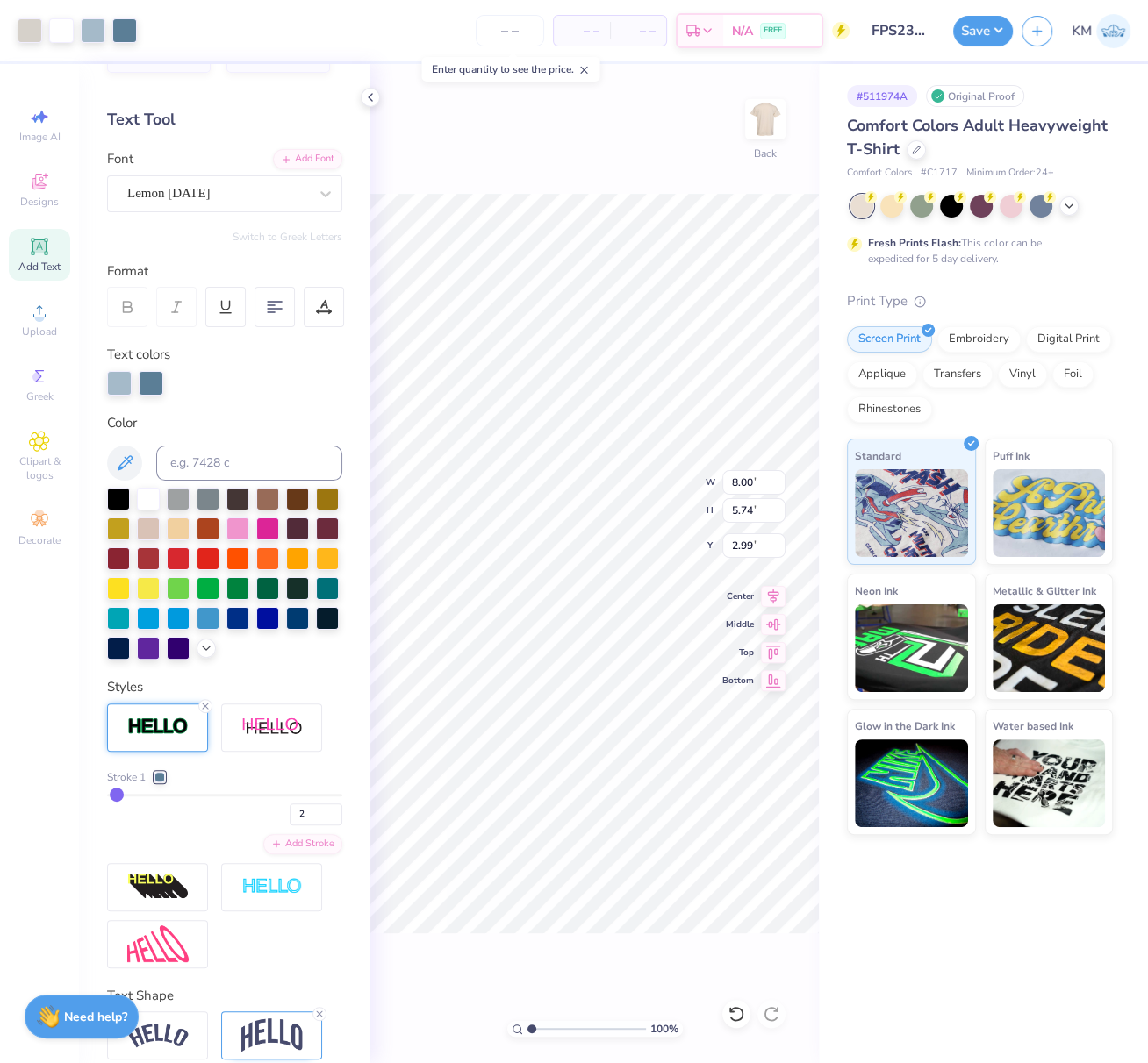
click at [997, 21] on div "Design Saved" at bounding box center [977, 17] width 312 height 7
click at [999, 31] on button "Save" at bounding box center [982, 27] width 60 height 30
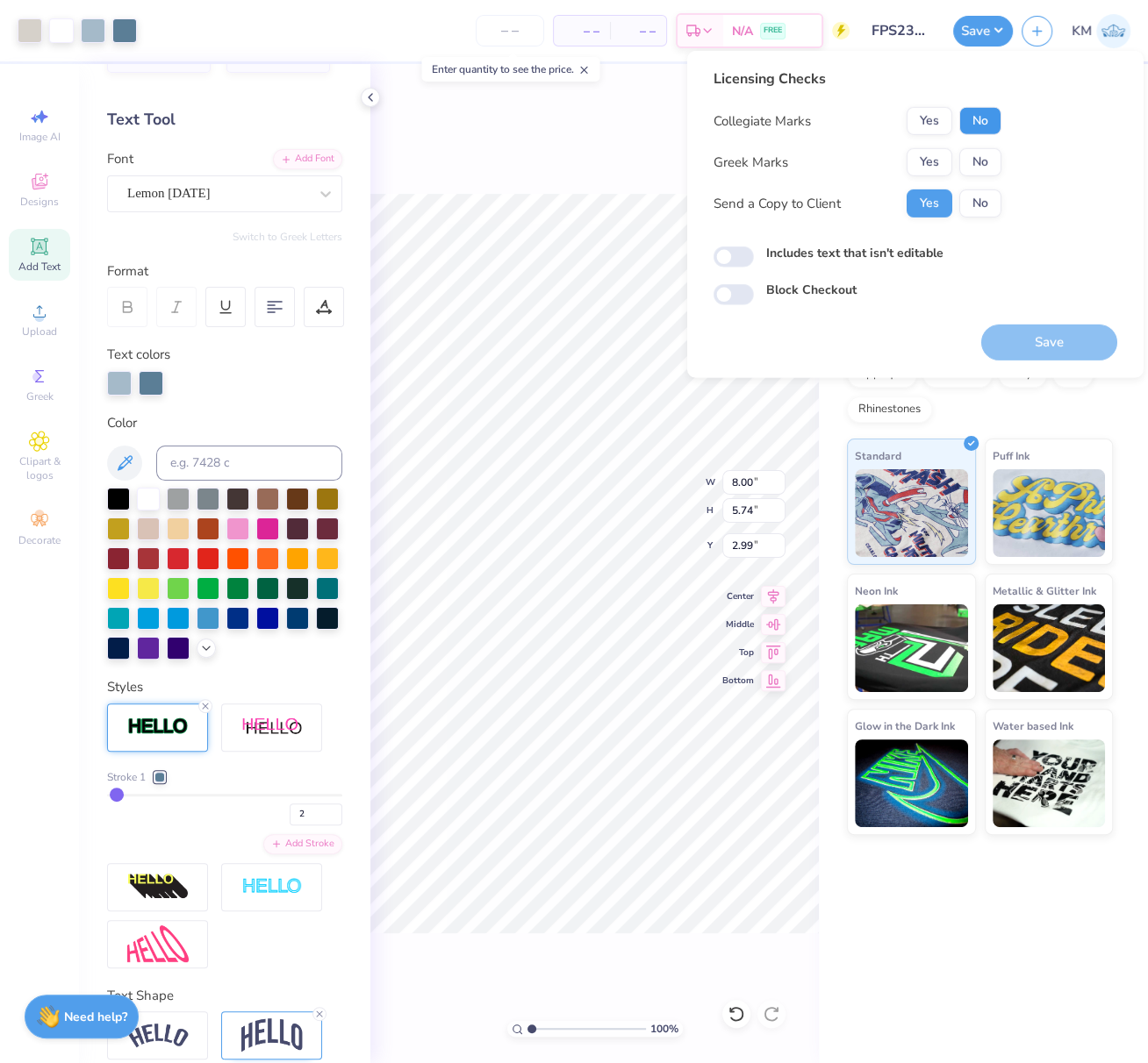
click at [985, 123] on button "No" at bounding box center [980, 121] width 42 height 28
click at [934, 160] on button "Yes" at bounding box center [929, 162] width 46 height 28
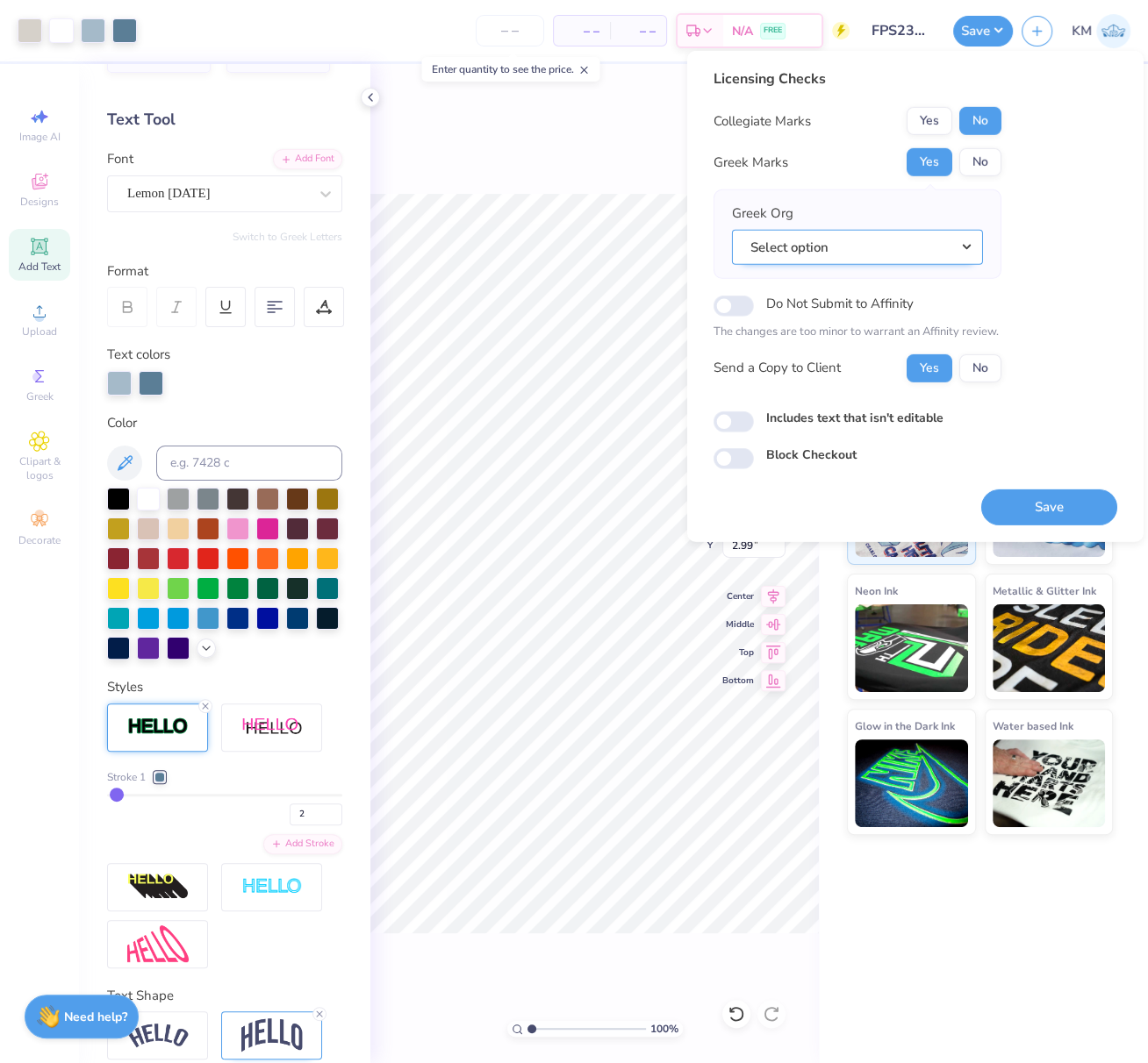
drag, startPoint x: 968, startPoint y: 241, endPoint x: 972, endPoint y: 259, distance: 18.4
click at [969, 242] on button "Select option" at bounding box center [857, 246] width 251 height 36
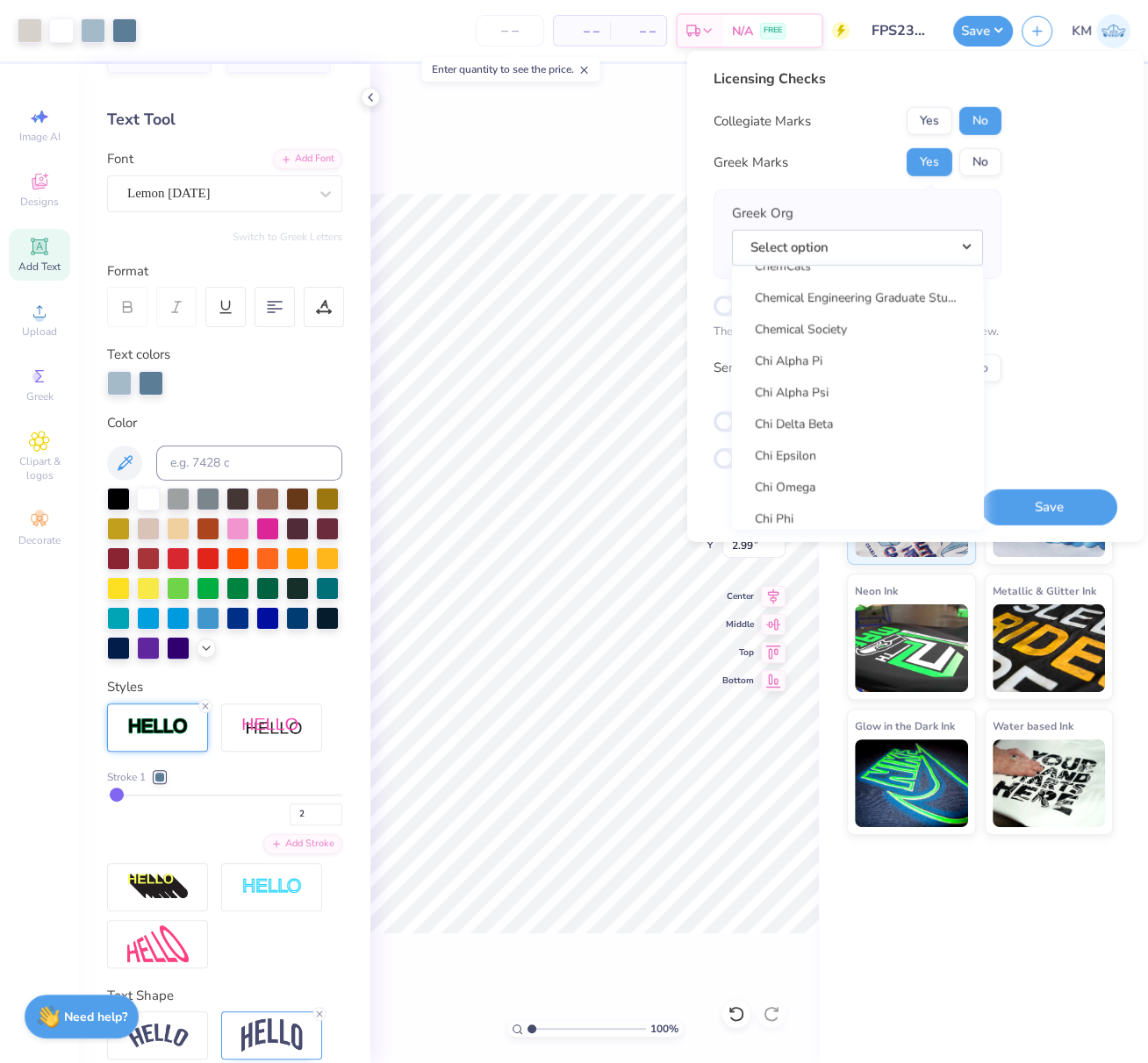
scroll to position [3112, 0]
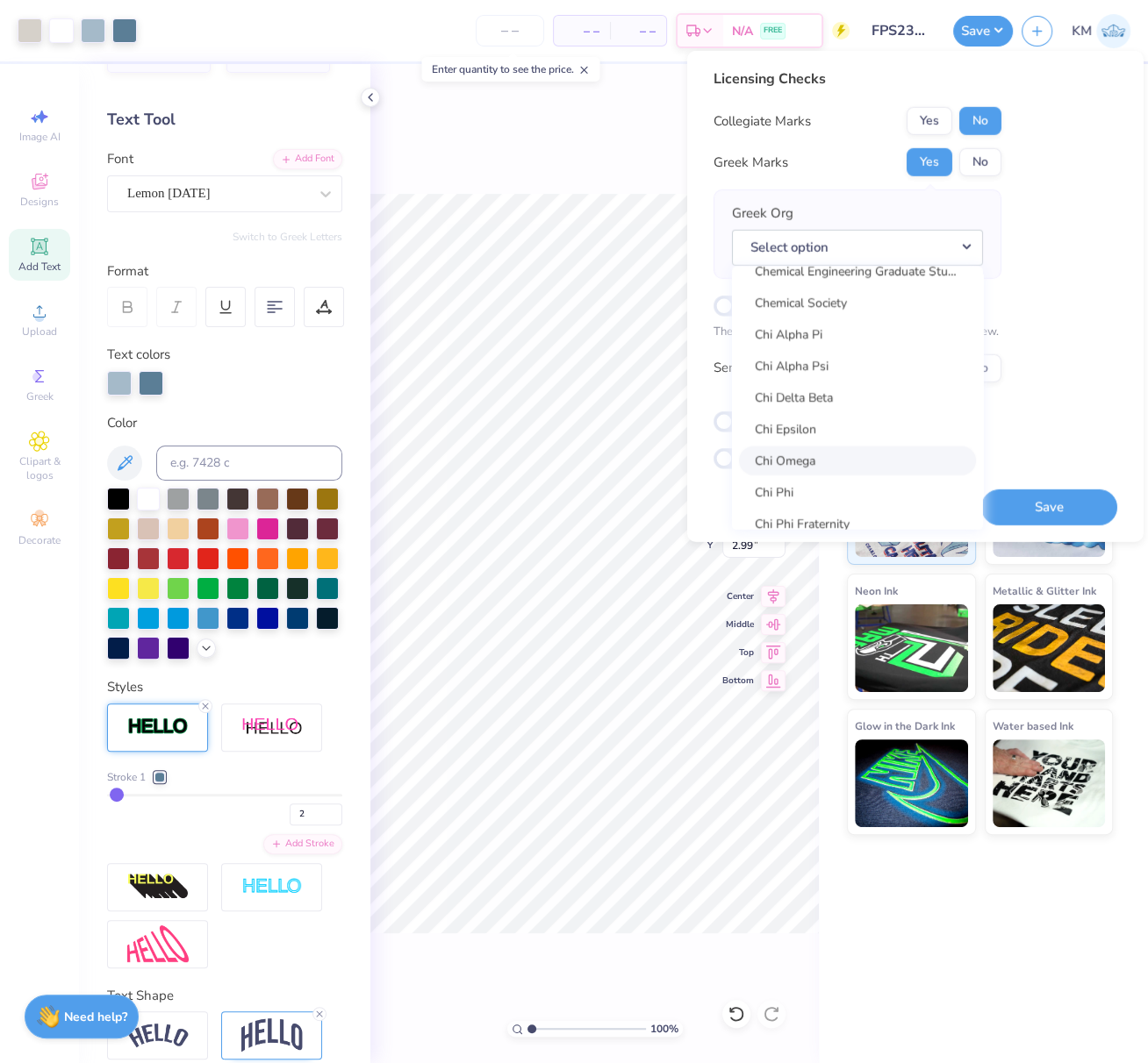
click at [804, 460] on link "Chi Omega" at bounding box center [857, 460] width 236 height 29
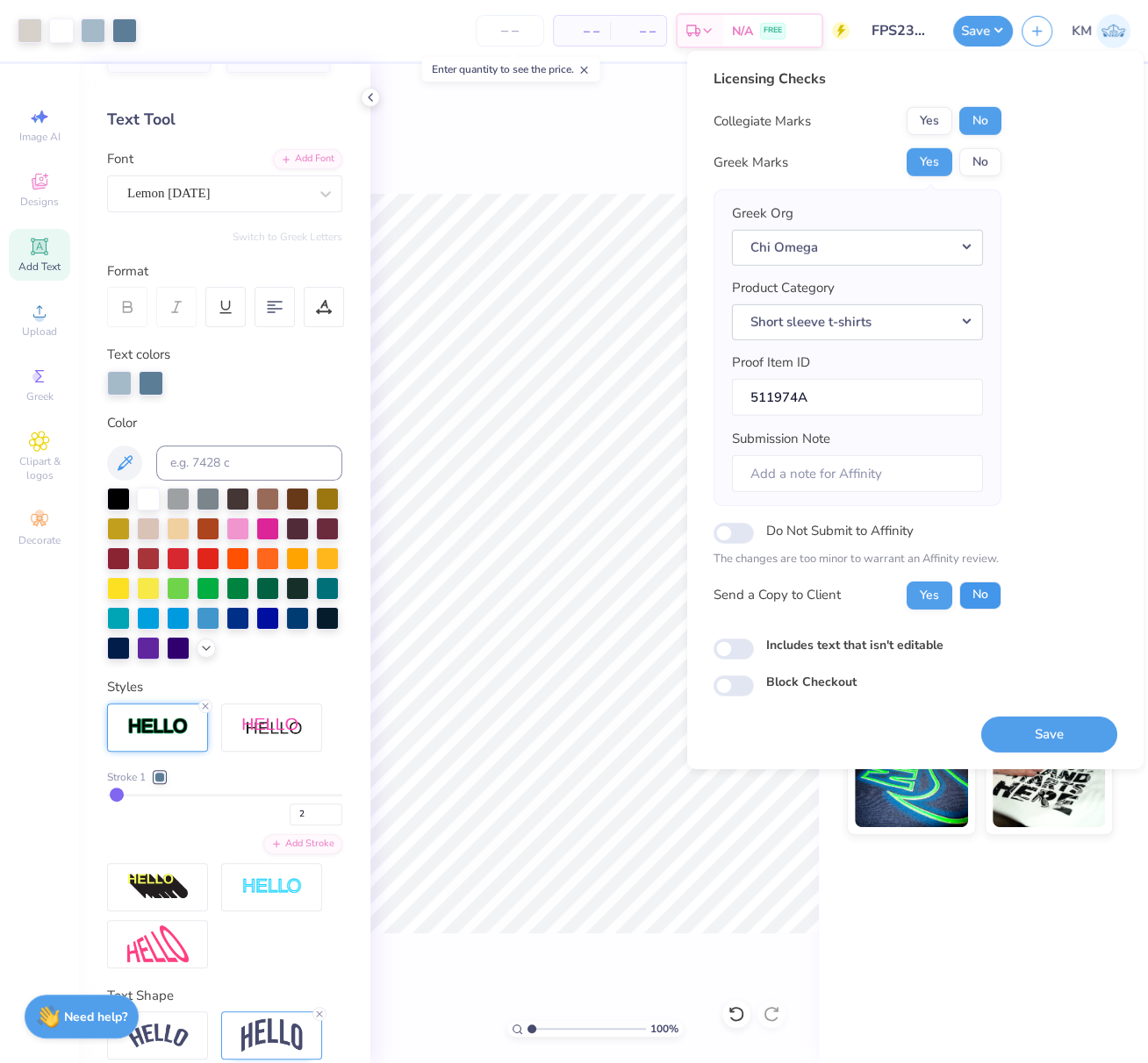
click at [985, 587] on button "No" at bounding box center [980, 594] width 42 height 28
drag, startPoint x: 1071, startPoint y: 717, endPoint x: 615, endPoint y: 129, distance: 744.1
click at [1071, 717] on button "Save" at bounding box center [1048, 734] width 136 height 36
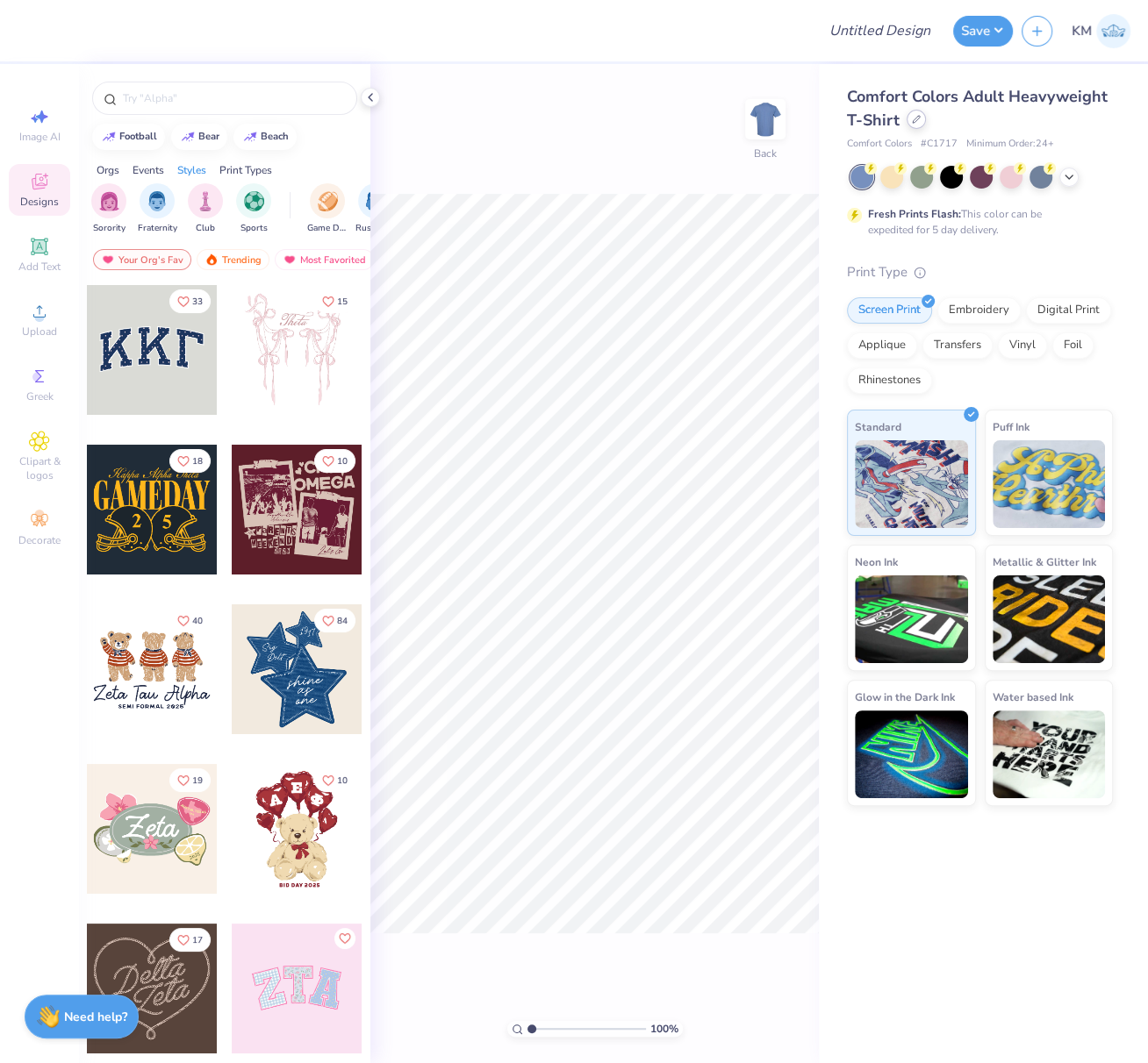
click at [912, 121] on icon at bounding box center [915, 119] width 9 height 9
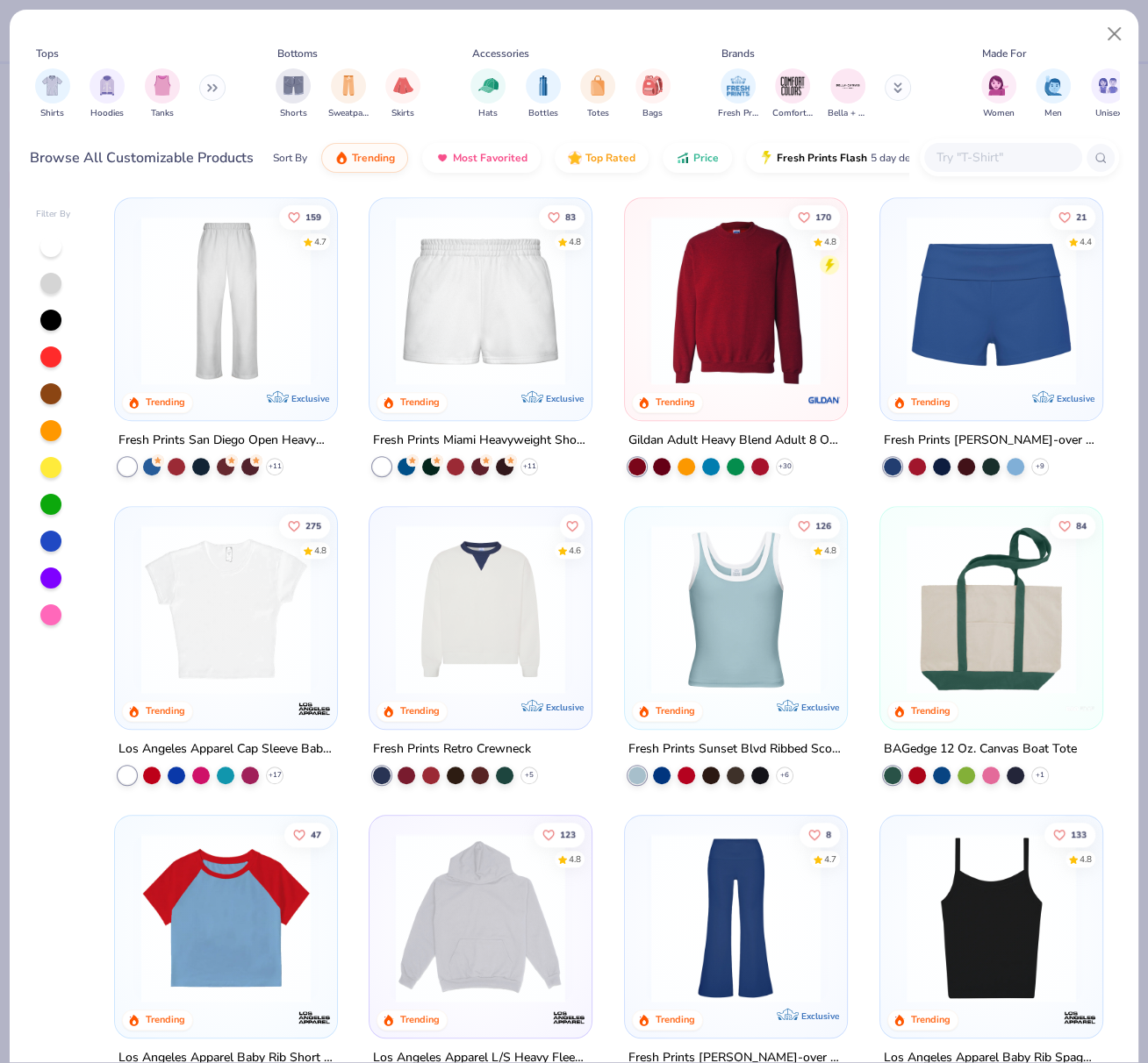
scroll to position [932, 0]
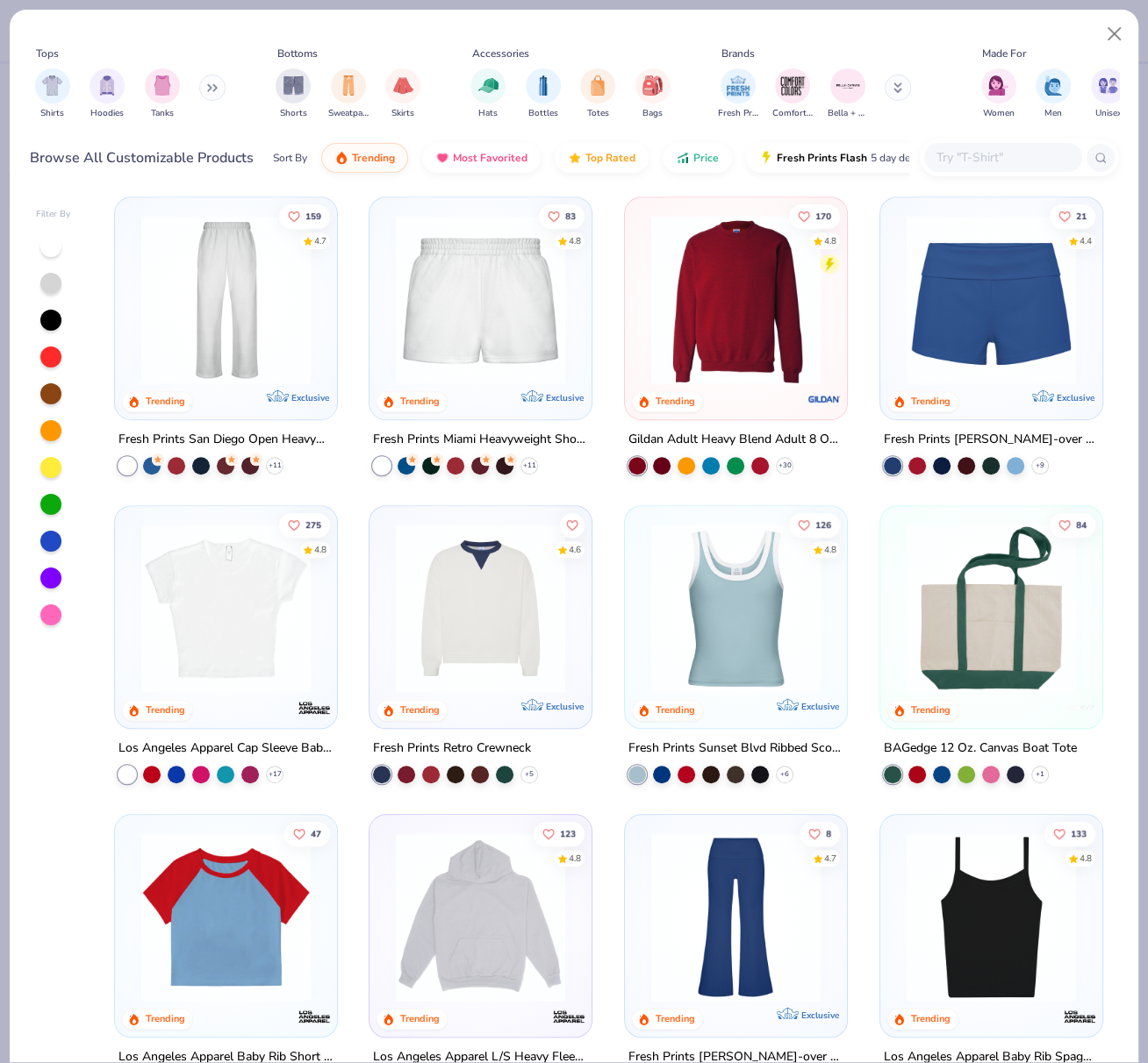
click at [730, 621] on img at bounding box center [735, 608] width 187 height 169
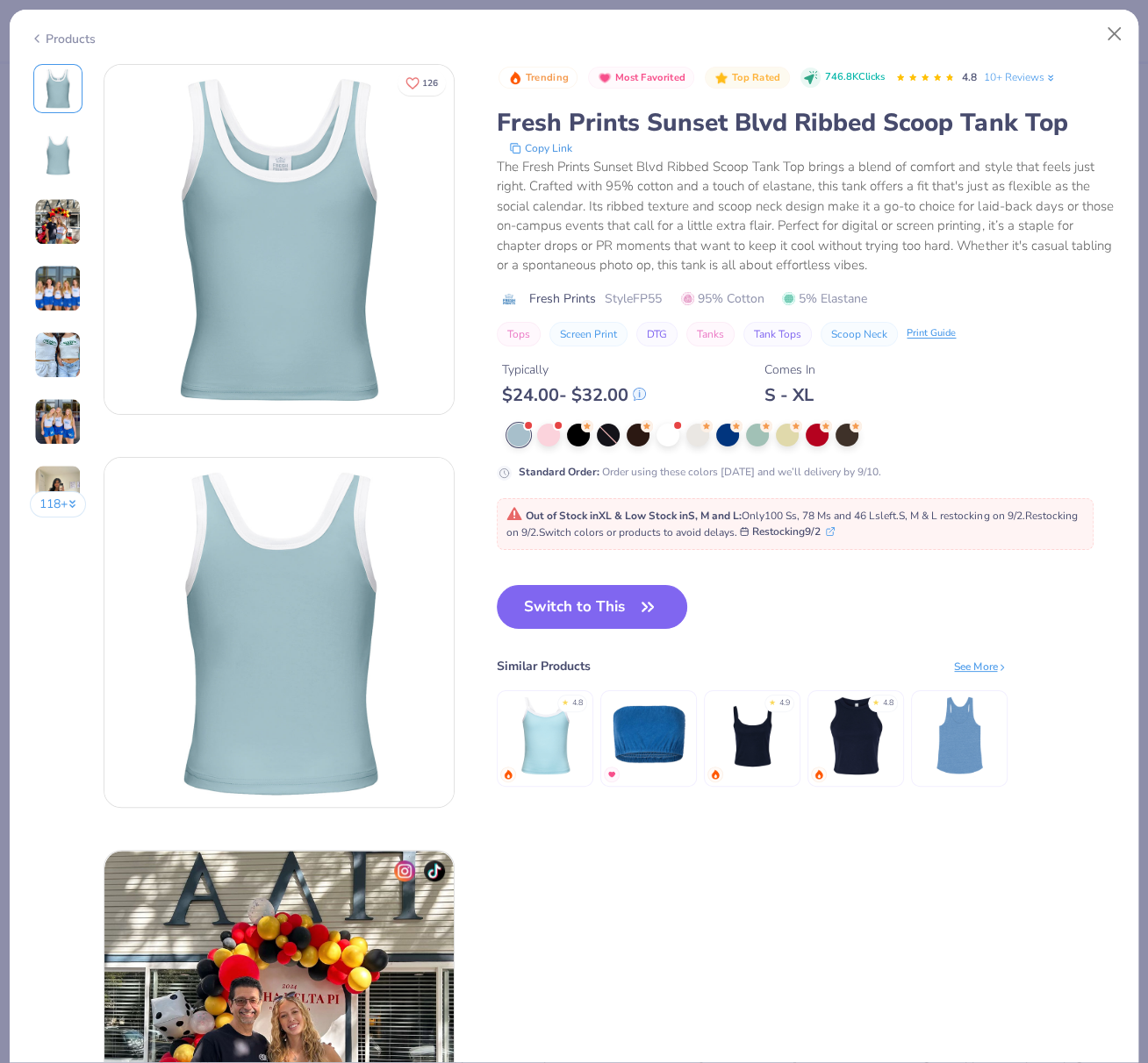
click at [599, 611] on button "Switch to This" at bounding box center [591, 607] width 191 height 44
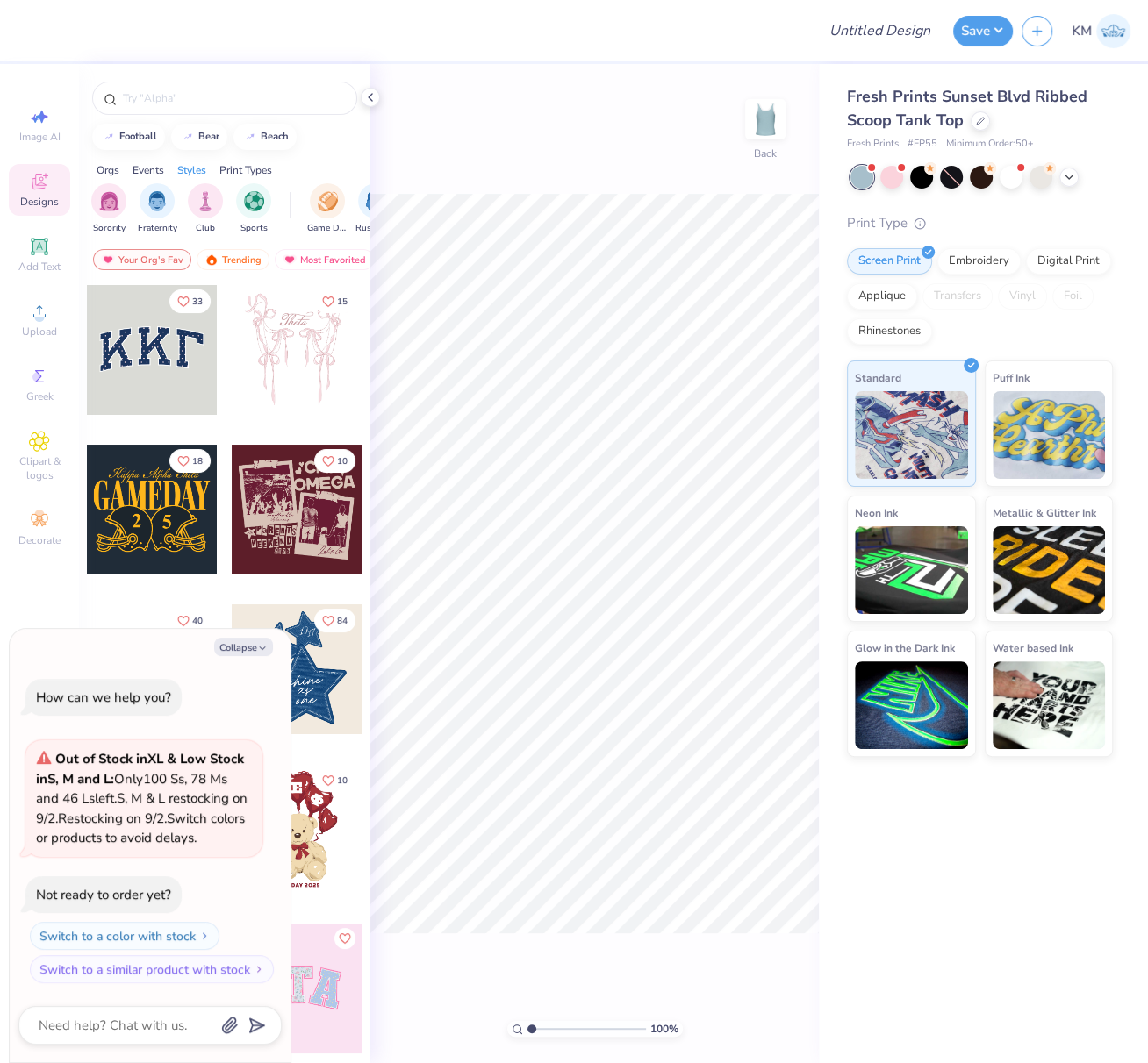
type textarea "x"
